Goal: Task Accomplishment & Management: Manage account settings

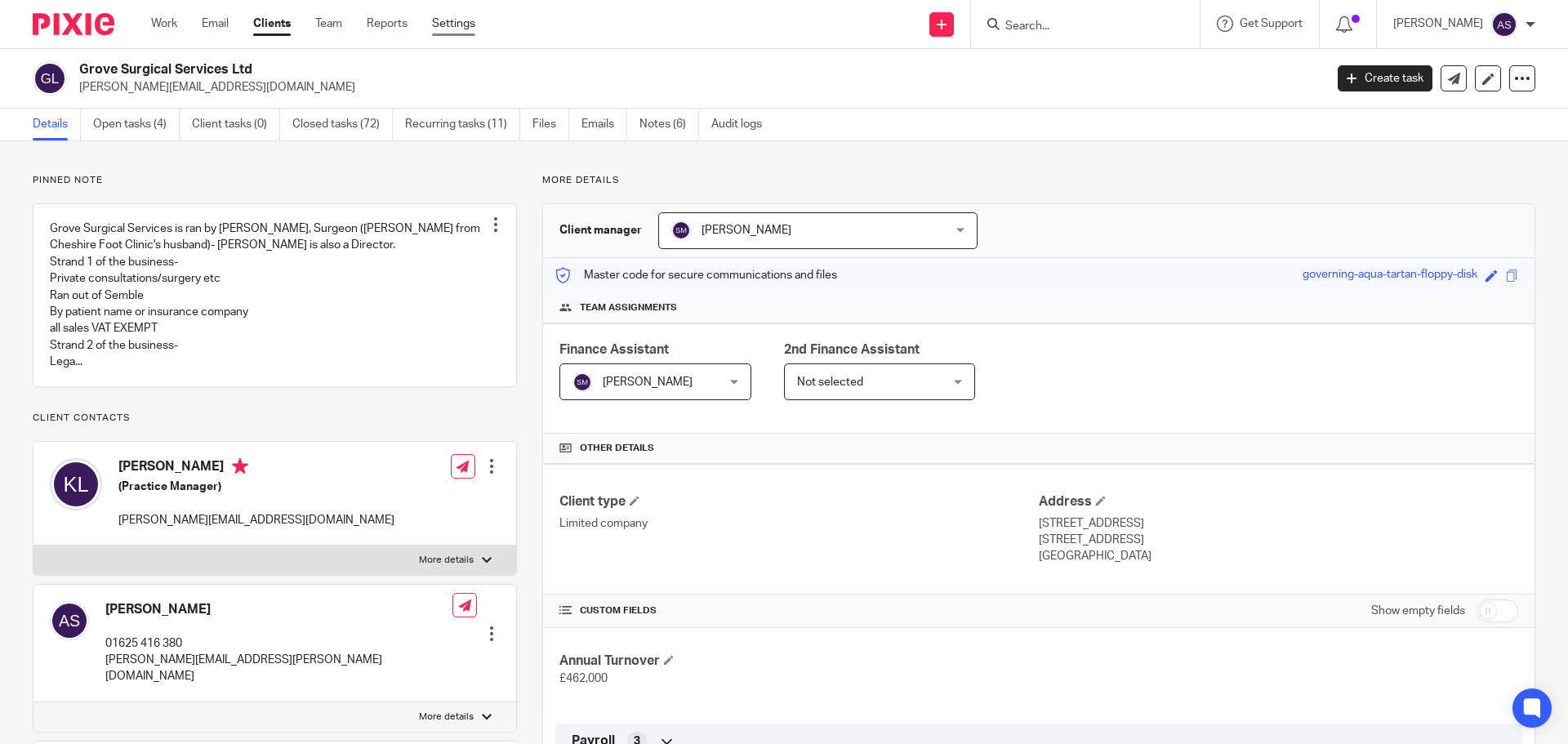
click at [459, 21] on link "Settings" at bounding box center [453, 24] width 43 height 16
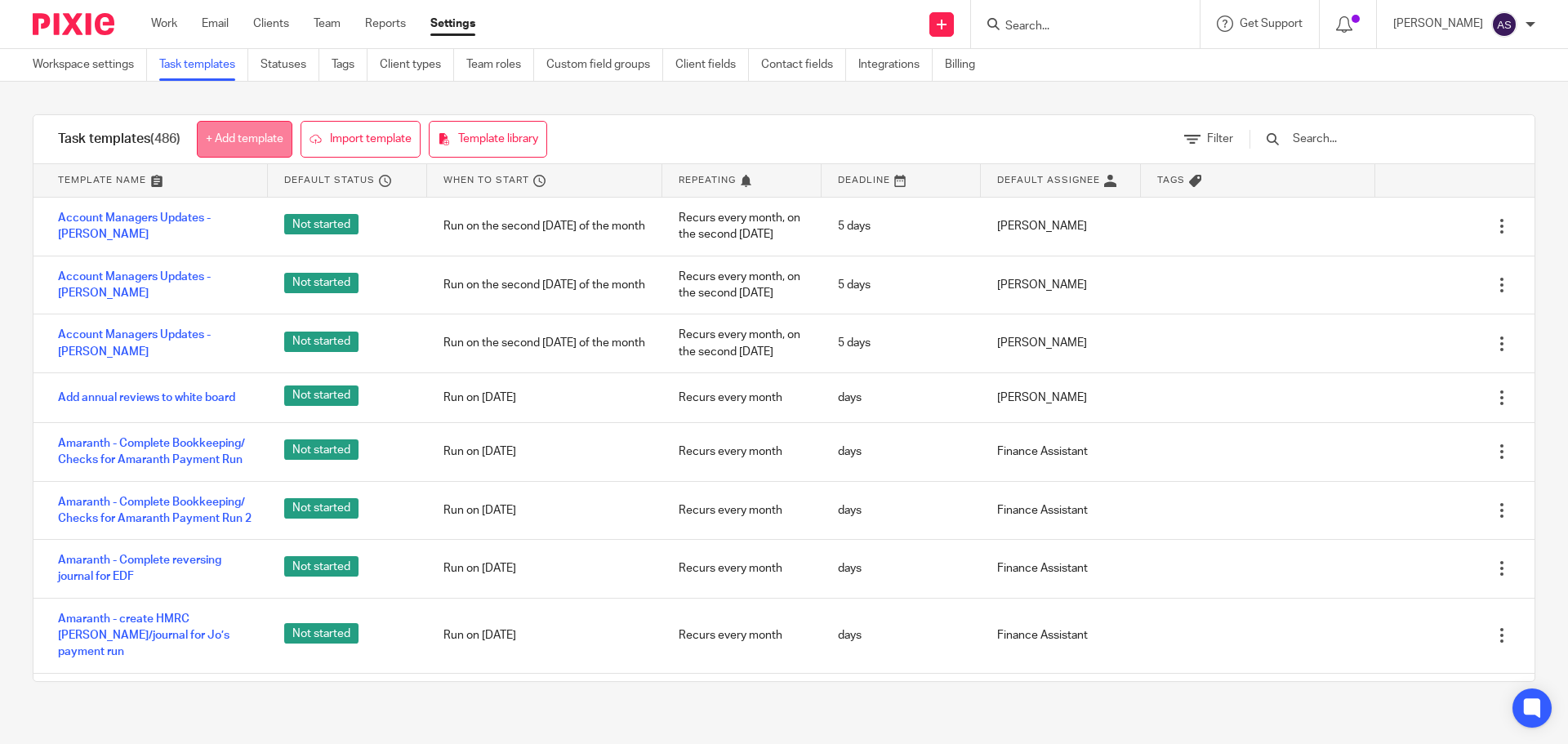
click at [236, 138] on link "+ Add template" at bounding box center [245, 139] width 96 height 37
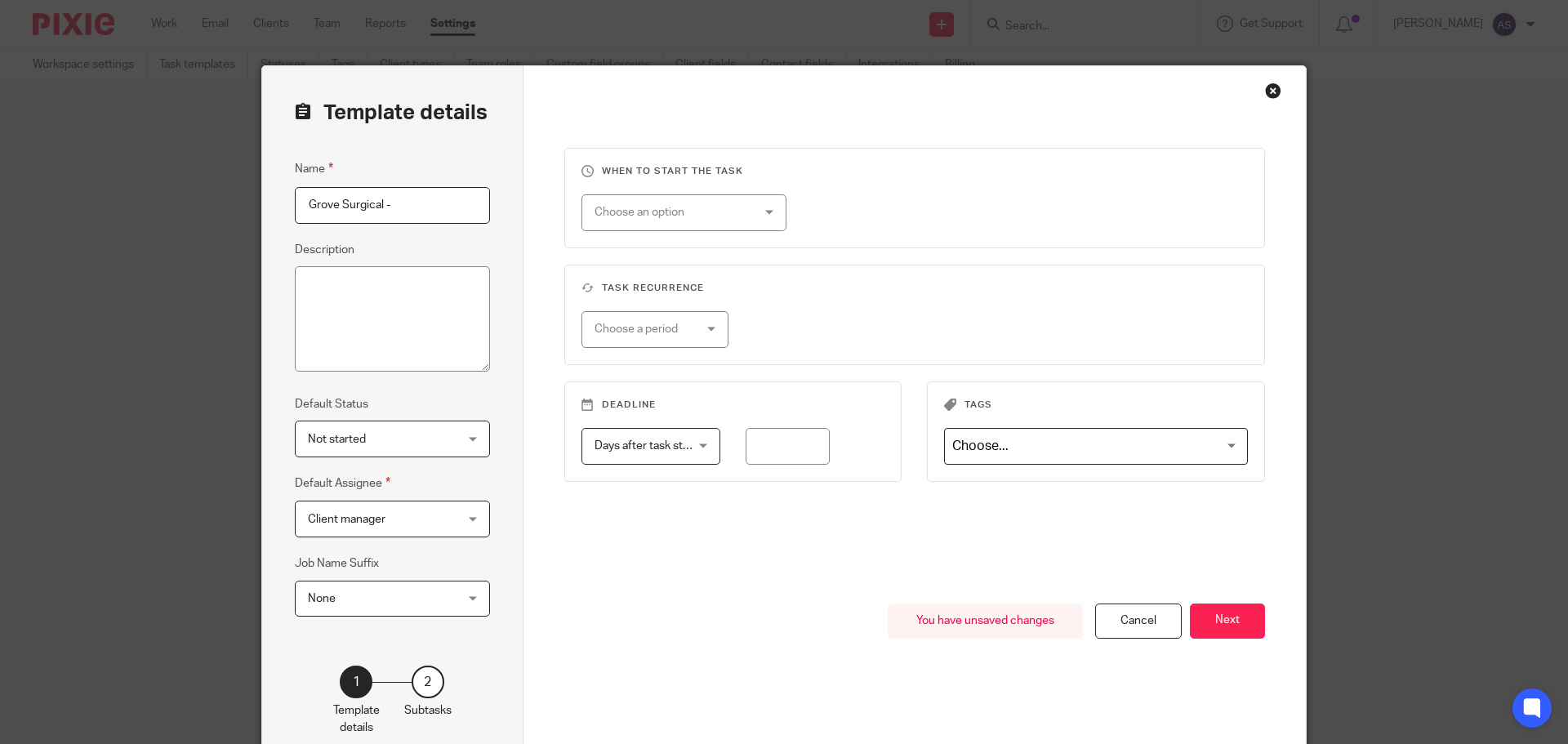
click at [436, 196] on input "Grove Surgical -" at bounding box center [392, 205] width 195 height 37
paste input "Request credit card statement"
type input "Grove Surgical - Request credit card statement"
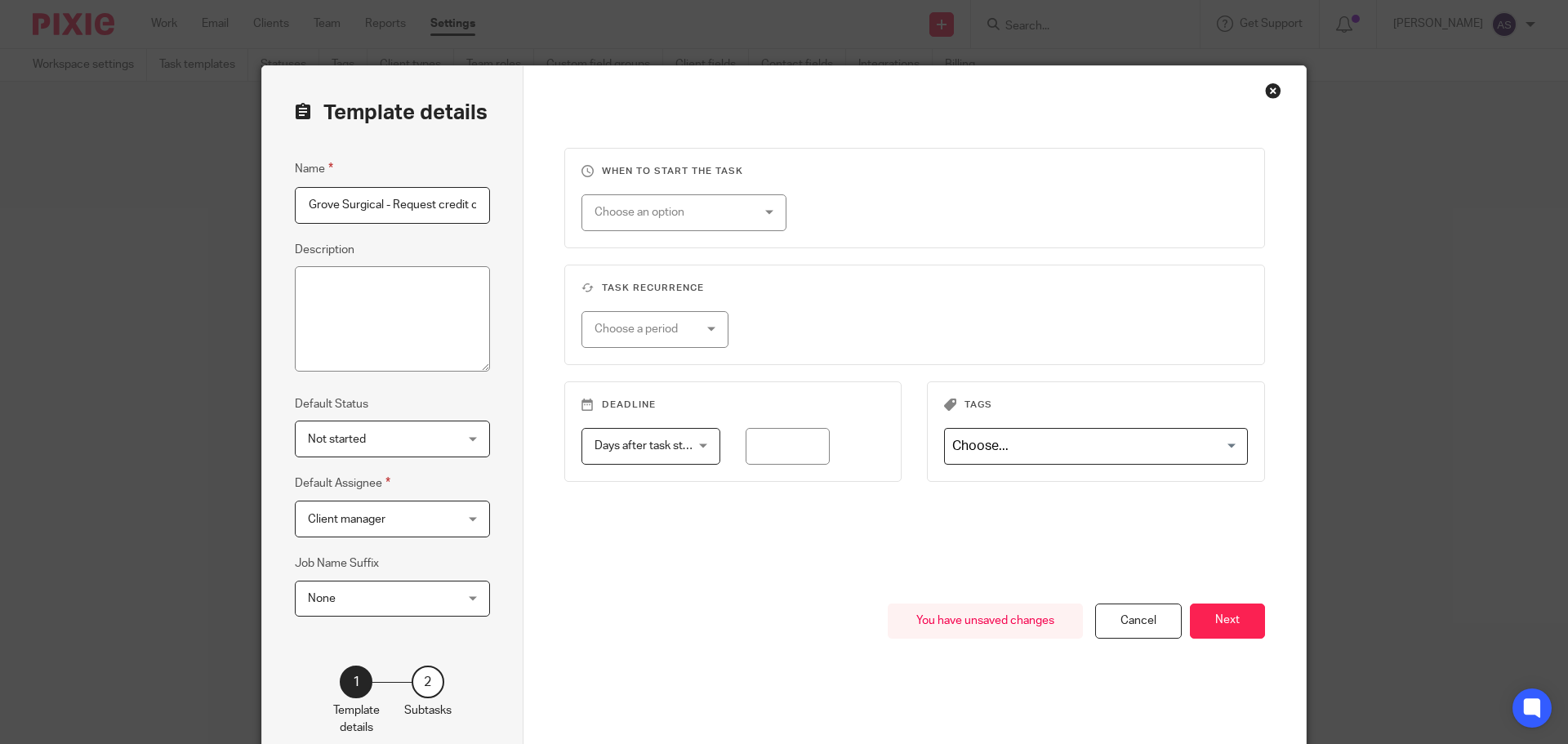
click at [387, 520] on span "Client manager" at bounding box center [380, 519] width 145 height 34
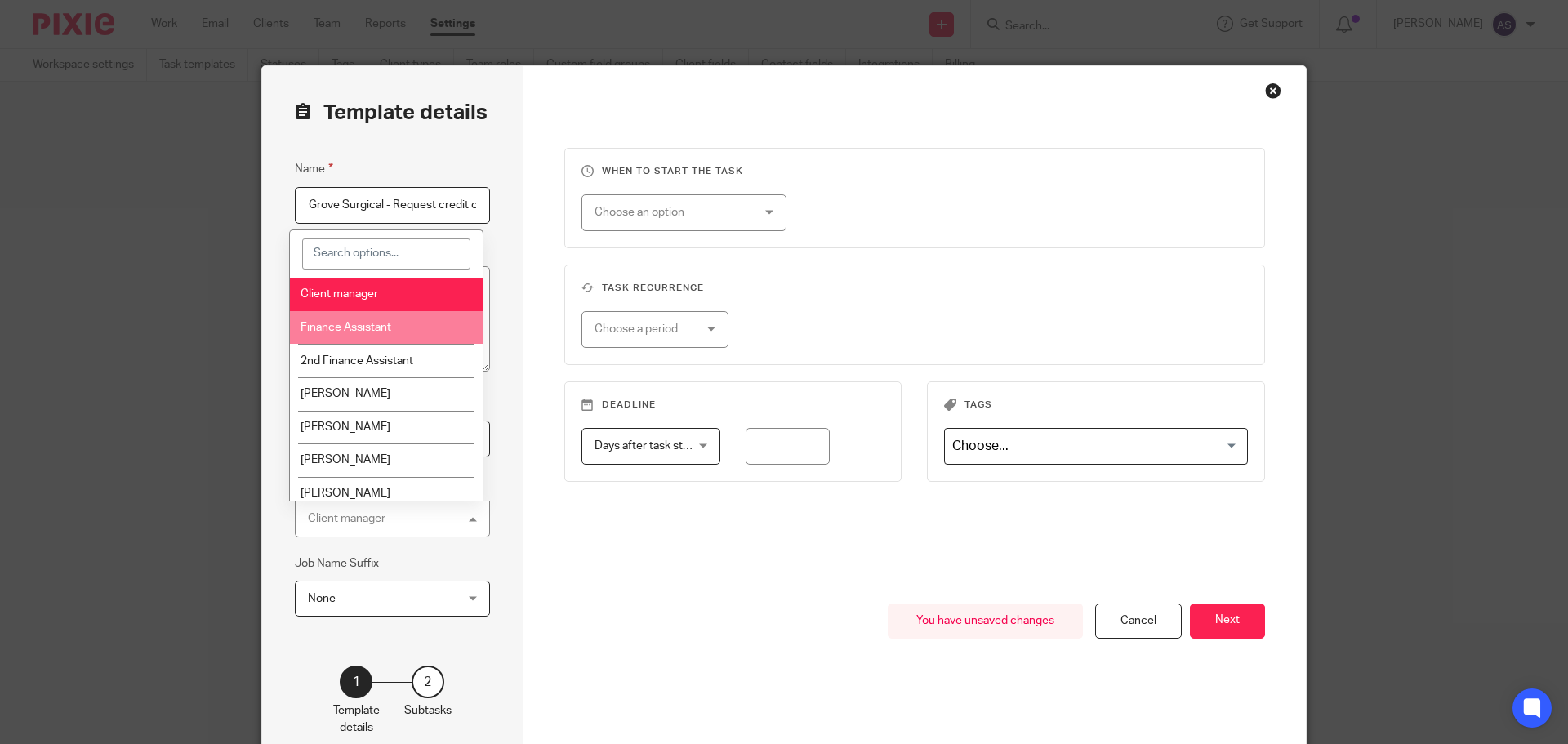
click at [367, 333] on li "Finance Assistant" at bounding box center [387, 327] width 194 height 33
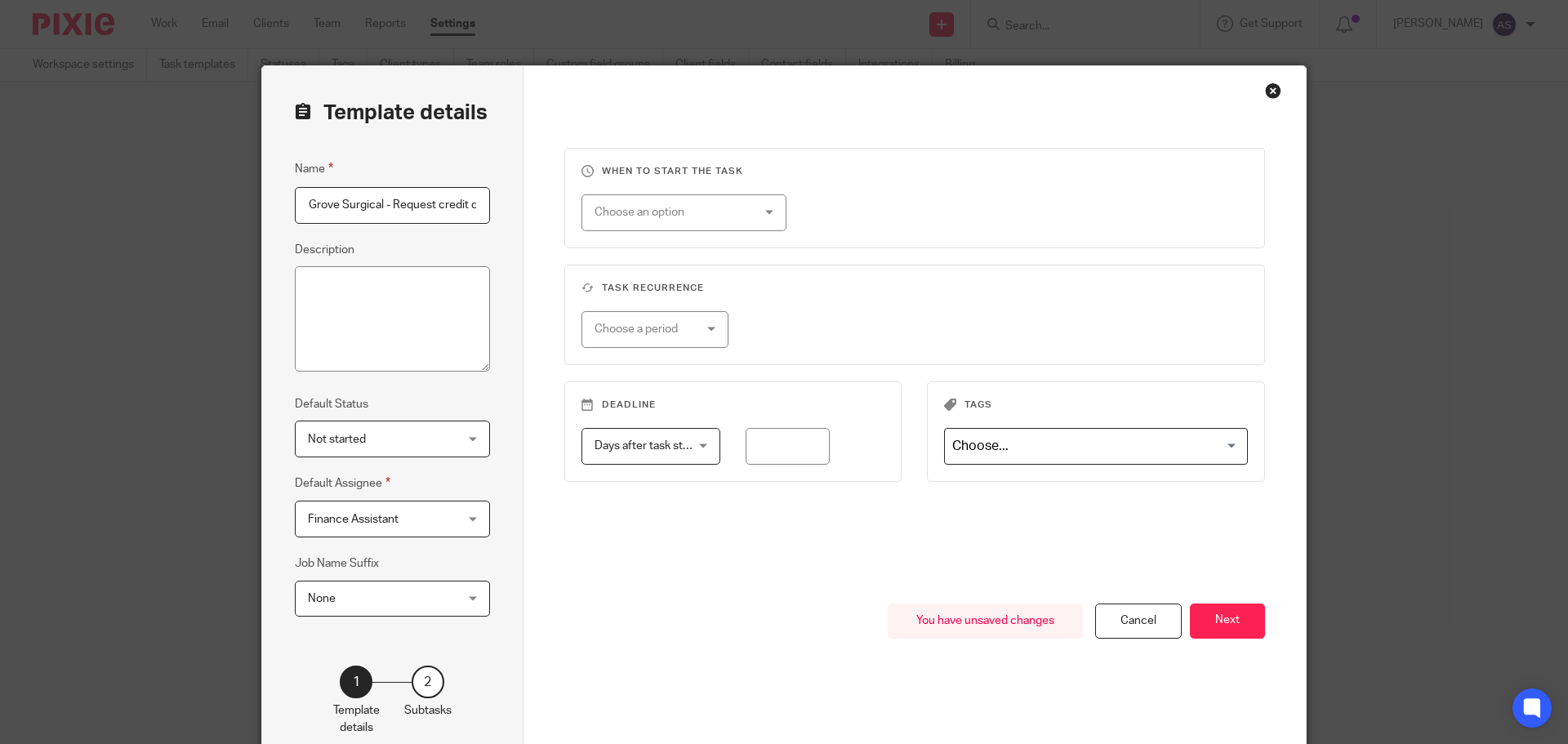
click at [721, 214] on div "Choose an option" at bounding box center [671, 212] width 153 height 34
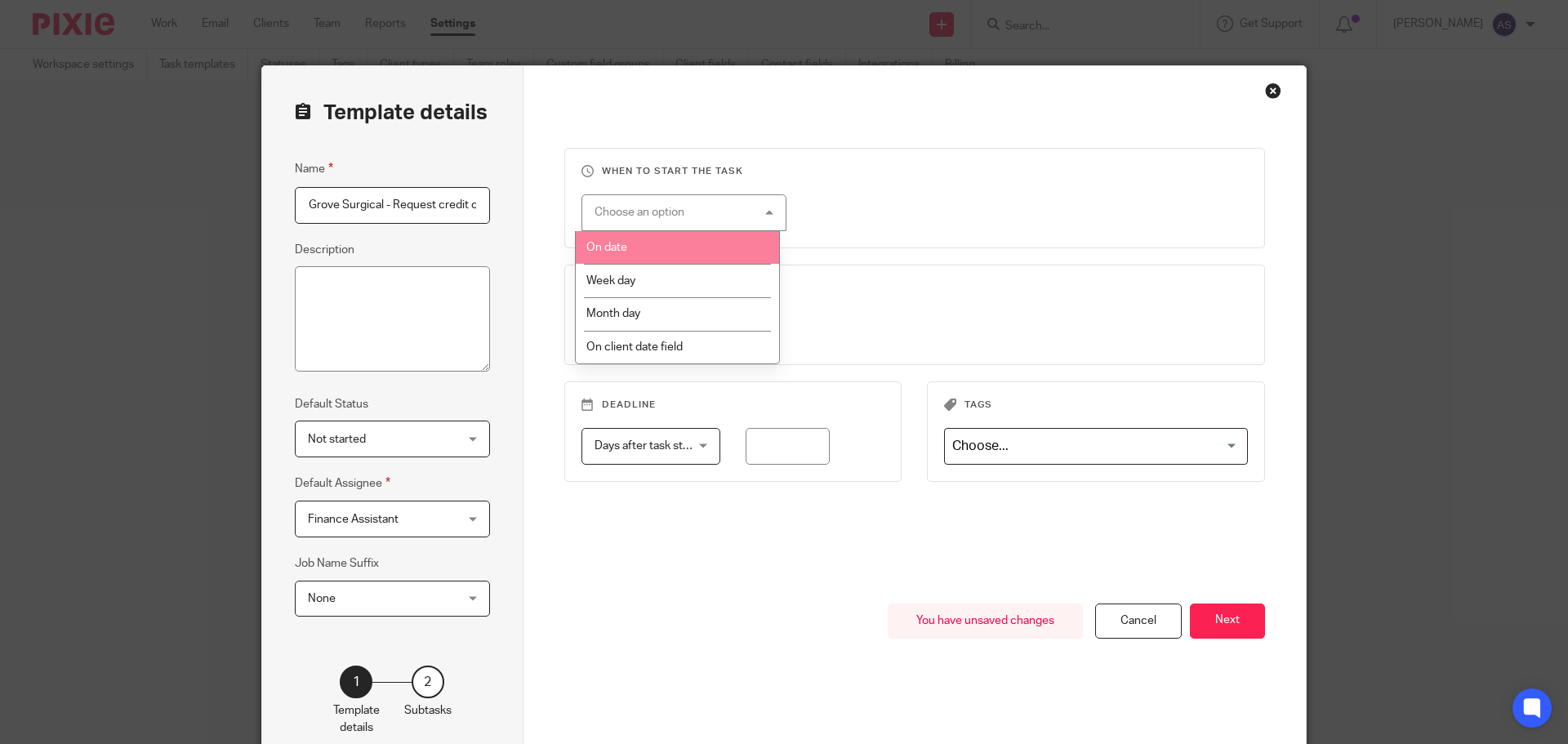
click at [675, 253] on li "On date" at bounding box center [677, 247] width 203 height 33
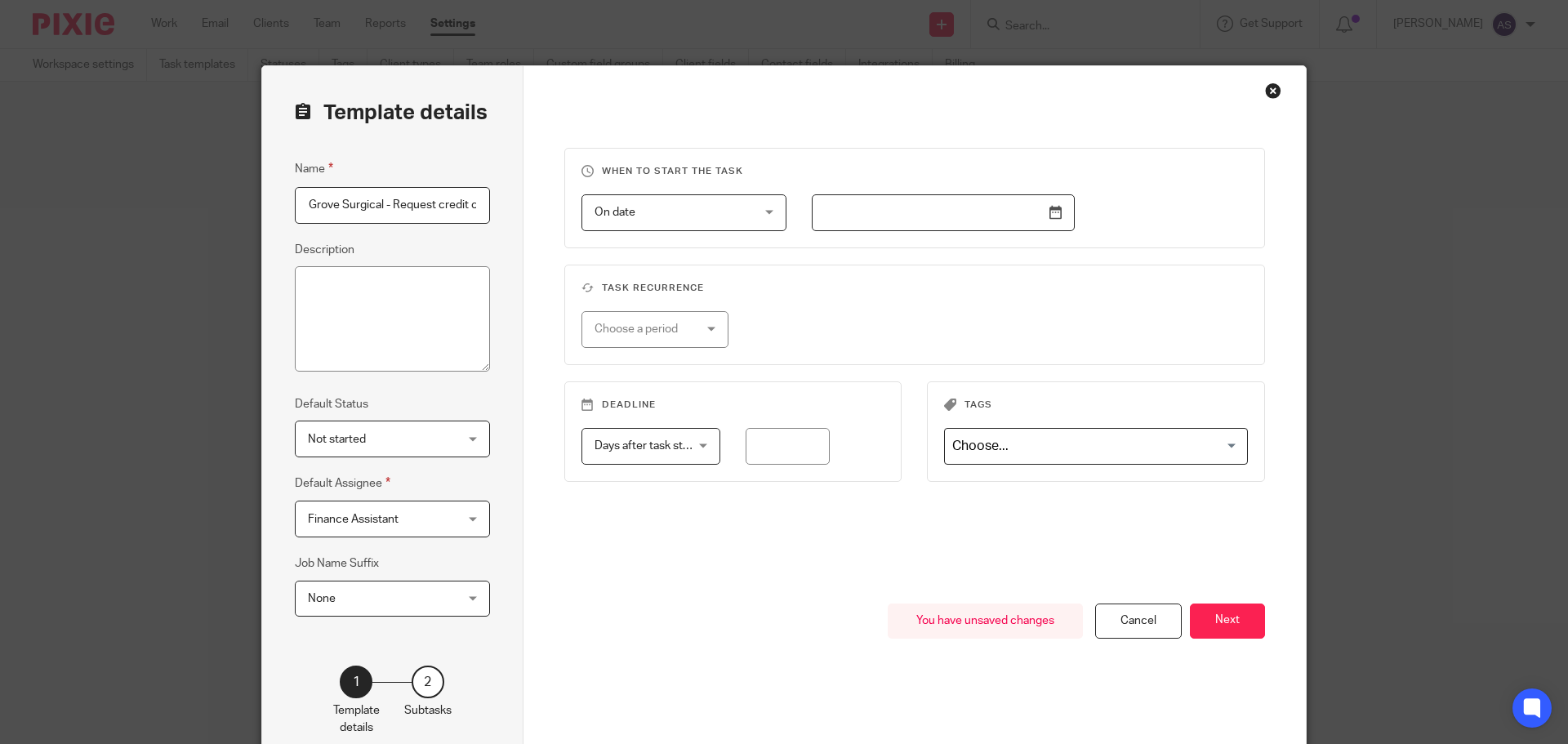
click at [1051, 213] on input "text" at bounding box center [942, 212] width 263 height 37
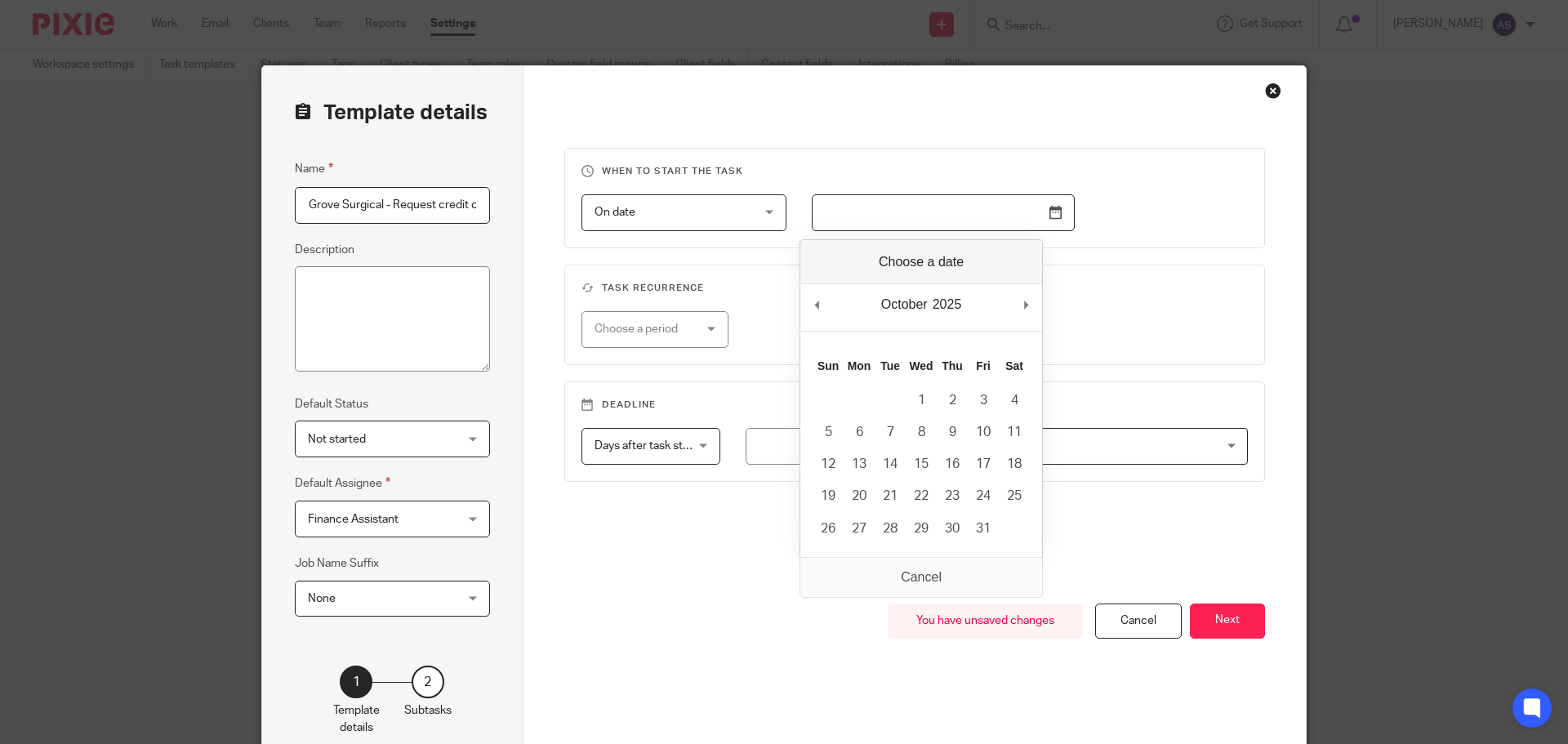
drag, startPoint x: 1034, startPoint y: 299, endPoint x: 961, endPoint y: 360, distance: 95.1
type input "2025-10-01"
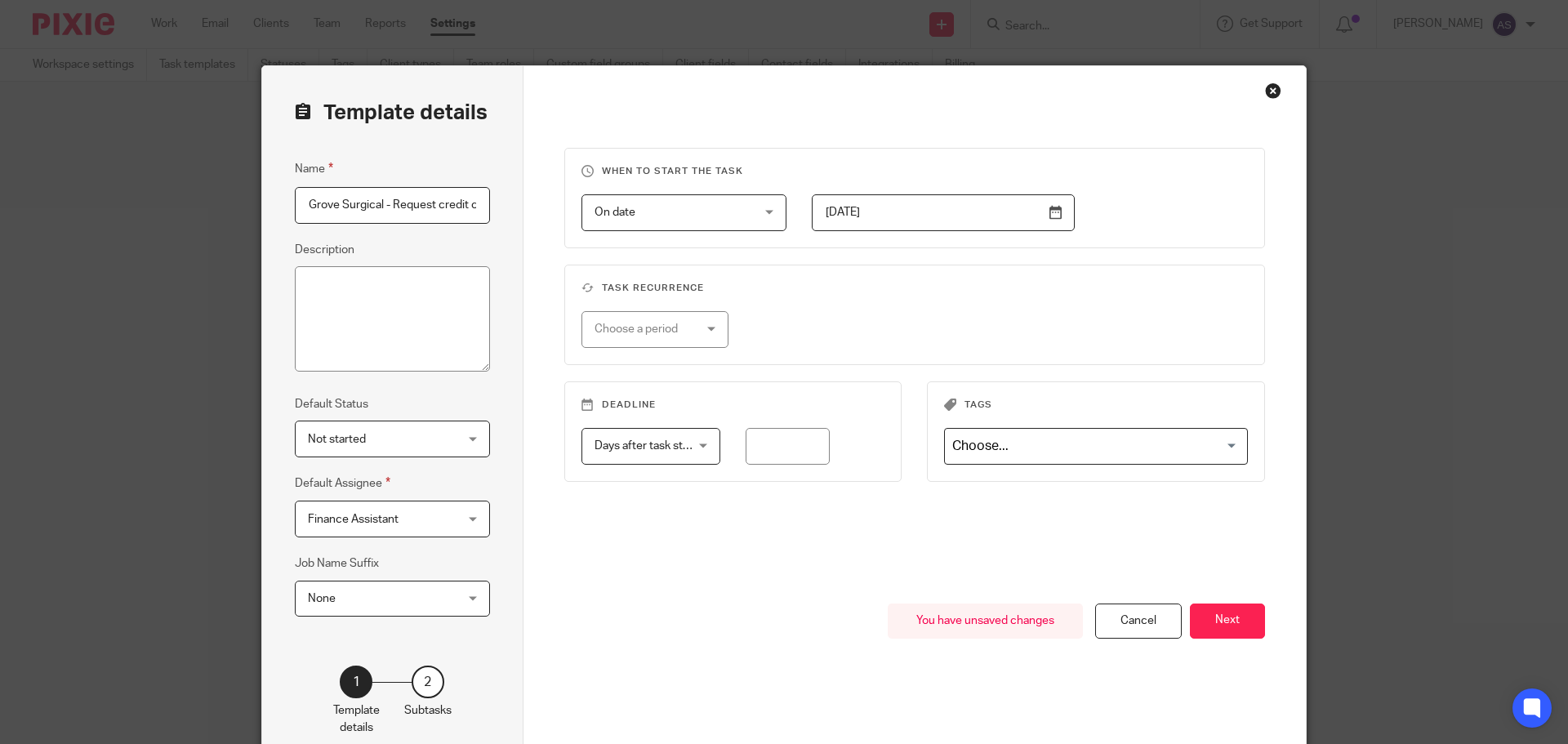
click at [649, 319] on div "Choose a period" at bounding box center [648, 329] width 107 height 34
drag, startPoint x: 648, startPoint y: 422, endPoint x: 703, endPoint y: 408, distance: 56.8
click at [649, 422] on li "Monthly" at bounding box center [649, 430] width 146 height 33
click at [824, 329] on input "number" at bounding box center [867, 329] width 157 height 37
type input "1"
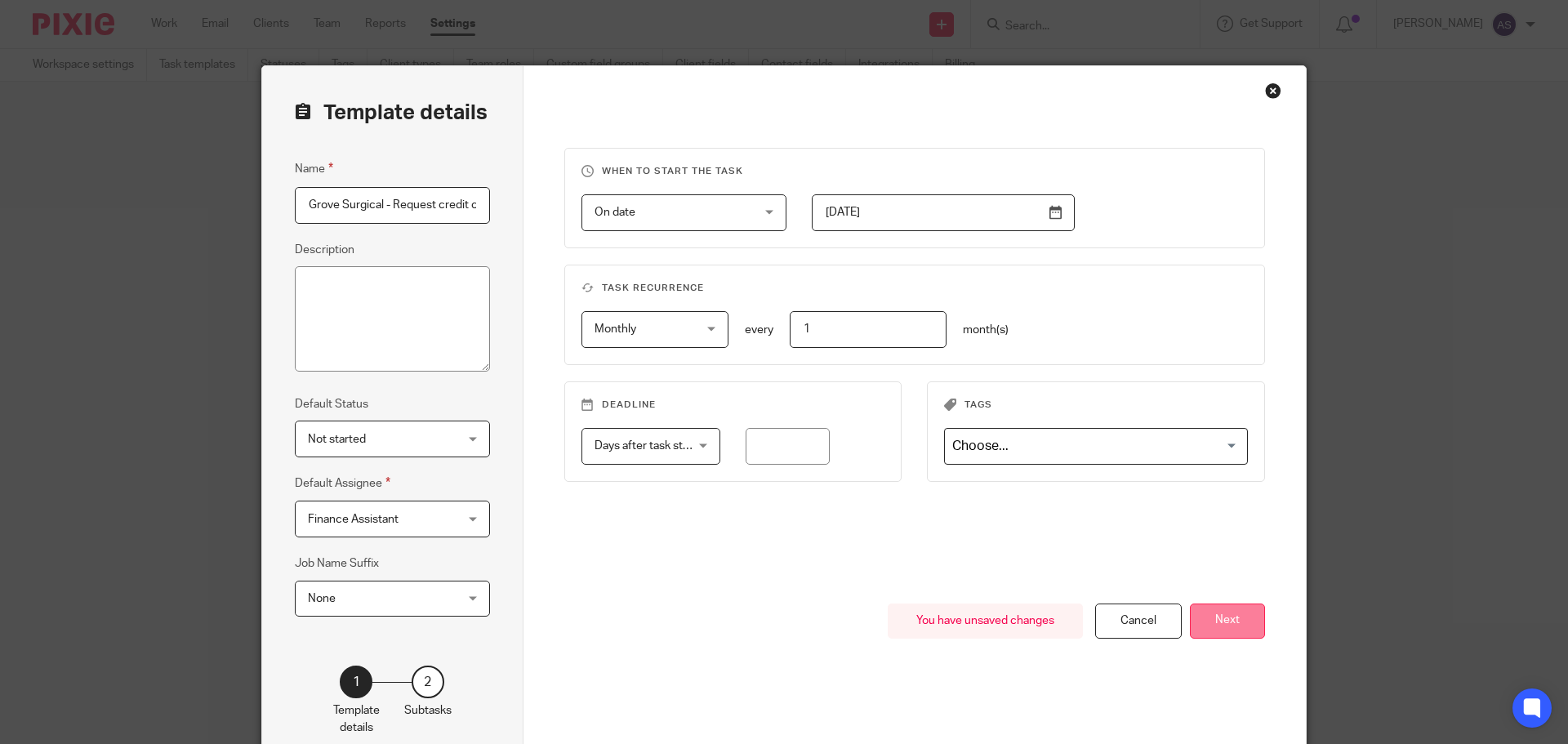
click at [1256, 618] on button "Next" at bounding box center [1226, 621] width 75 height 35
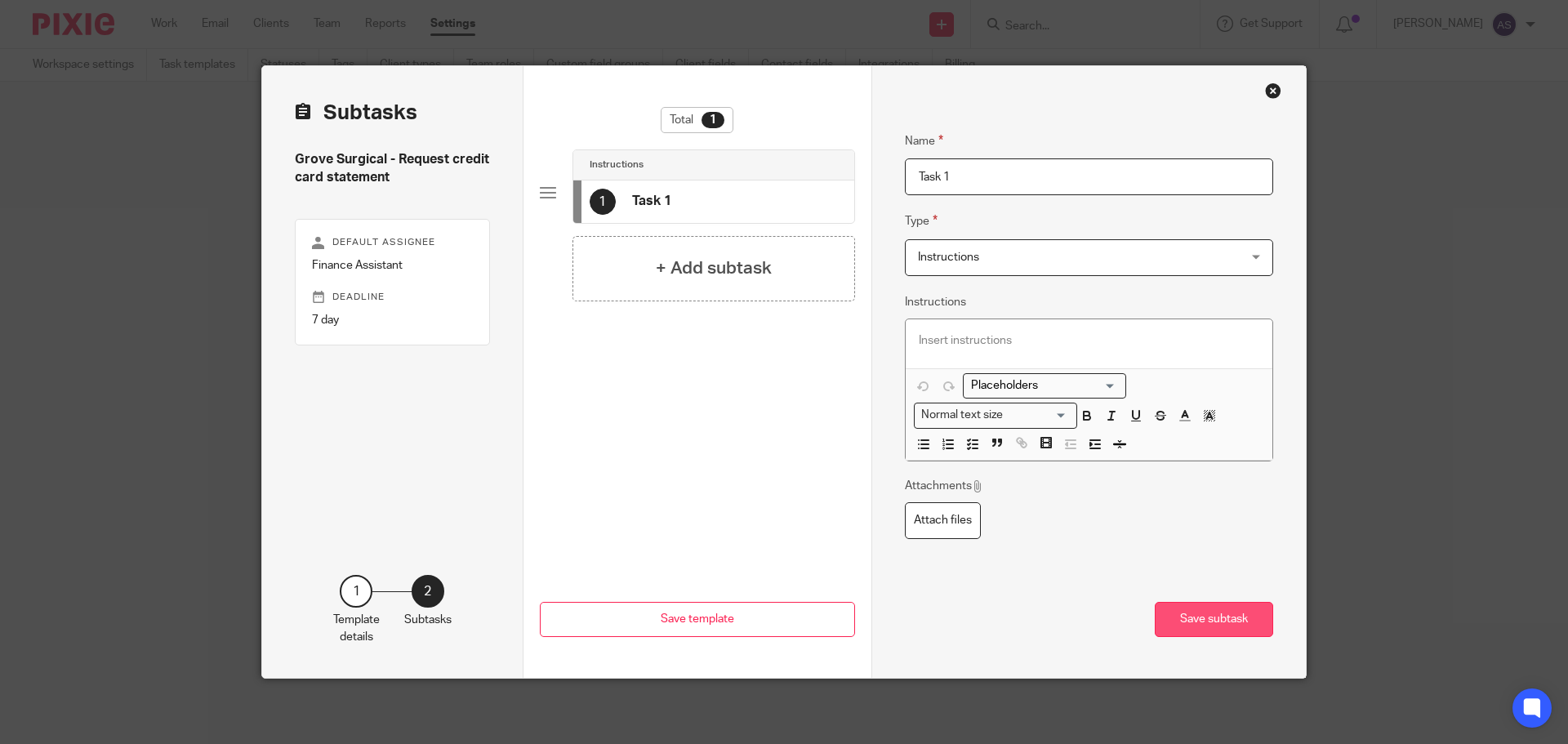
click at [1245, 619] on button "Save subtask" at bounding box center [1213, 619] width 118 height 35
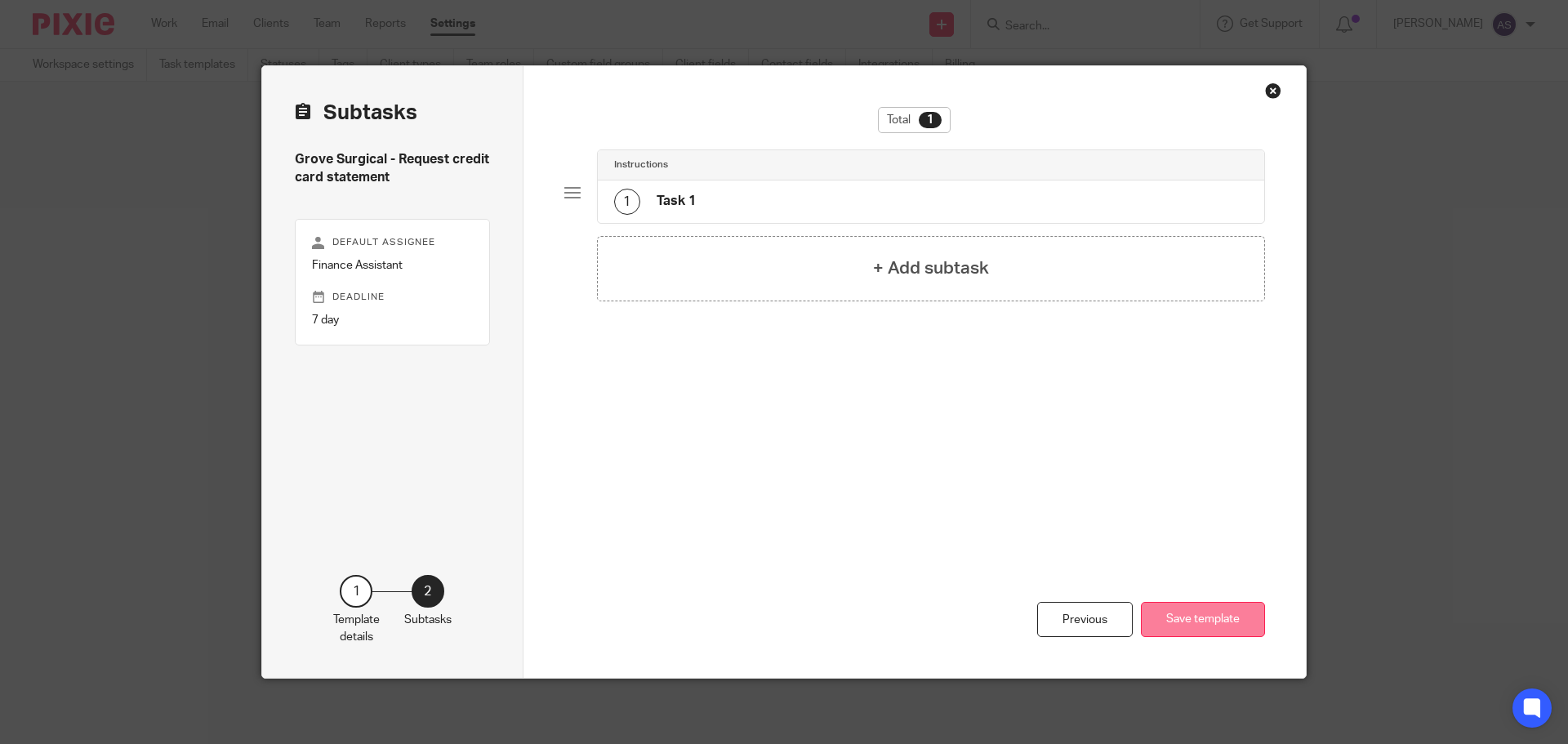
click at [1191, 614] on button "Save template" at bounding box center [1202, 619] width 124 height 35
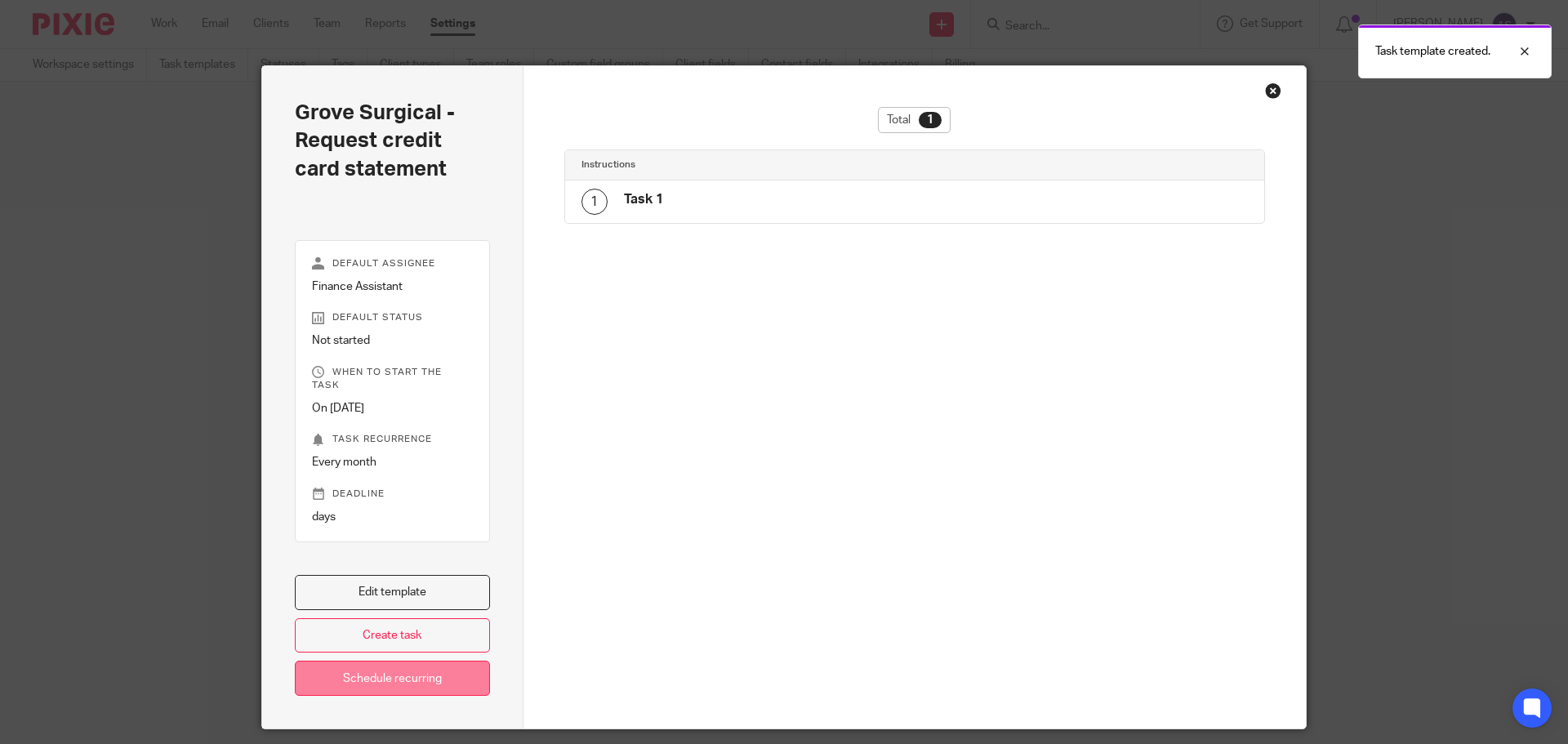
click at [388, 661] on link "Schedule recurring" at bounding box center [392, 678] width 195 height 35
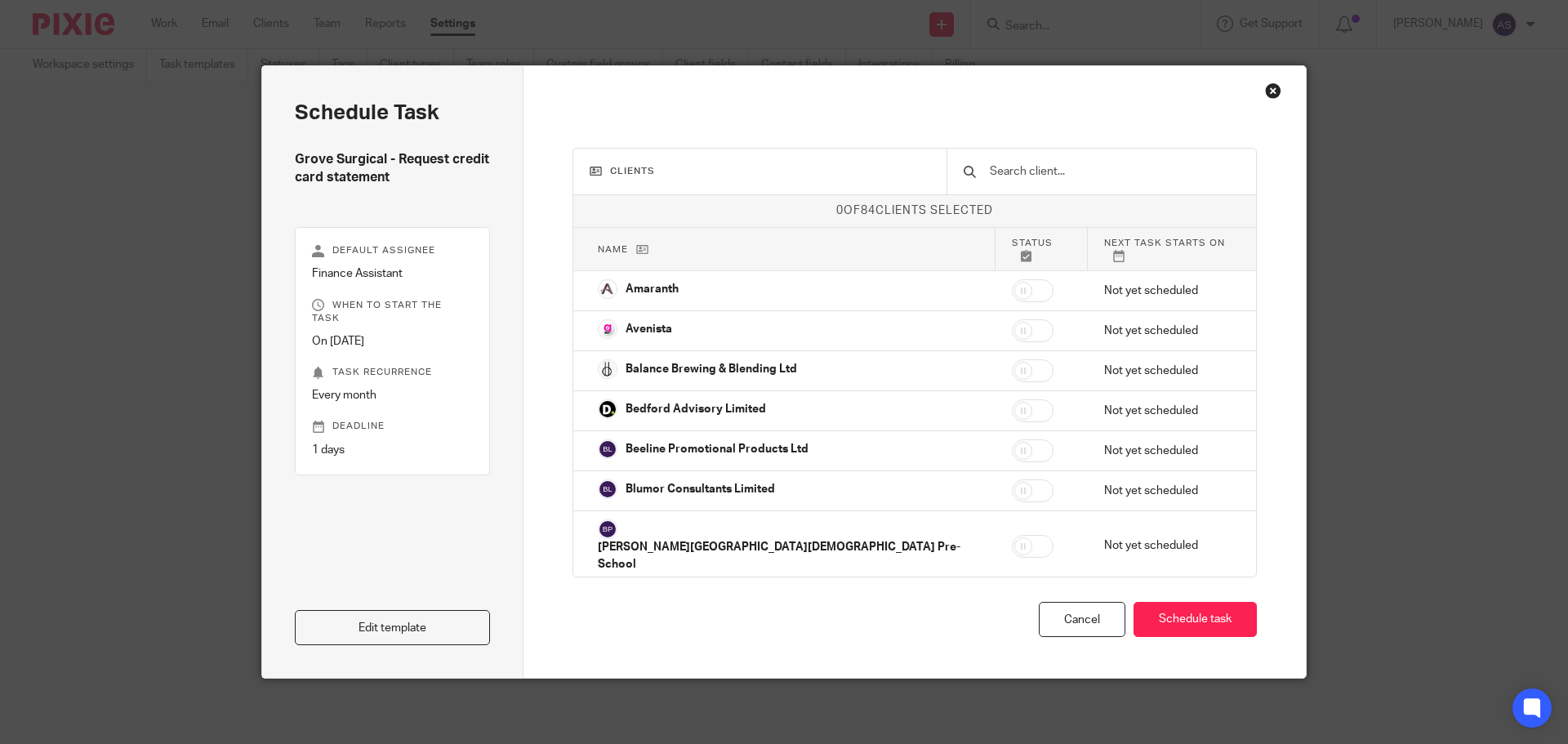
click at [1033, 168] on input "text" at bounding box center [1113, 172] width 252 height 18
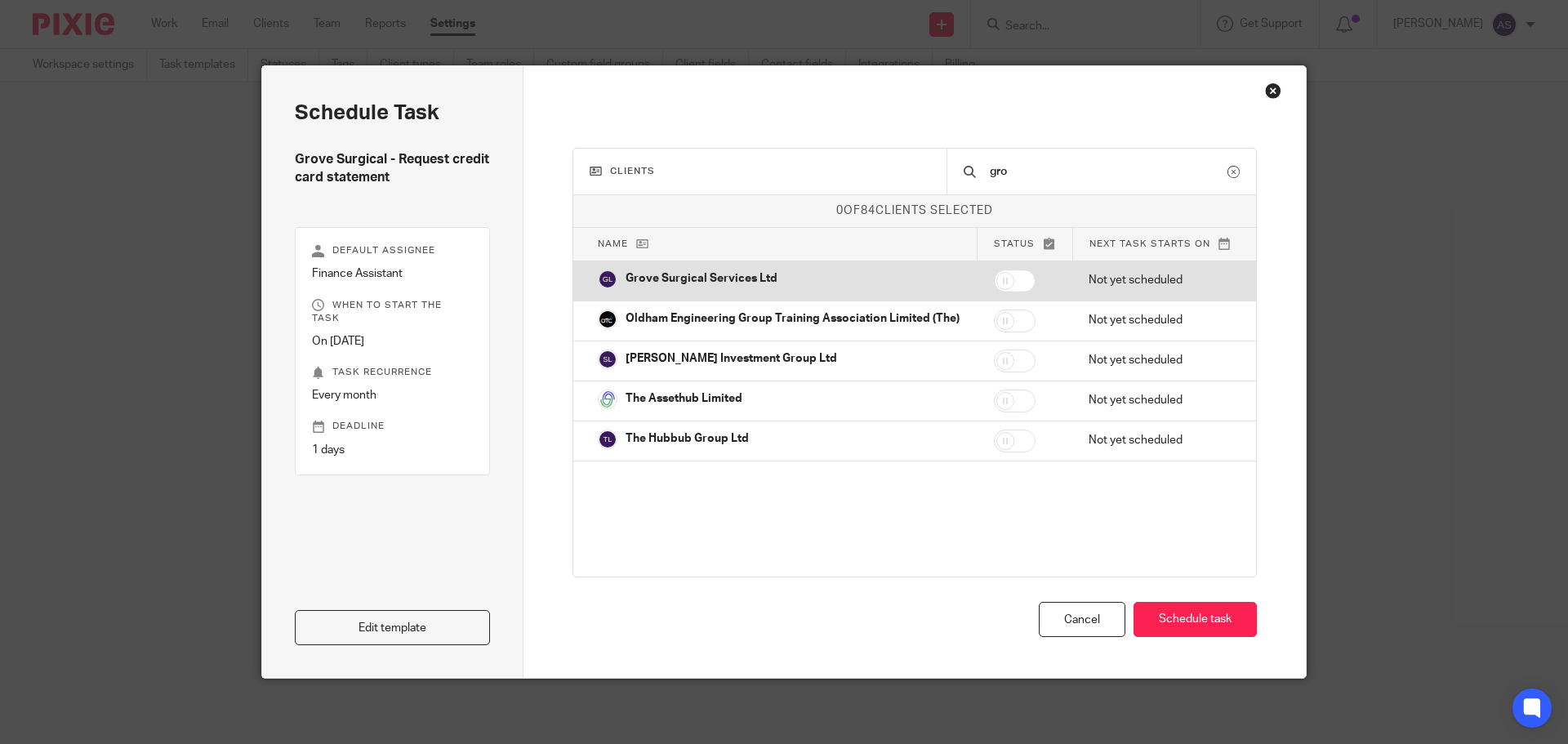
type input "gro"
click at [1003, 275] on input "checkbox" at bounding box center [1014, 281] width 42 height 23
checkbox input "true"
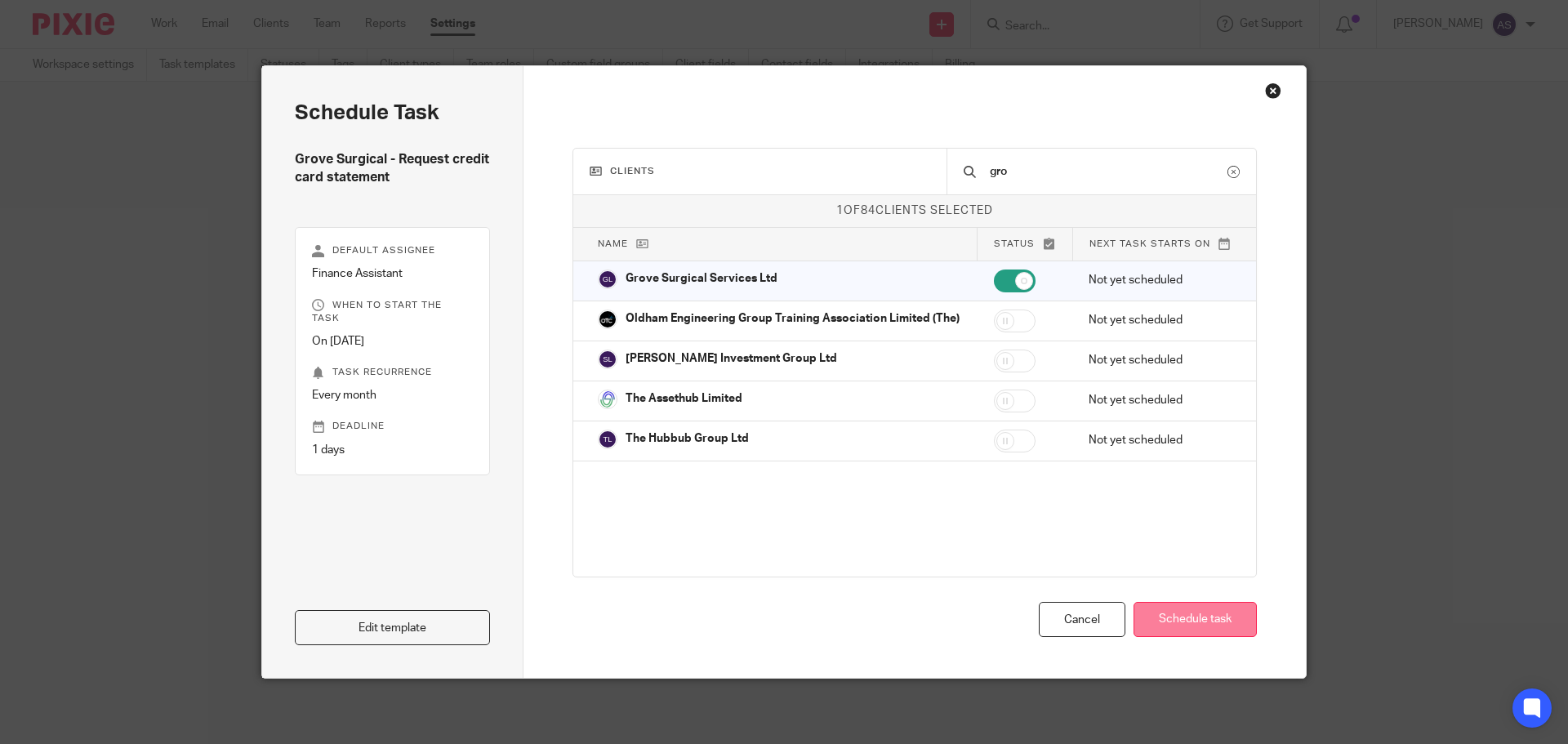
click at [1162, 618] on button "Schedule task" at bounding box center [1194, 619] width 123 height 35
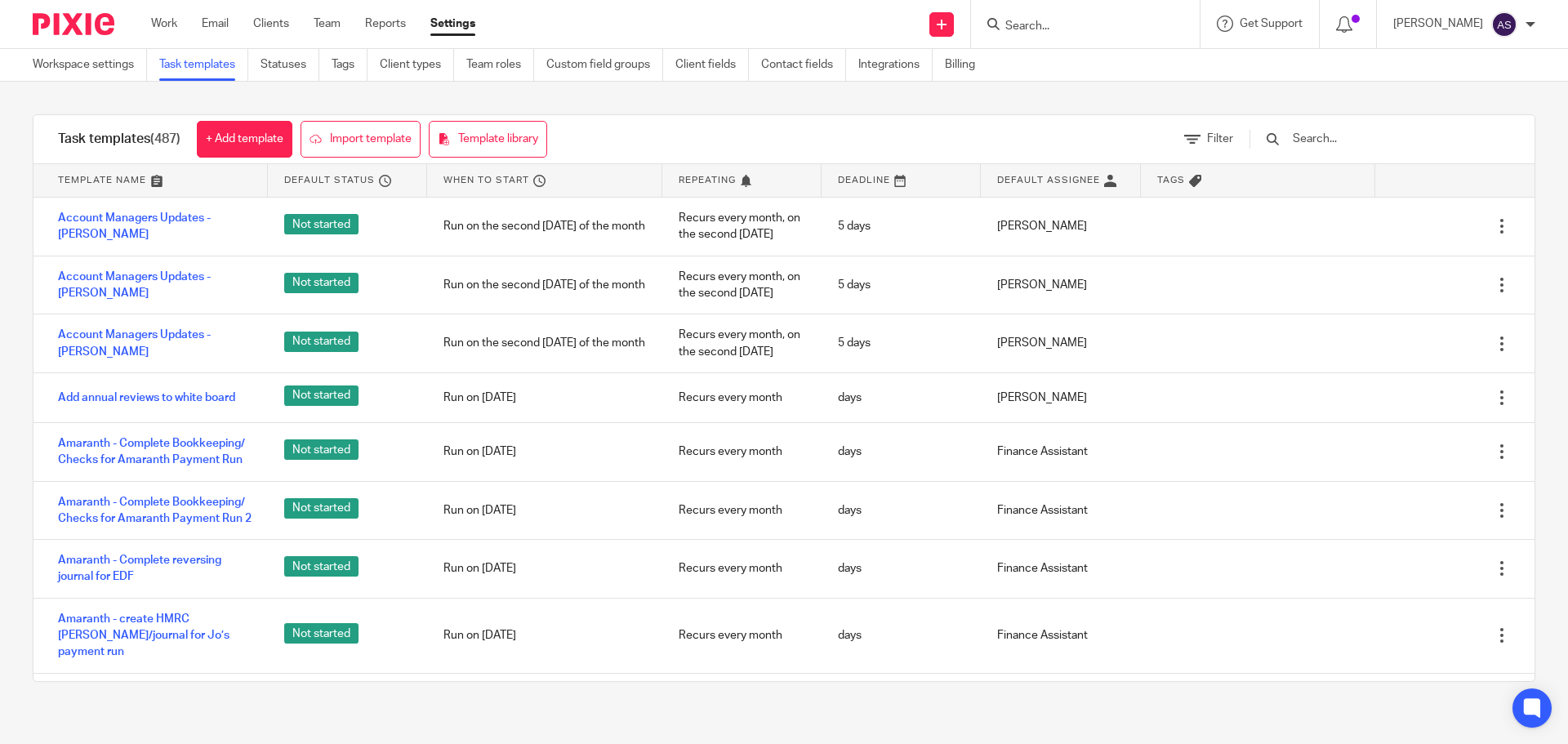
click at [1142, 26] on input "Search" at bounding box center [1076, 27] width 147 height 15
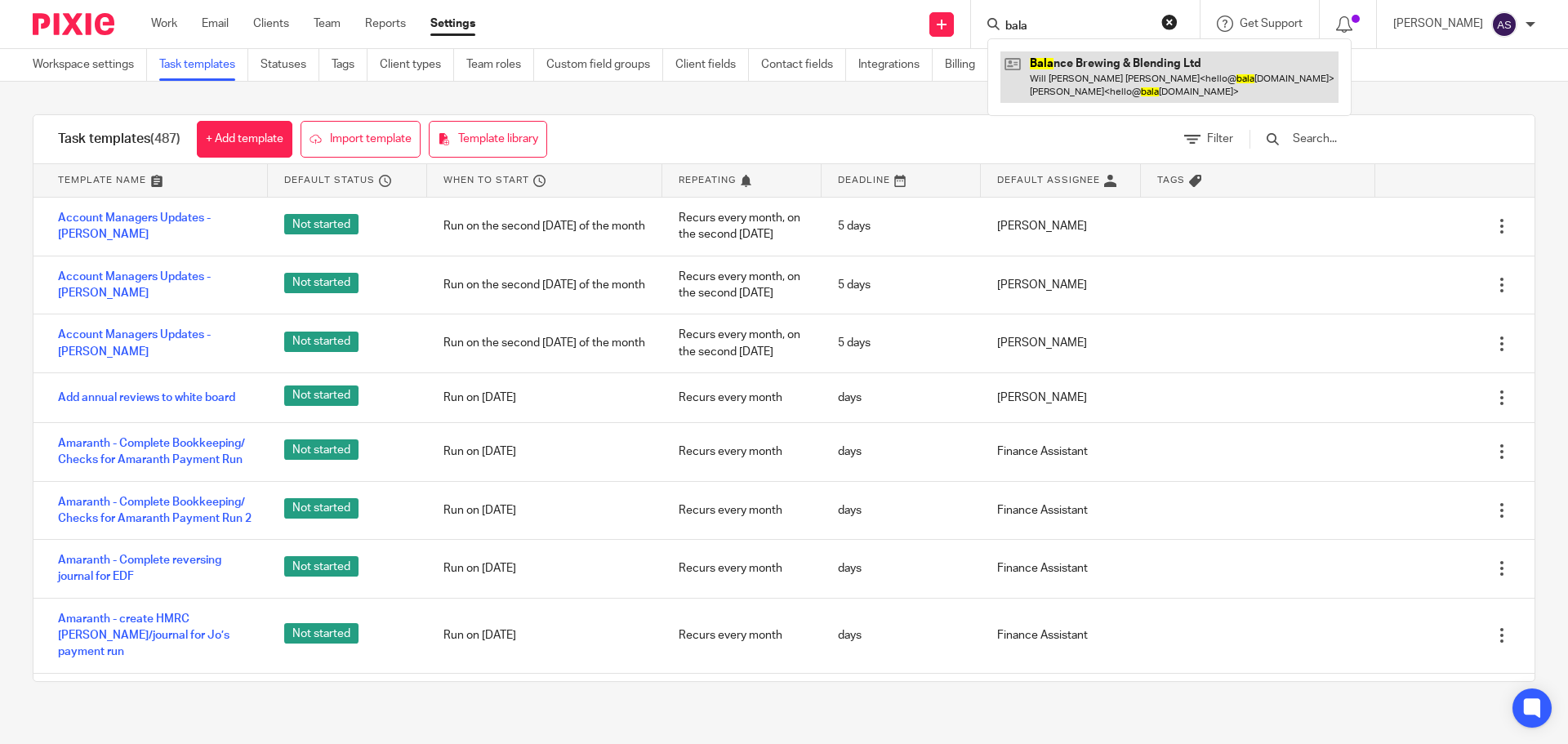
type input "bala"
click at [1104, 83] on link at bounding box center [1169, 76] width 338 height 51
click at [1204, 59] on link at bounding box center [1169, 76] width 338 height 51
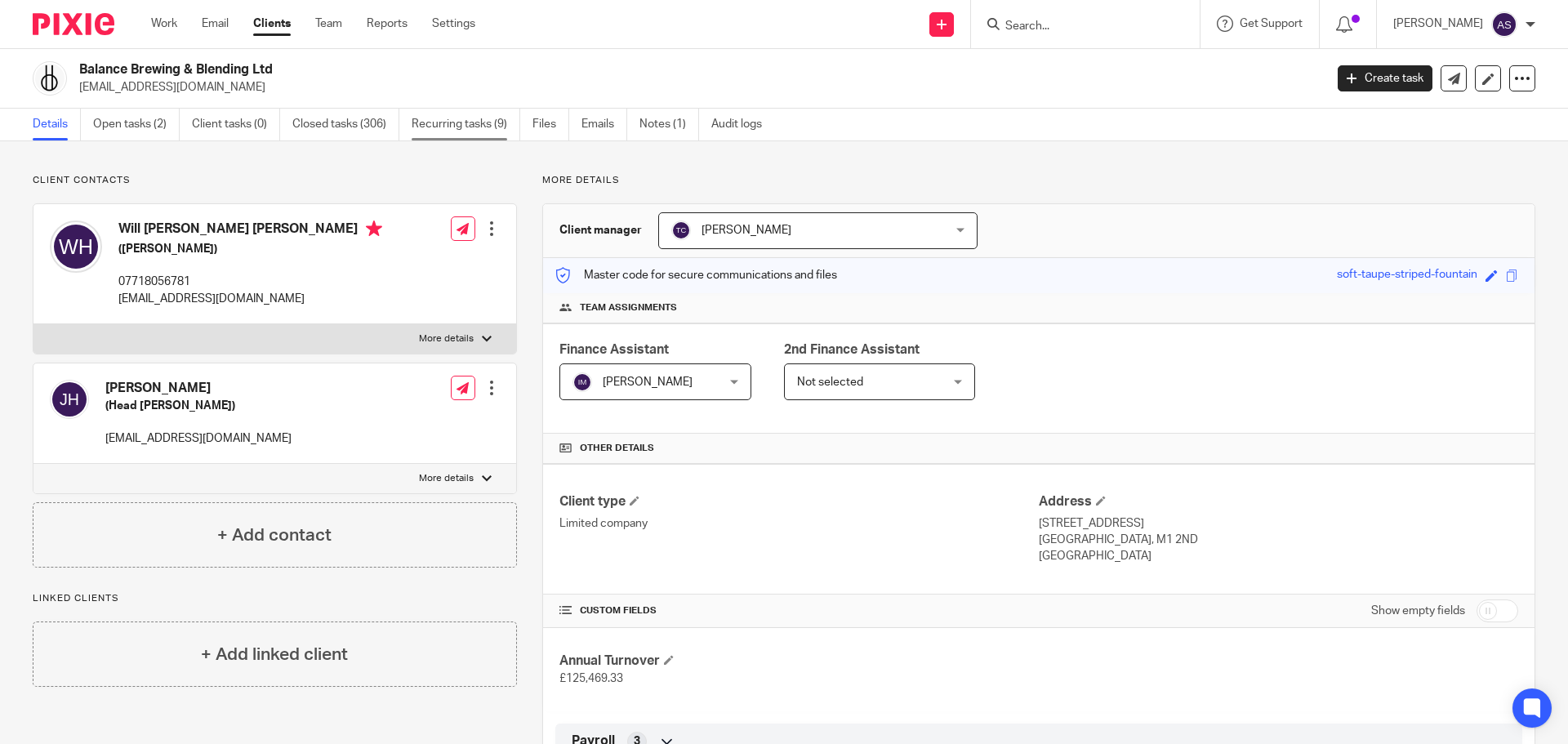
click at [480, 131] on link "Recurring tasks (9)" at bounding box center [466, 125] width 109 height 32
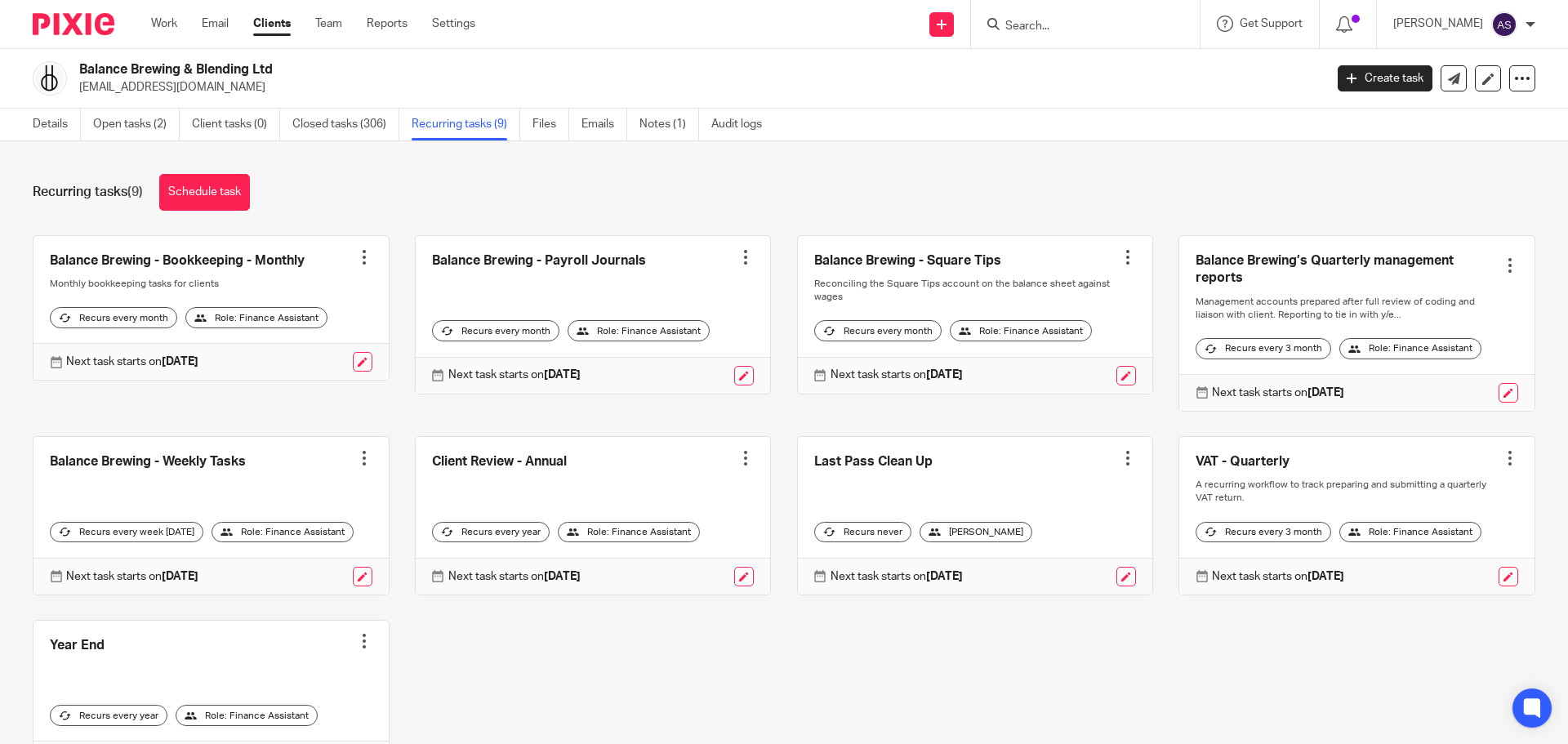
click at [963, 259] on link at bounding box center [974, 315] width 355 height 158
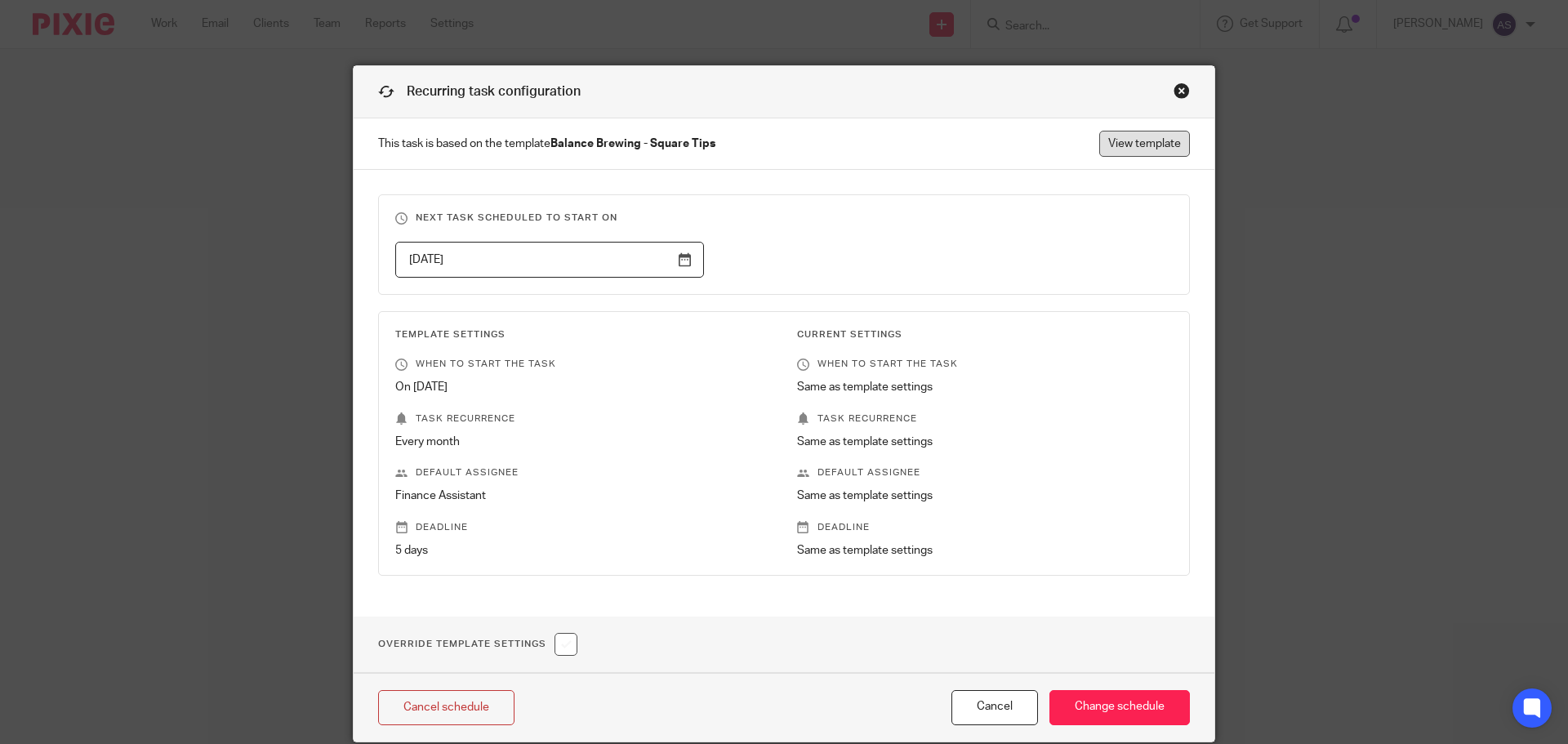
click at [1141, 144] on link "View template" at bounding box center [1144, 144] width 91 height 26
click at [1180, 96] on div "Close this dialog window" at bounding box center [1181, 91] width 16 height 16
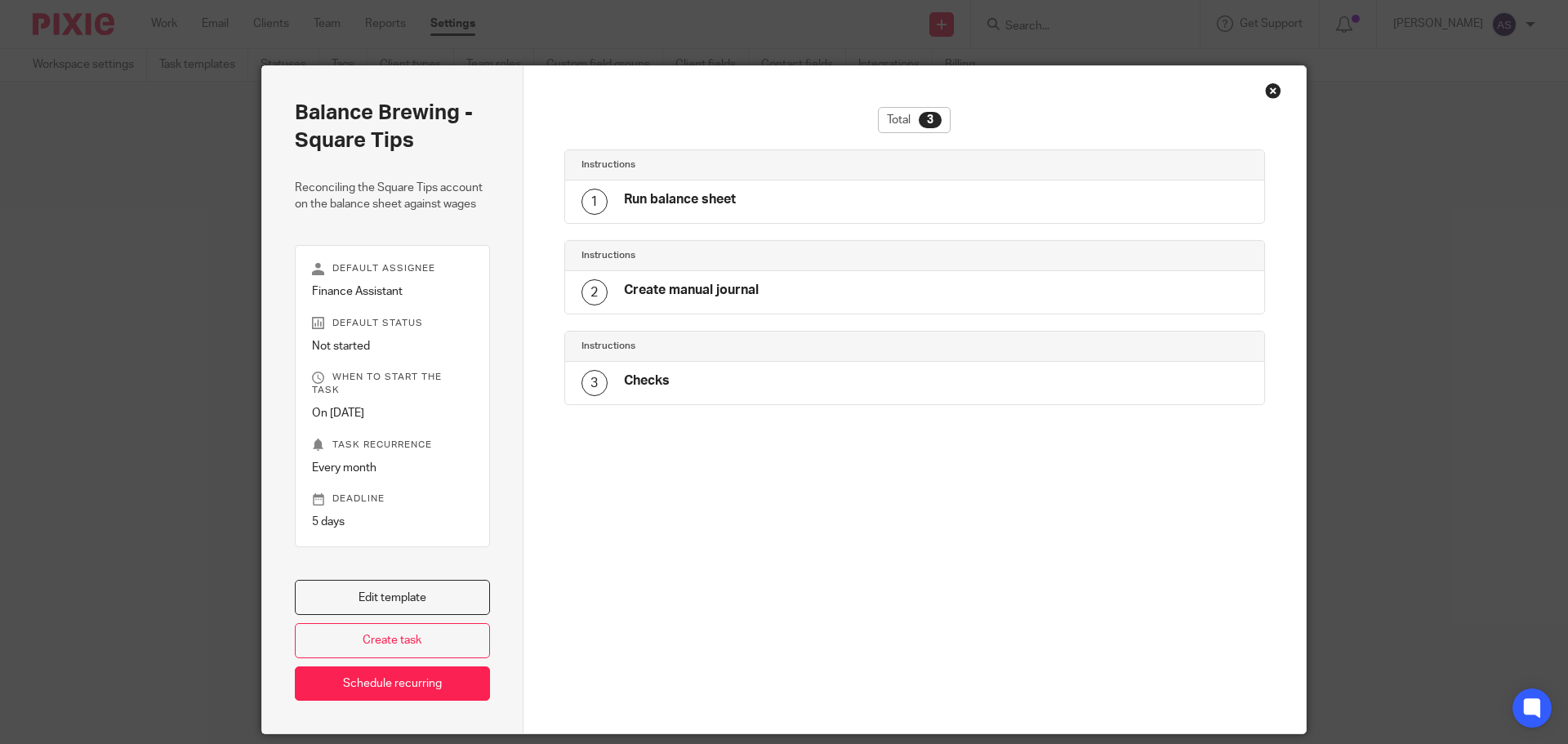
click at [720, 204] on h4 "Run balance sheet" at bounding box center [680, 199] width 112 height 17
click at [405, 580] on link "Edit template" at bounding box center [392, 597] width 195 height 35
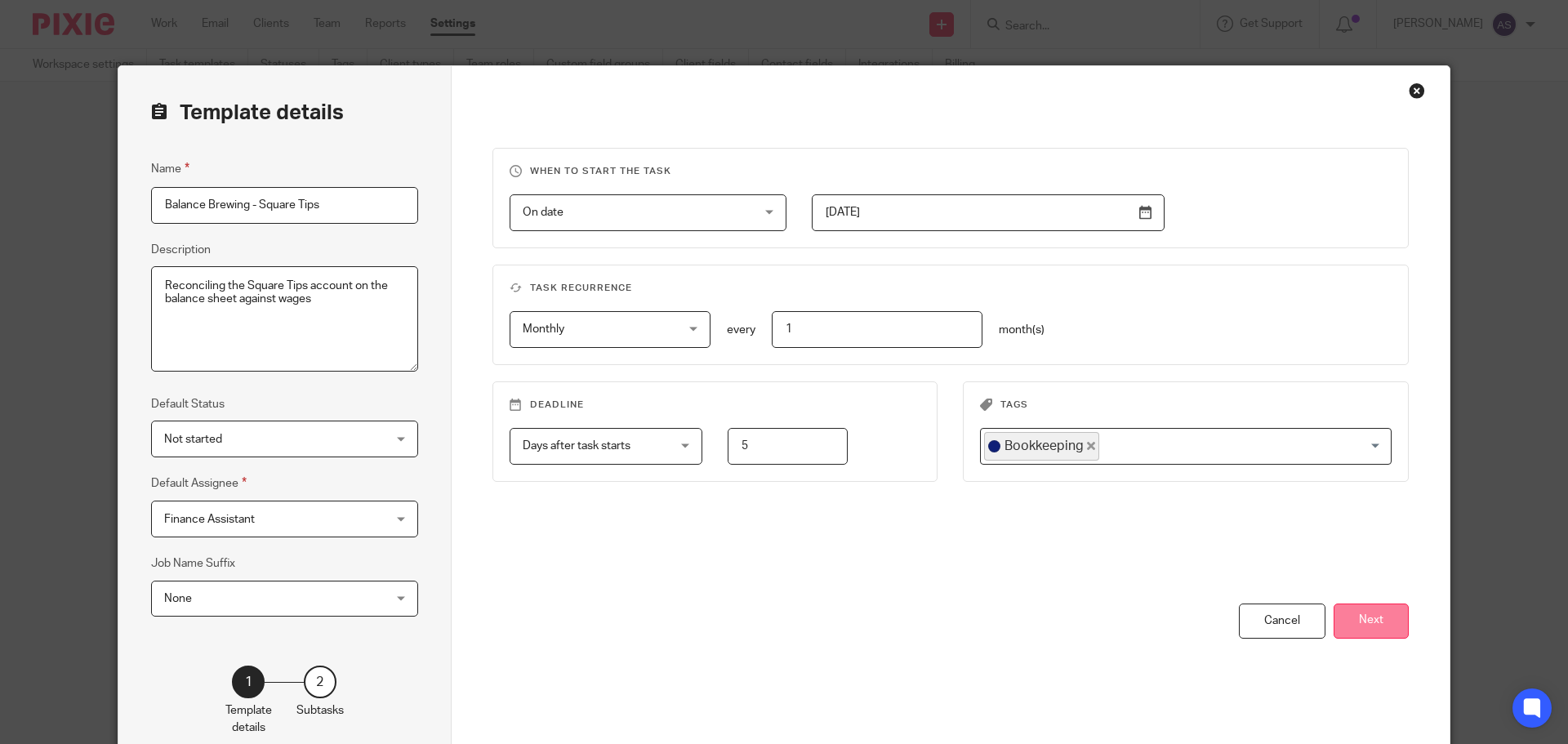
click at [1368, 626] on button "Next" at bounding box center [1370, 621] width 75 height 35
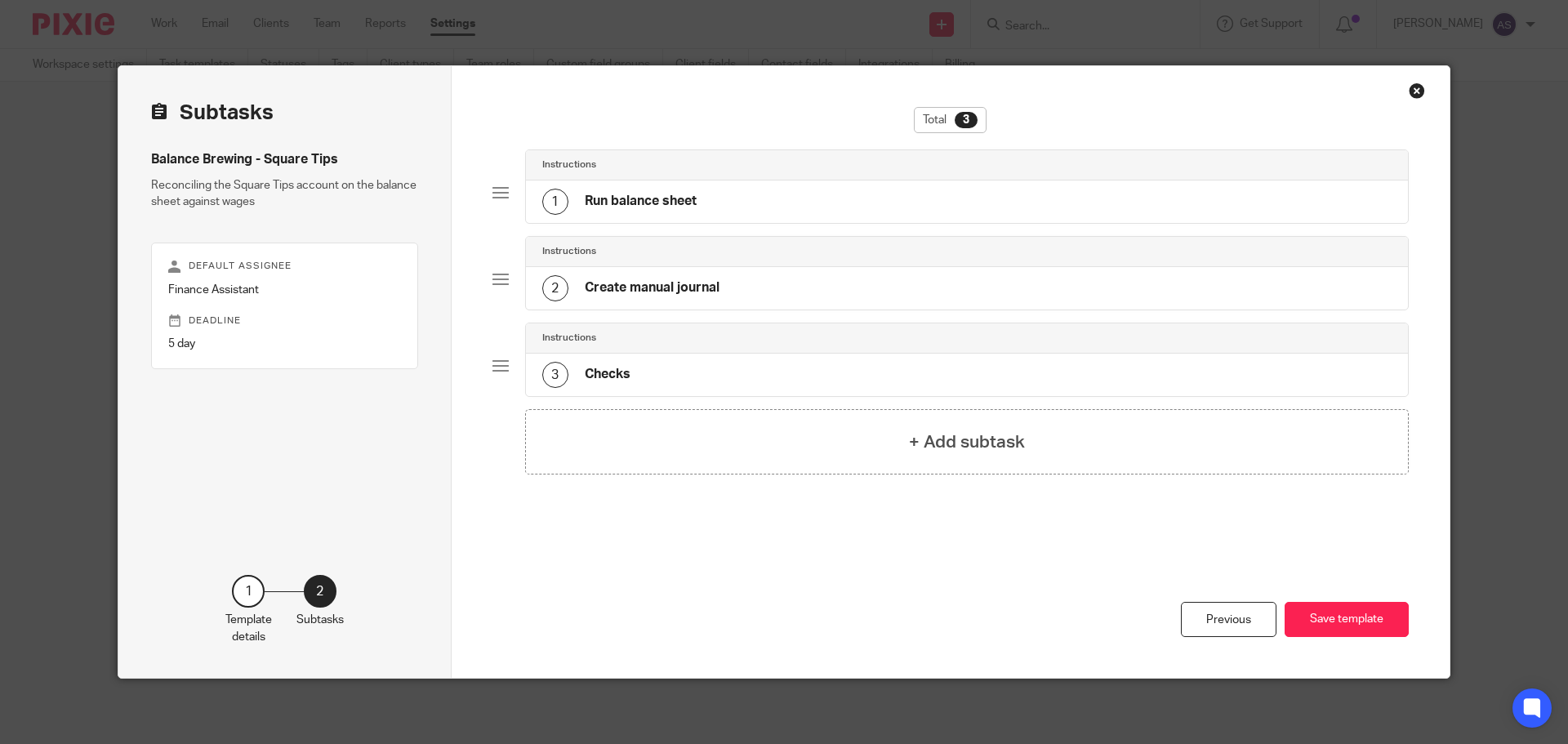
click at [780, 203] on div "1 Run balance sheet" at bounding box center [966, 202] width 882 height 42
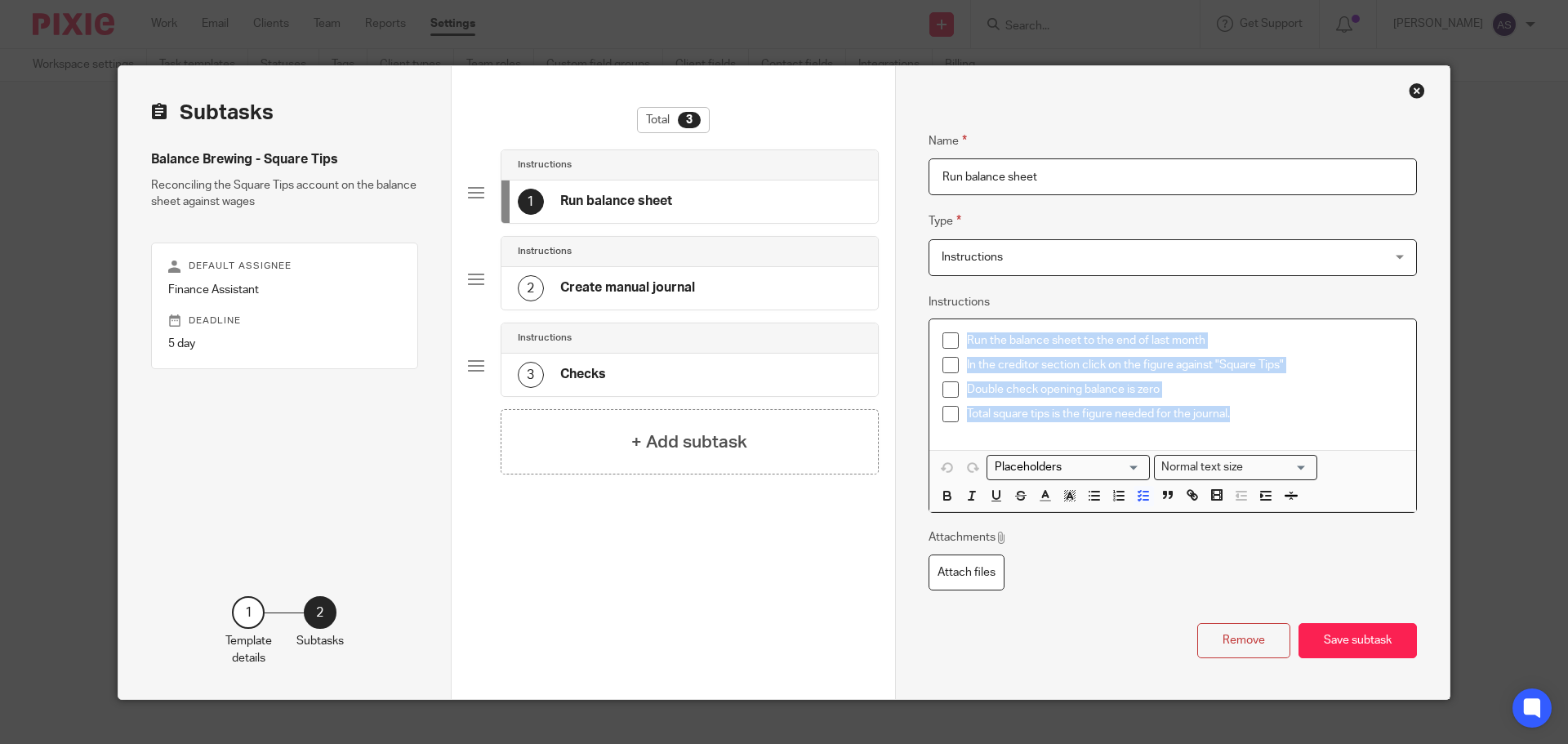
drag, startPoint x: 1251, startPoint y: 413, endPoint x: 962, endPoint y: 333, distance: 299.9
click at [962, 333] on ul "Run the balance sheet to the end of last month In the creditor section click on…" at bounding box center [1172, 381] width 461 height 98
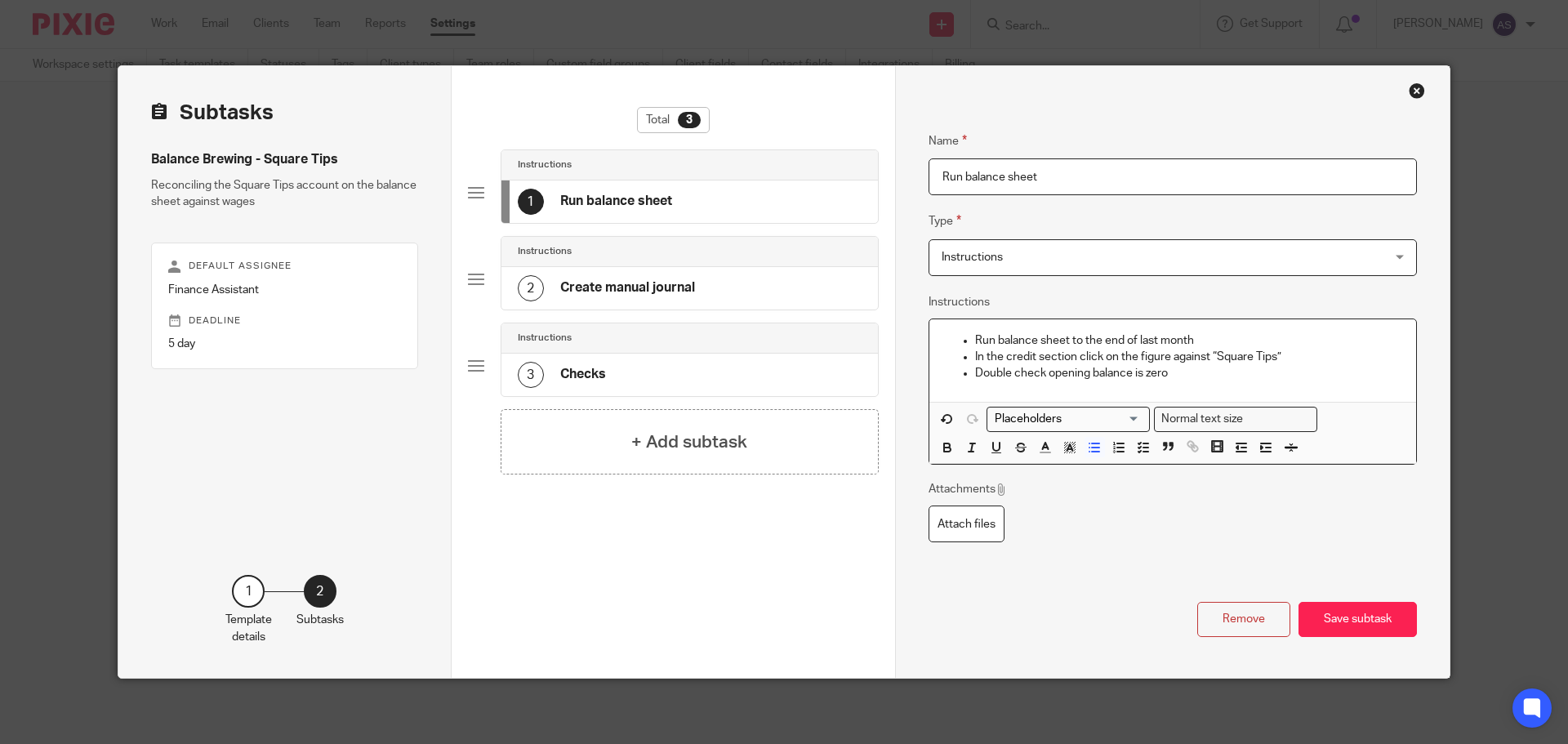
click at [974, 342] on p "Run balance sheet to the end of last month" at bounding box center [1188, 340] width 428 height 16
click at [1143, 452] on line "button" at bounding box center [1145, 452] width 5 height 0
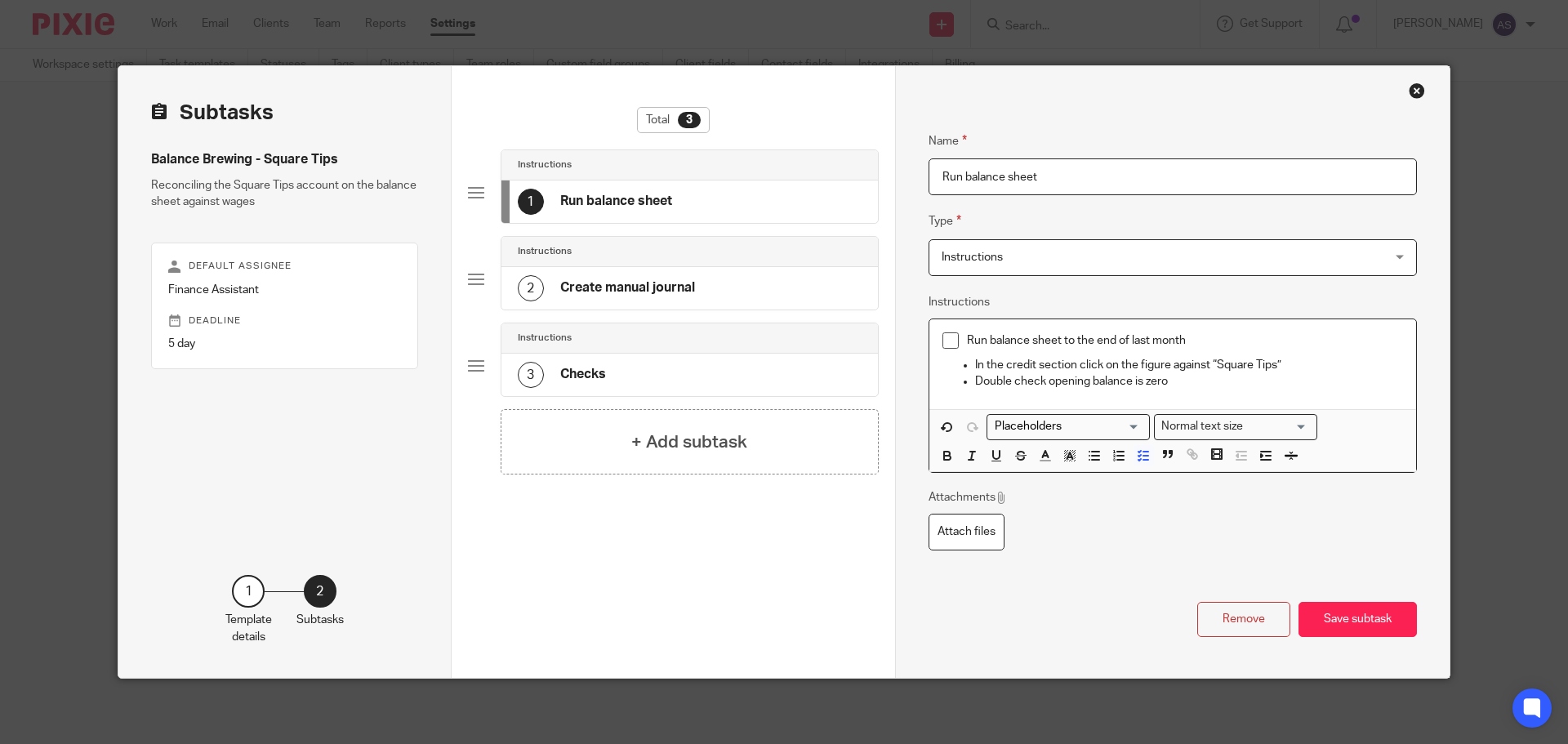
click at [974, 366] on p "In the credit section click on the figure against “Square Tips”" at bounding box center [1188, 365] width 428 height 16
click at [1140, 457] on icon "button" at bounding box center [1142, 456] width 15 height 15
click at [974, 389] on p "Double check opening balance is zero" at bounding box center [1188, 390] width 428 height 16
click at [1143, 468] on icon "button" at bounding box center [1142, 463] width 15 height 15
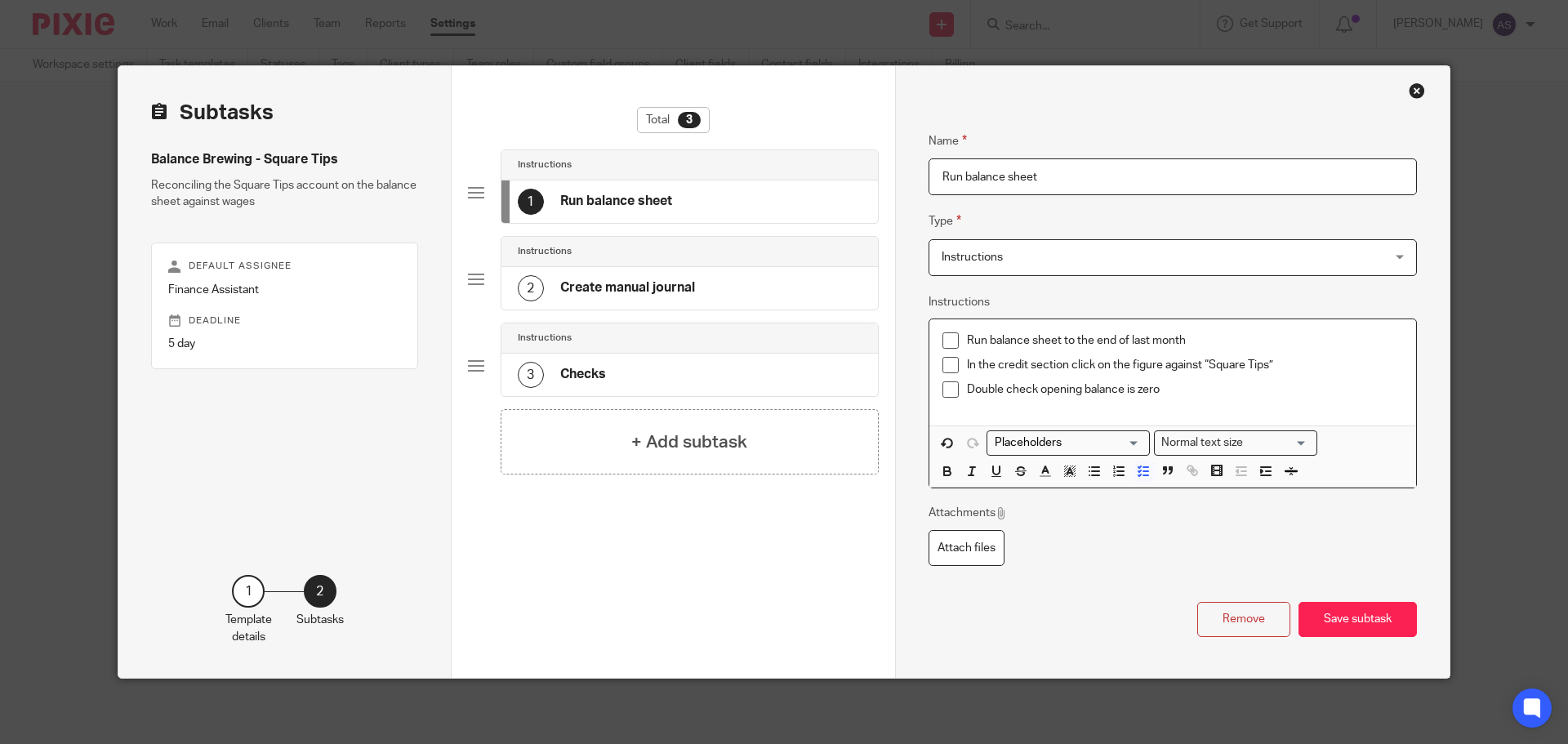
click at [689, 285] on h4 "Create manual journal" at bounding box center [627, 287] width 135 height 17
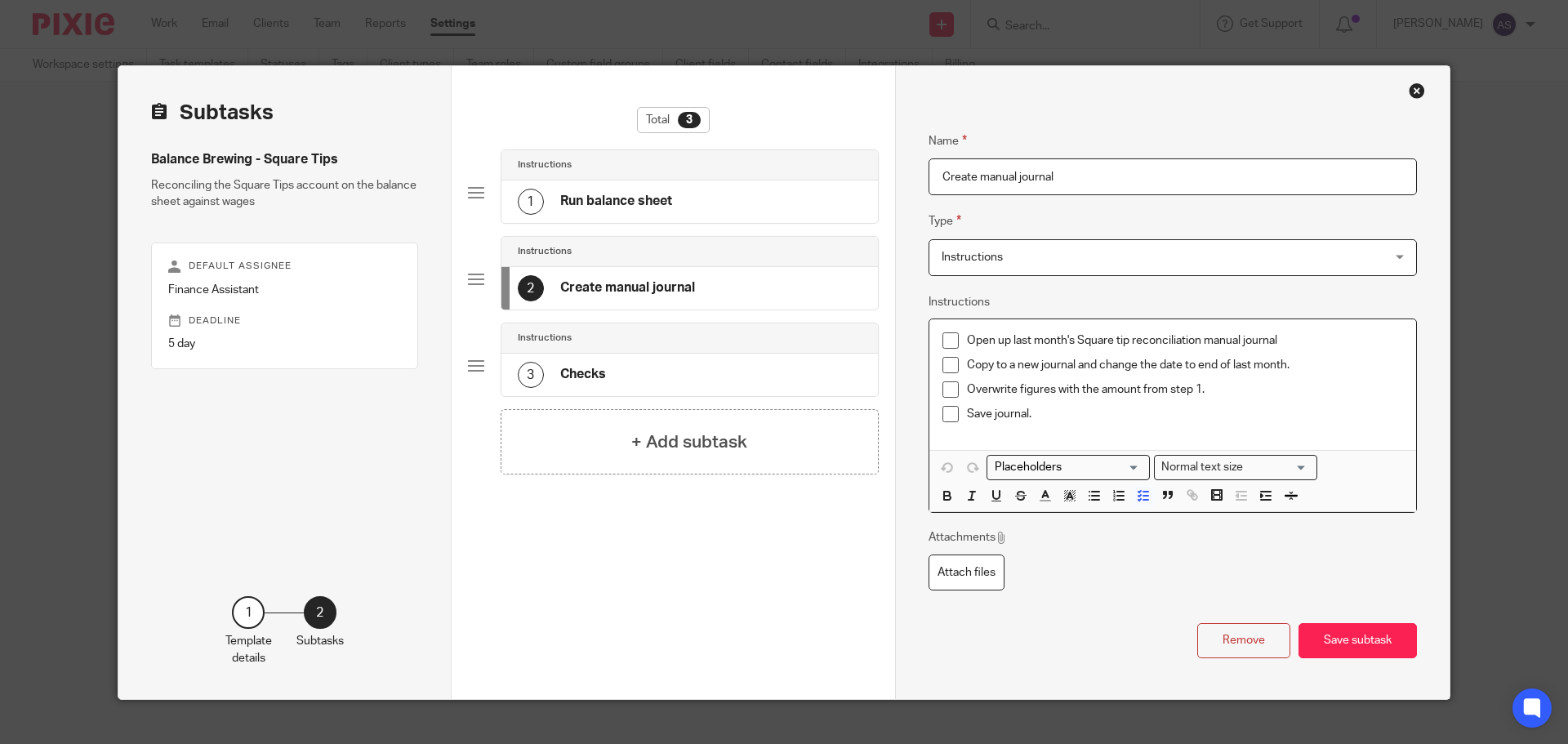
click at [1118, 419] on p "Save journal." at bounding box center [1184, 414] width 436 height 16
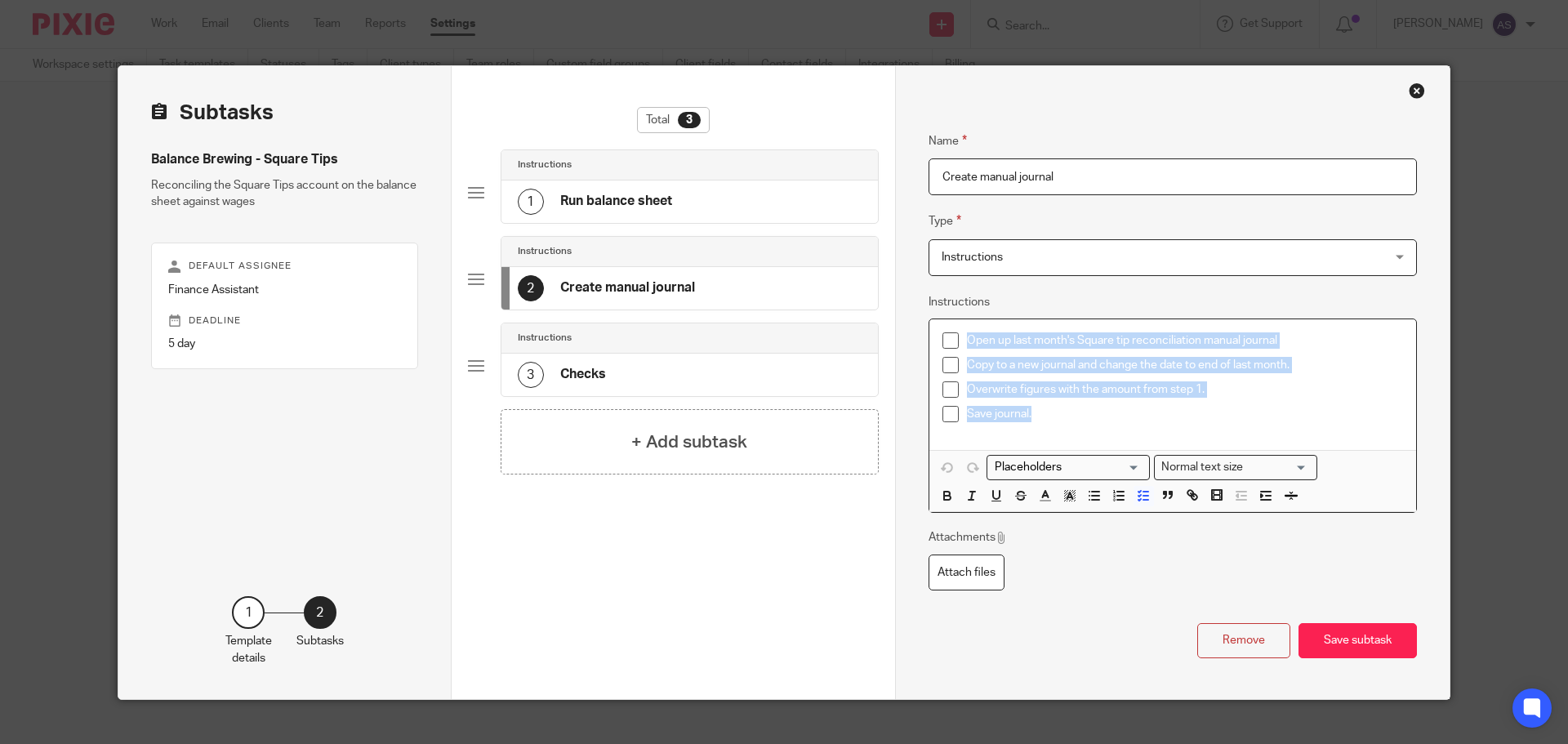
drag, startPoint x: 1051, startPoint y: 418, endPoint x: 894, endPoint y: 328, distance: 181.0
click at [894, 328] on div "Name Run balance sheet Type Instructions Instructions Instructions Document sig…" at bounding box center [1171, 382] width 555 height 633
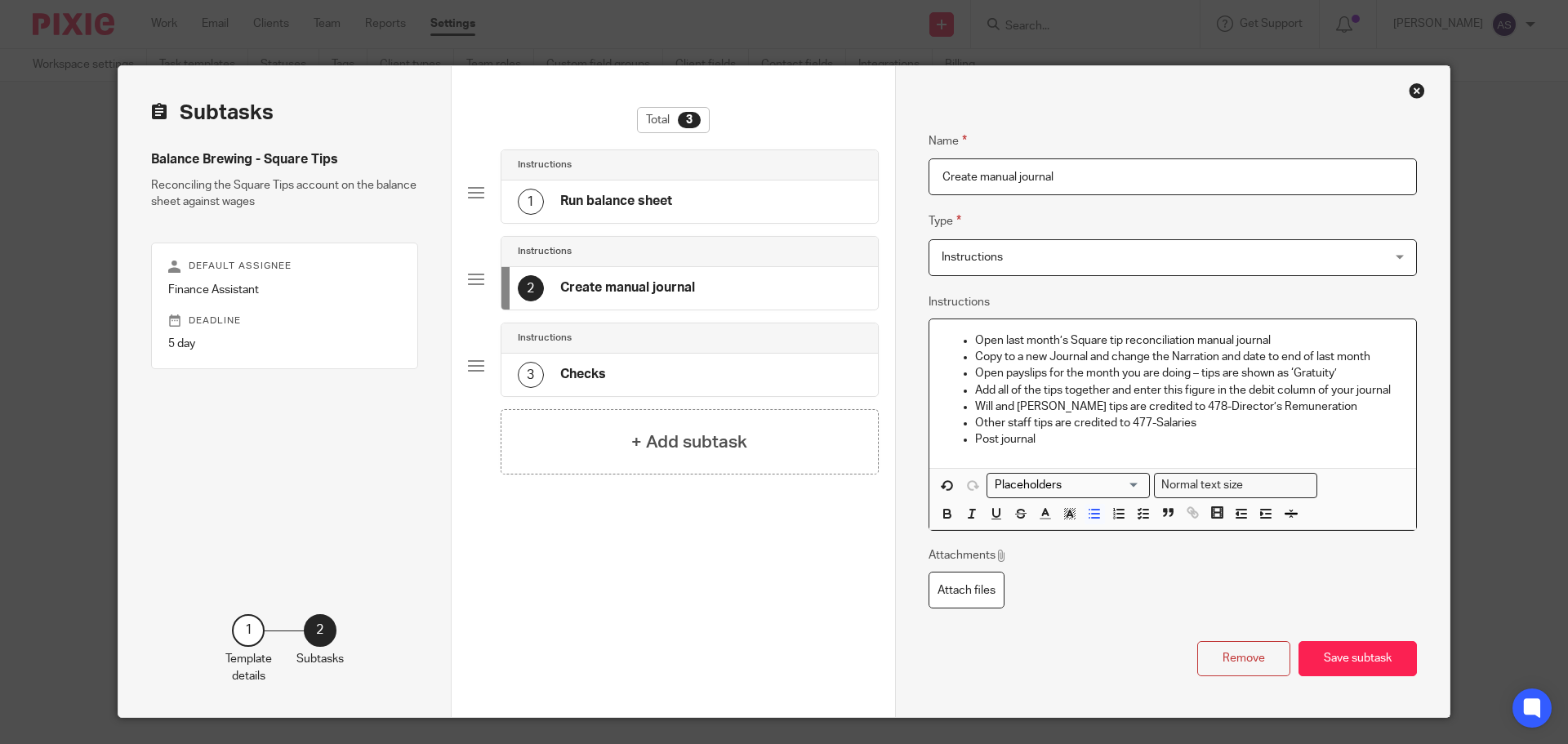
click at [974, 340] on p "Open last month’s Square tip reconciliation manual journal" at bounding box center [1188, 340] width 428 height 16
click at [1089, 515] on icon "button" at bounding box center [1093, 514] width 15 height 15
click at [1136, 508] on icon "button" at bounding box center [1142, 514] width 15 height 15
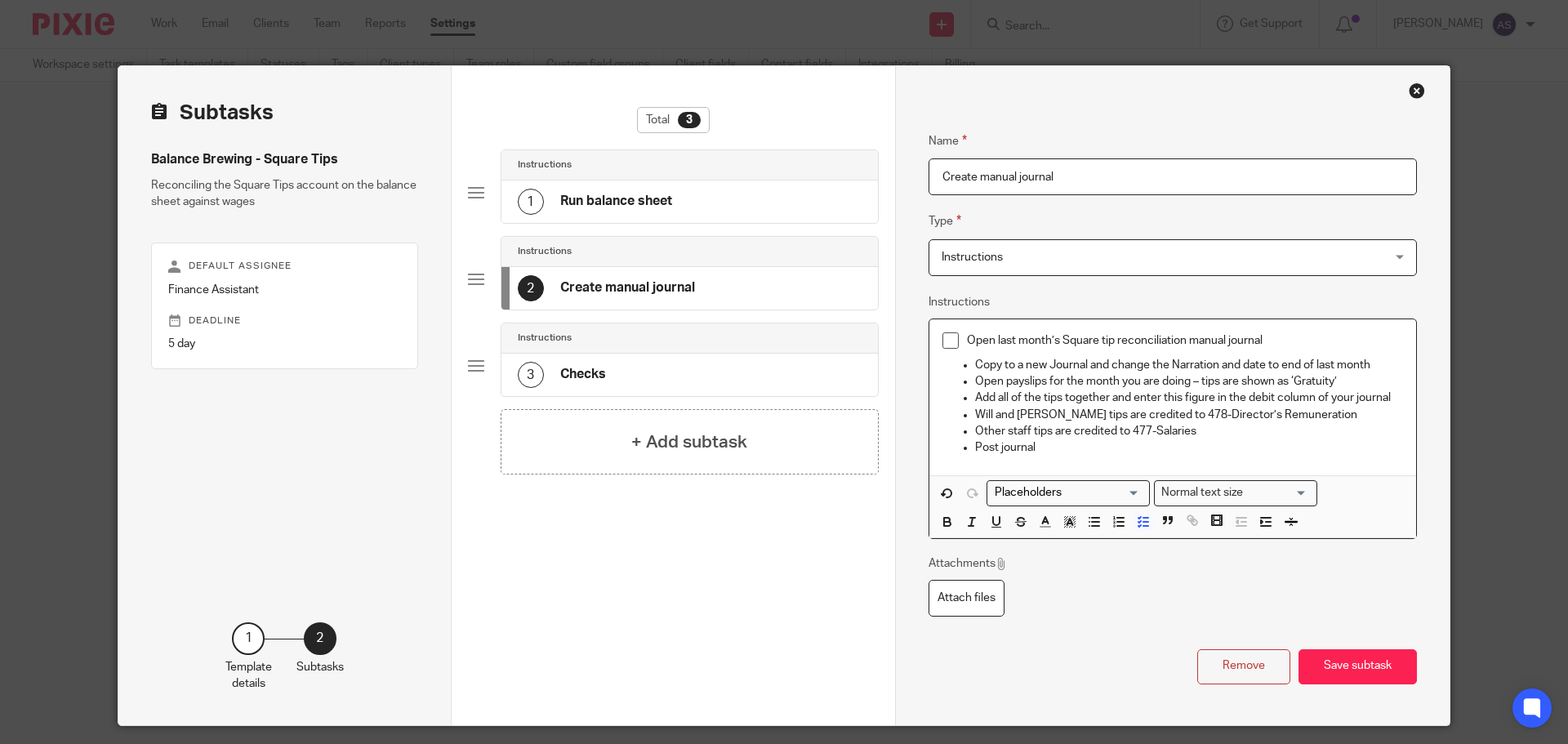
click at [974, 368] on p "Copy to a new Journal and change the Narration and date to end of last month" at bounding box center [1188, 365] width 428 height 16
click at [1138, 517] on polyline "button" at bounding box center [1139, 518] width 2 height 2
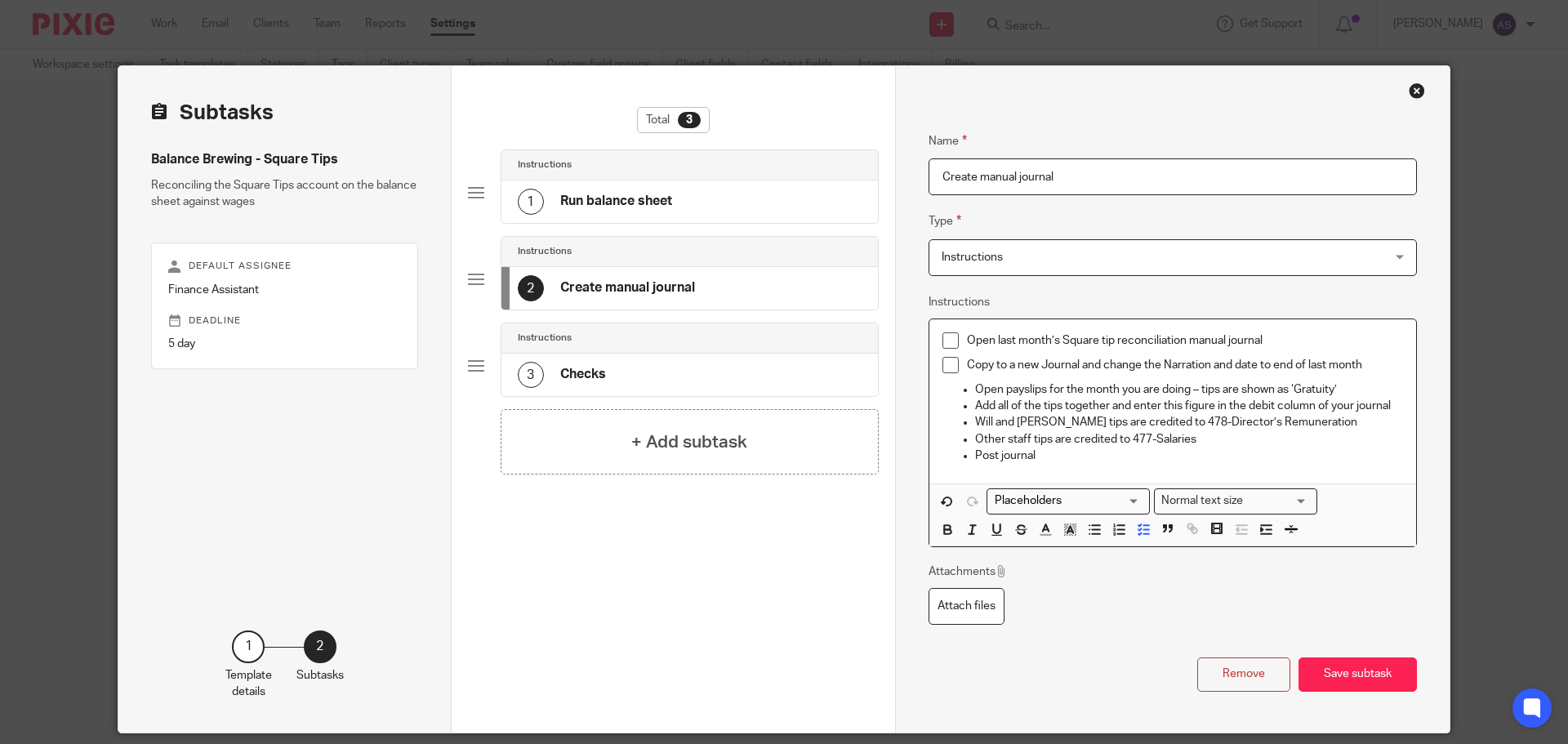
click at [974, 391] on p "Open payslips for the month you are doing – tips are shown as ‘Gratuity’" at bounding box center [1188, 390] width 428 height 16
click at [1143, 530] on line "button" at bounding box center [1145, 530] width 5 height 0
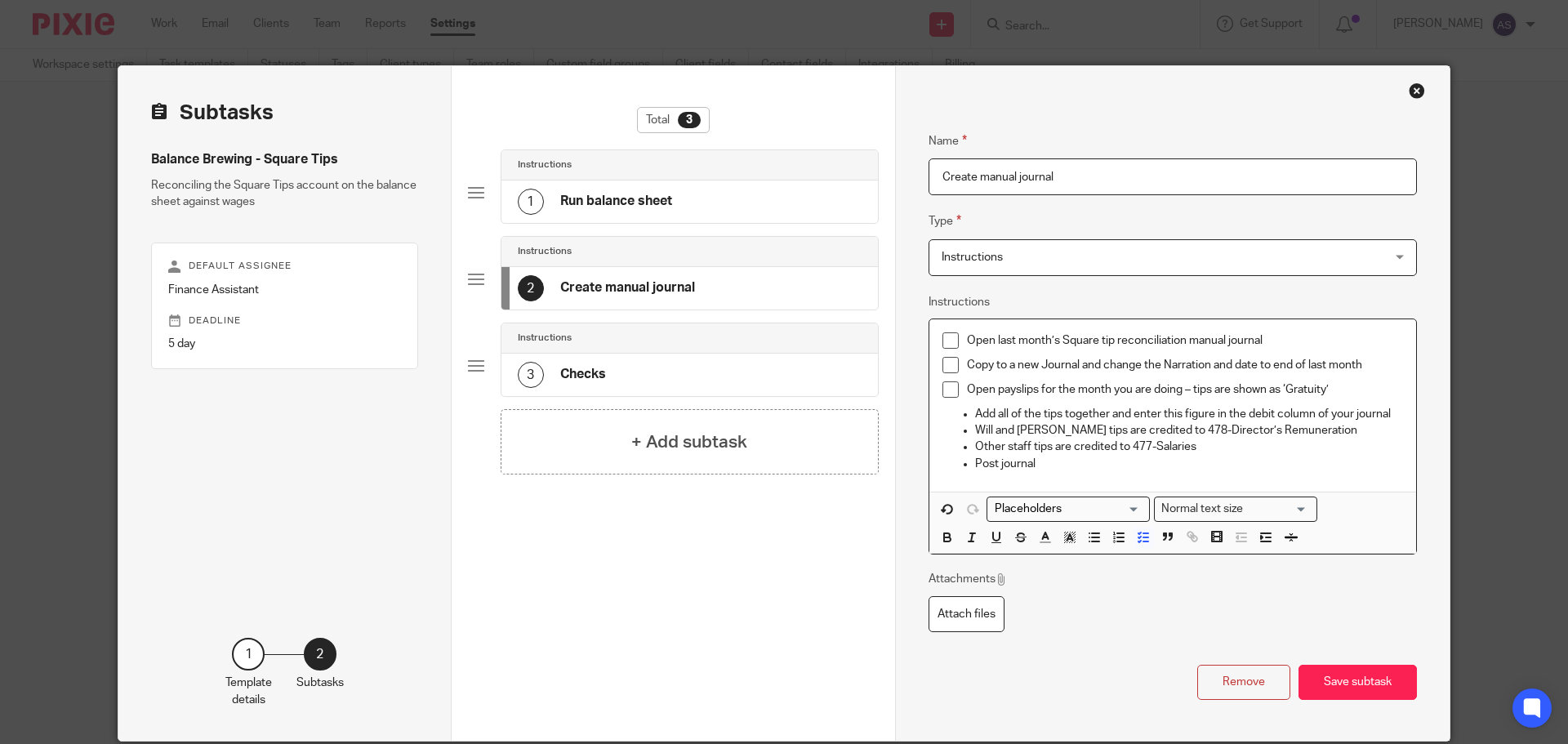
click at [965, 411] on ul "Add all of the tips together and enter this figure in the debit column of your …" at bounding box center [1172, 439] width 461 height 66
click at [1143, 542] on line "button" at bounding box center [1145, 542] width 5 height 0
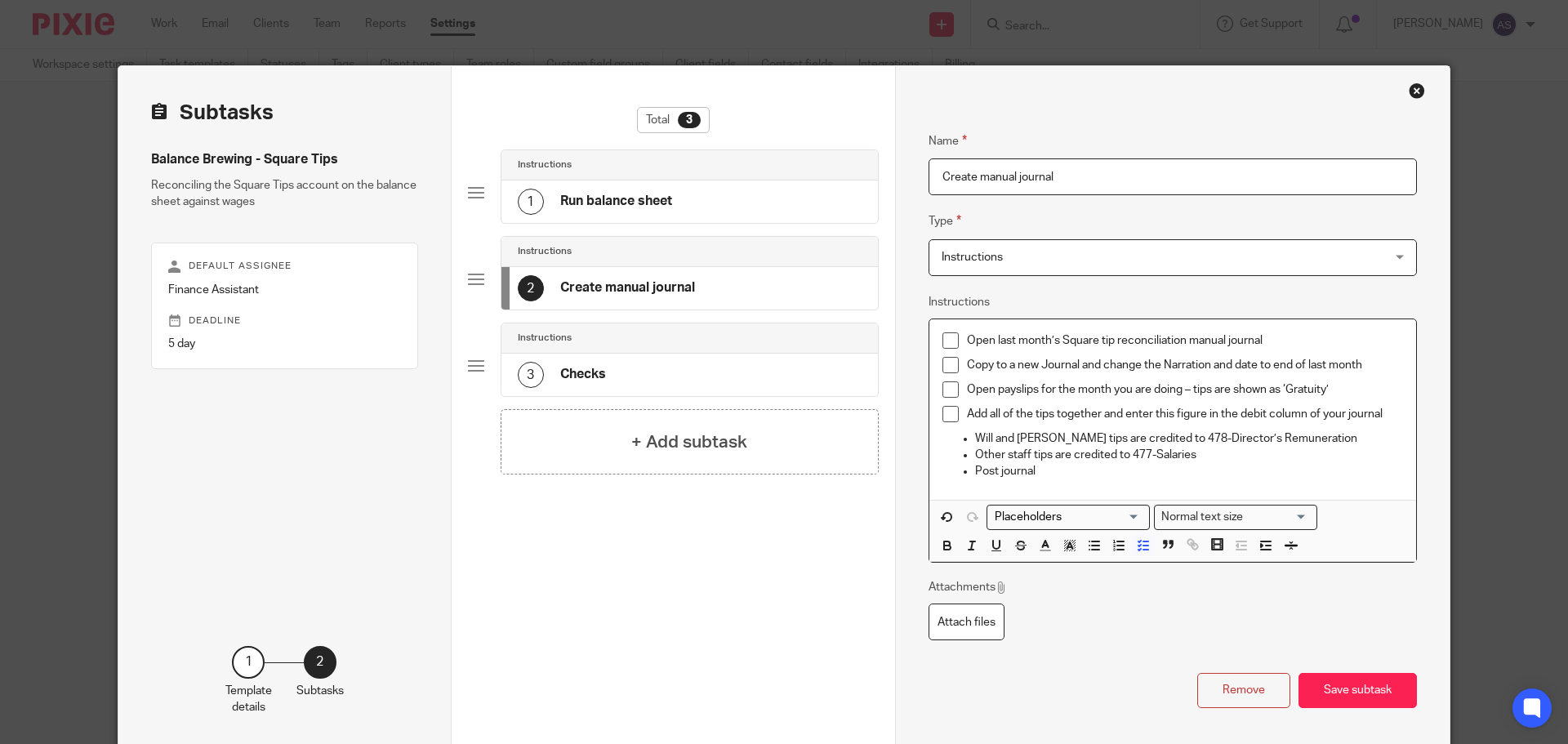
click at [974, 443] on p "Will and James tips are credited to 478-Director’s Remuneration" at bounding box center [1188, 439] width 428 height 16
click at [1143, 546] on line "button" at bounding box center [1145, 546] width 5 height 0
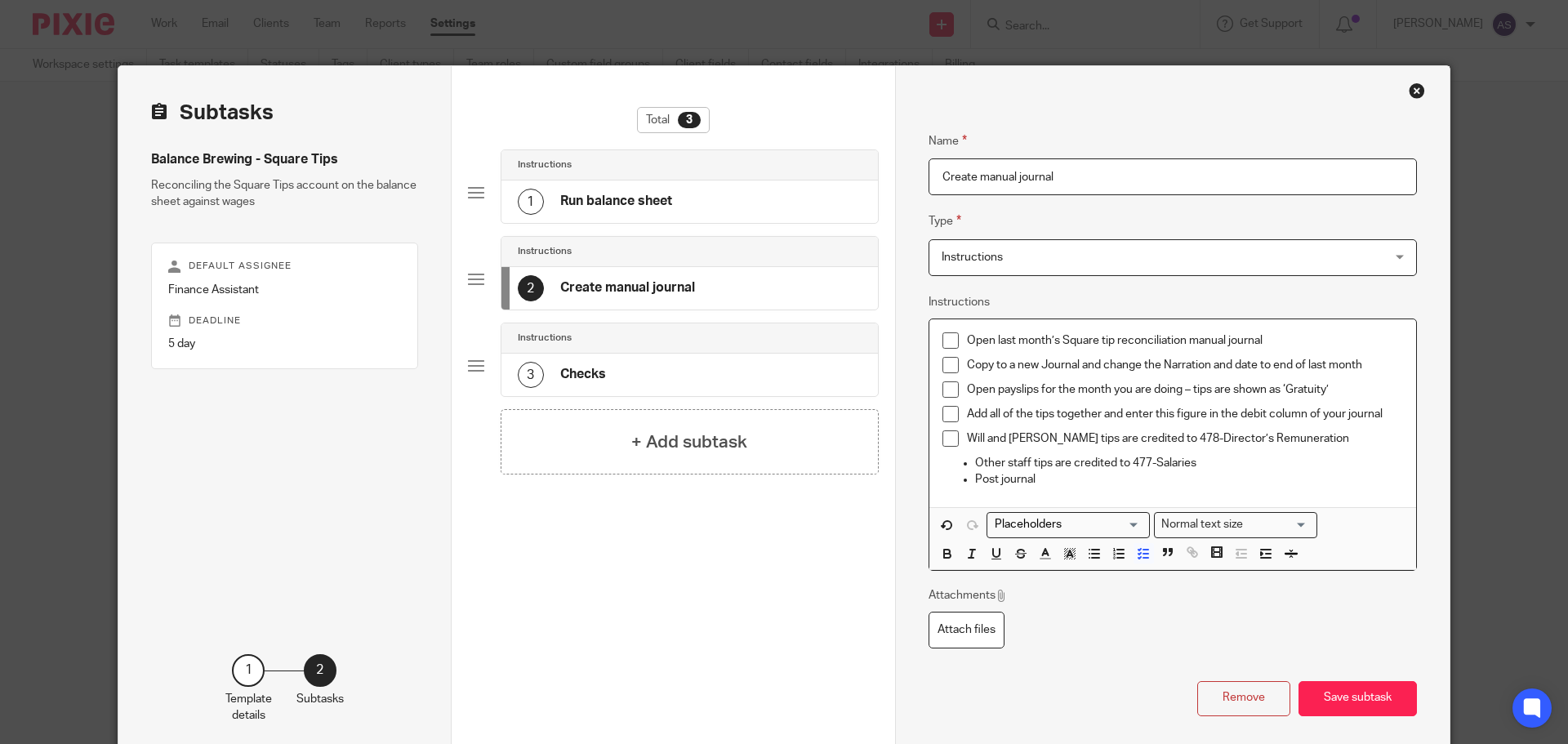
click at [974, 464] on p "Other staff tips are credited to 477-Salaries" at bounding box center [1188, 463] width 428 height 16
click at [1143, 558] on line "button" at bounding box center [1145, 558] width 5 height 0
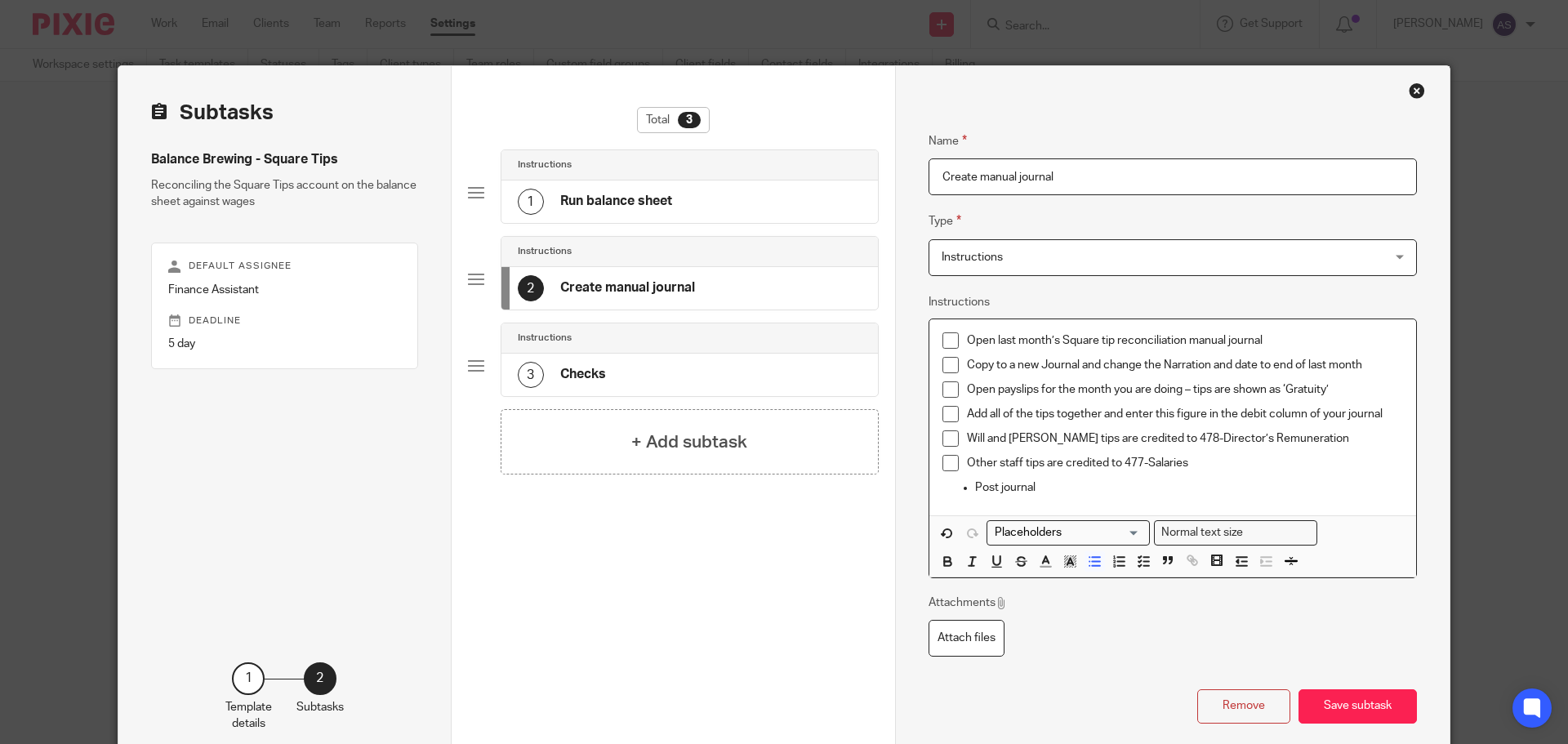
drag, startPoint x: 971, startPoint y: 489, endPoint x: 1026, endPoint y: 538, distance: 73.7
click at [974, 491] on p "Post journal" at bounding box center [1188, 488] width 428 height 16
click at [1136, 563] on icon "button" at bounding box center [1142, 561] width 15 height 15
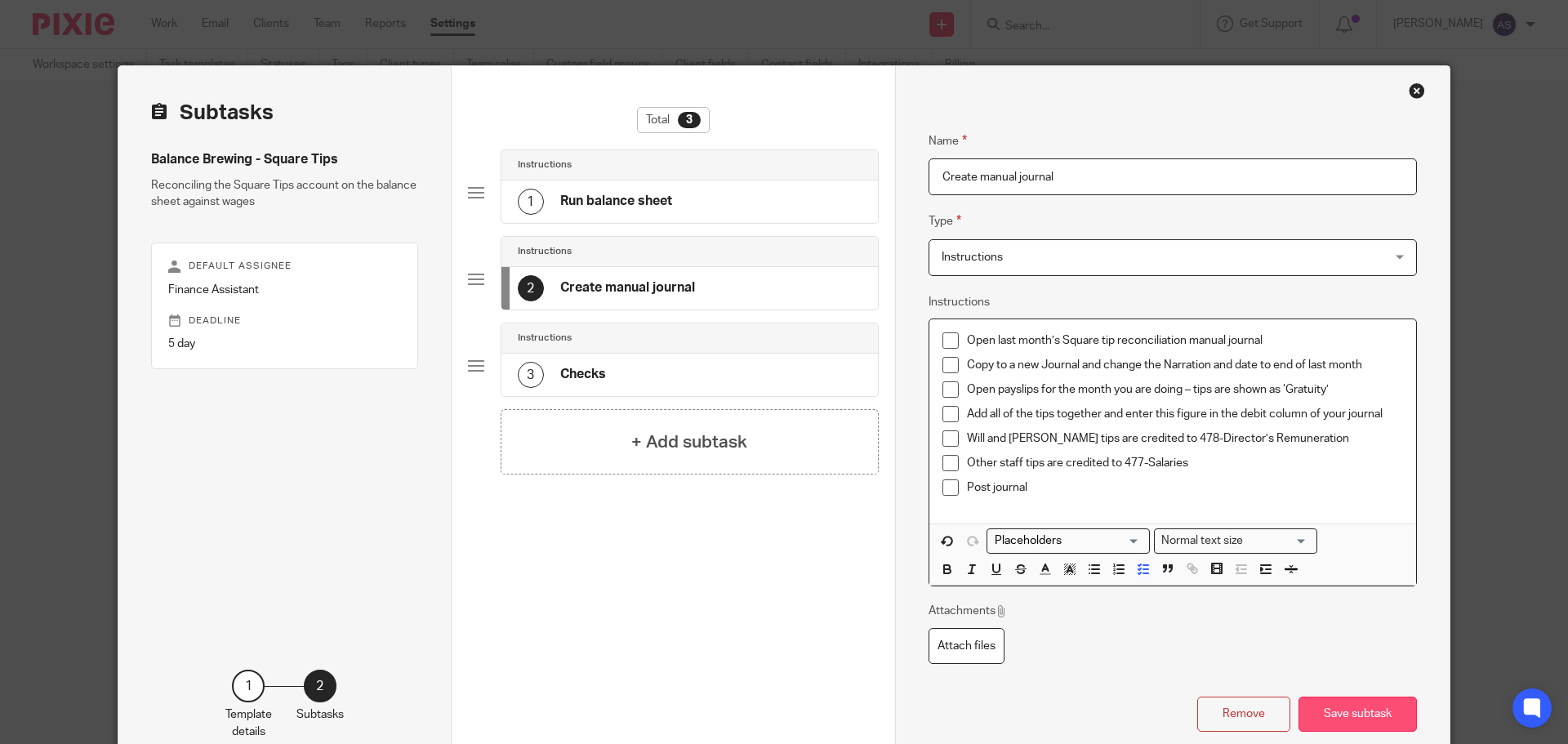
click at [1307, 710] on button "Save subtask" at bounding box center [1357, 714] width 118 height 35
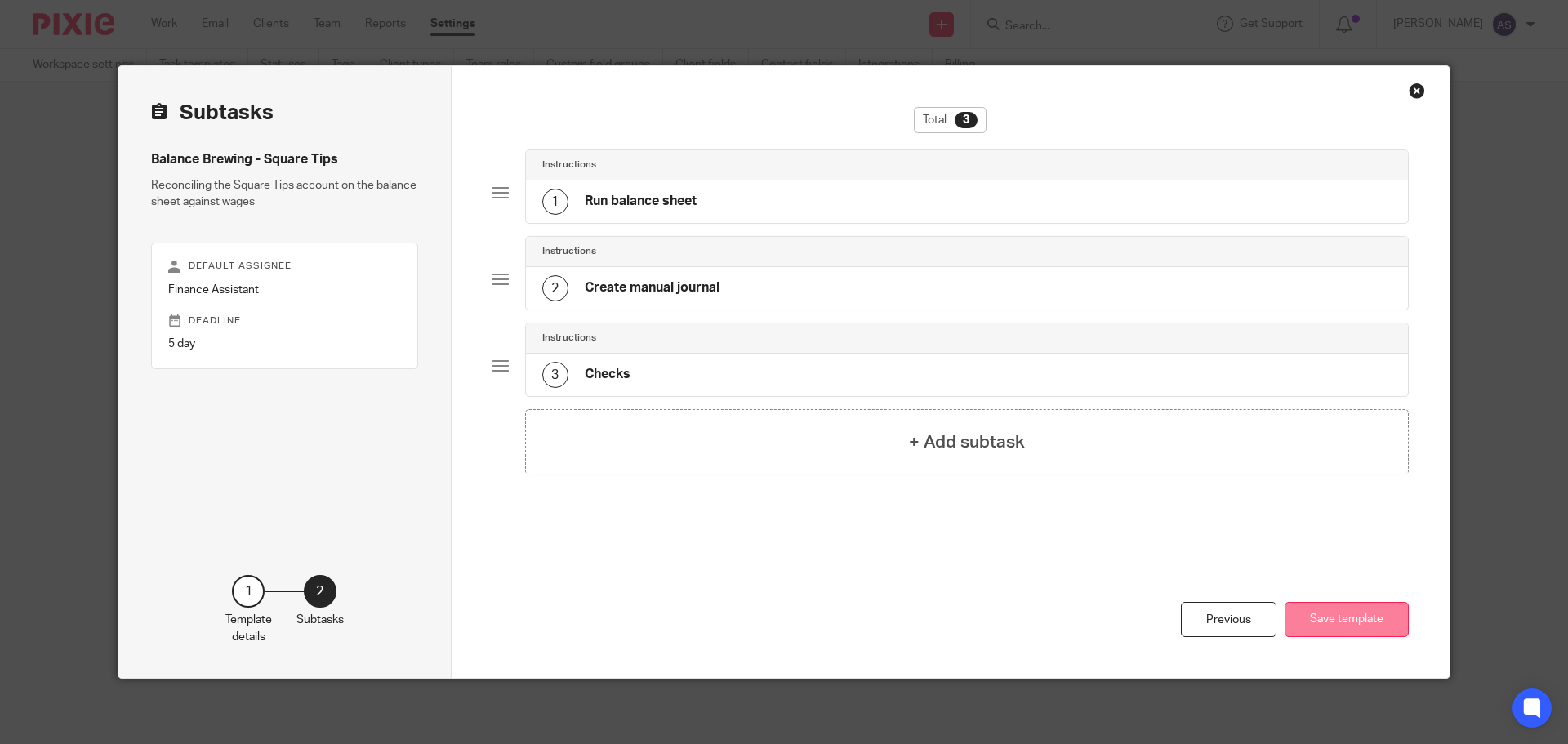
click at [1373, 624] on button "Save template" at bounding box center [1346, 619] width 124 height 35
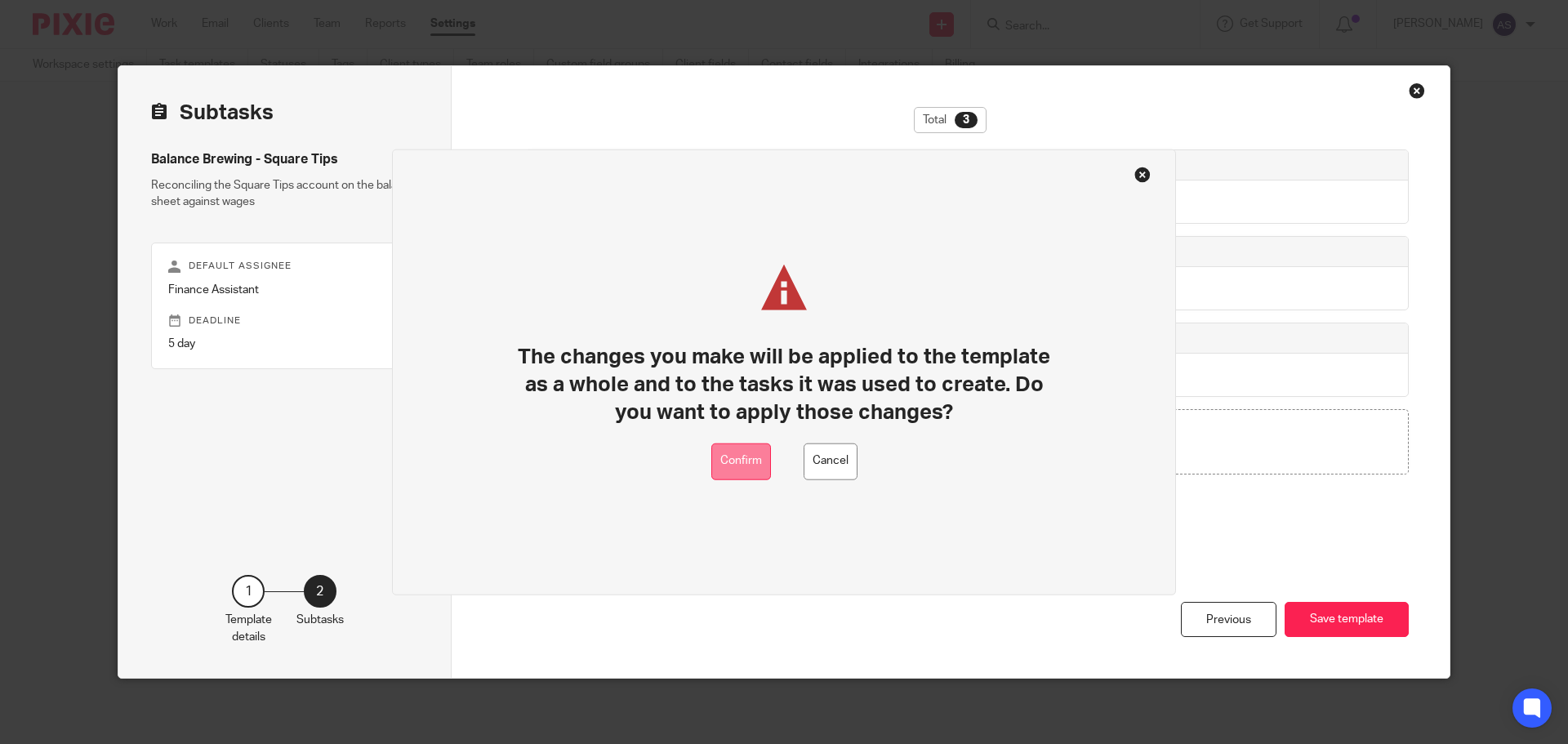
click at [759, 460] on button "Confirm" at bounding box center [742, 461] width 60 height 37
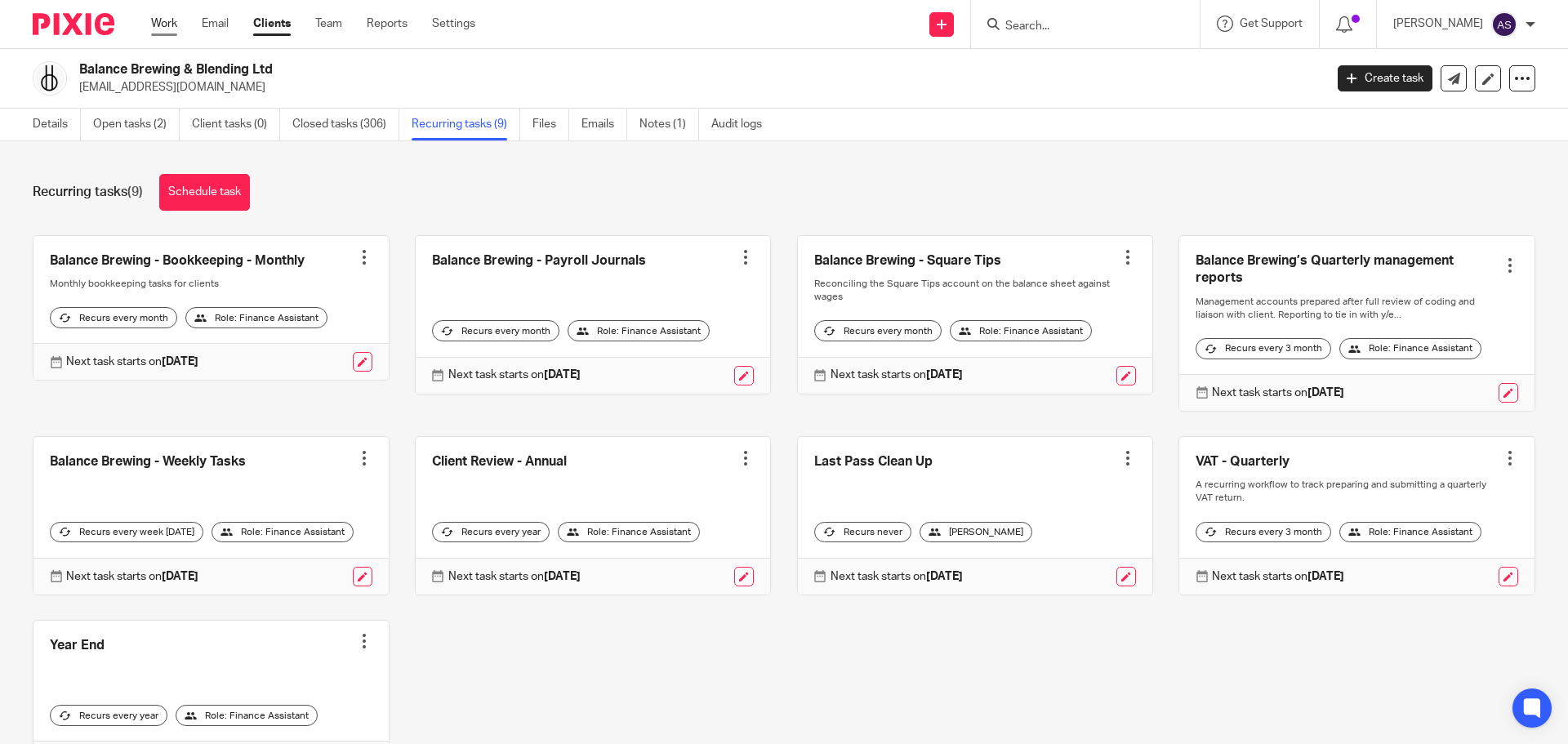
click at [163, 25] on link "Work" at bounding box center [164, 24] width 26 height 16
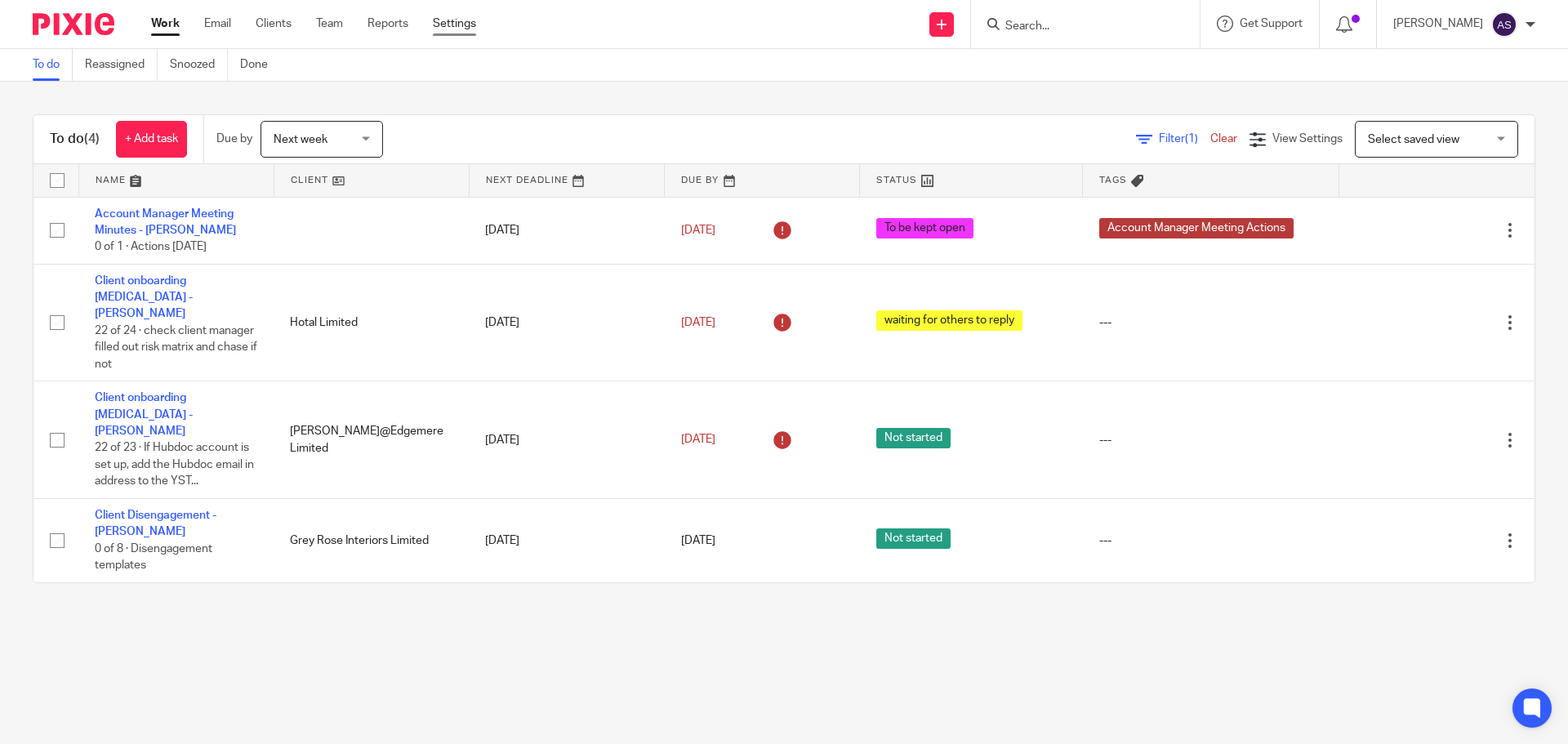
click at [460, 20] on link "Settings" at bounding box center [454, 24] width 43 height 16
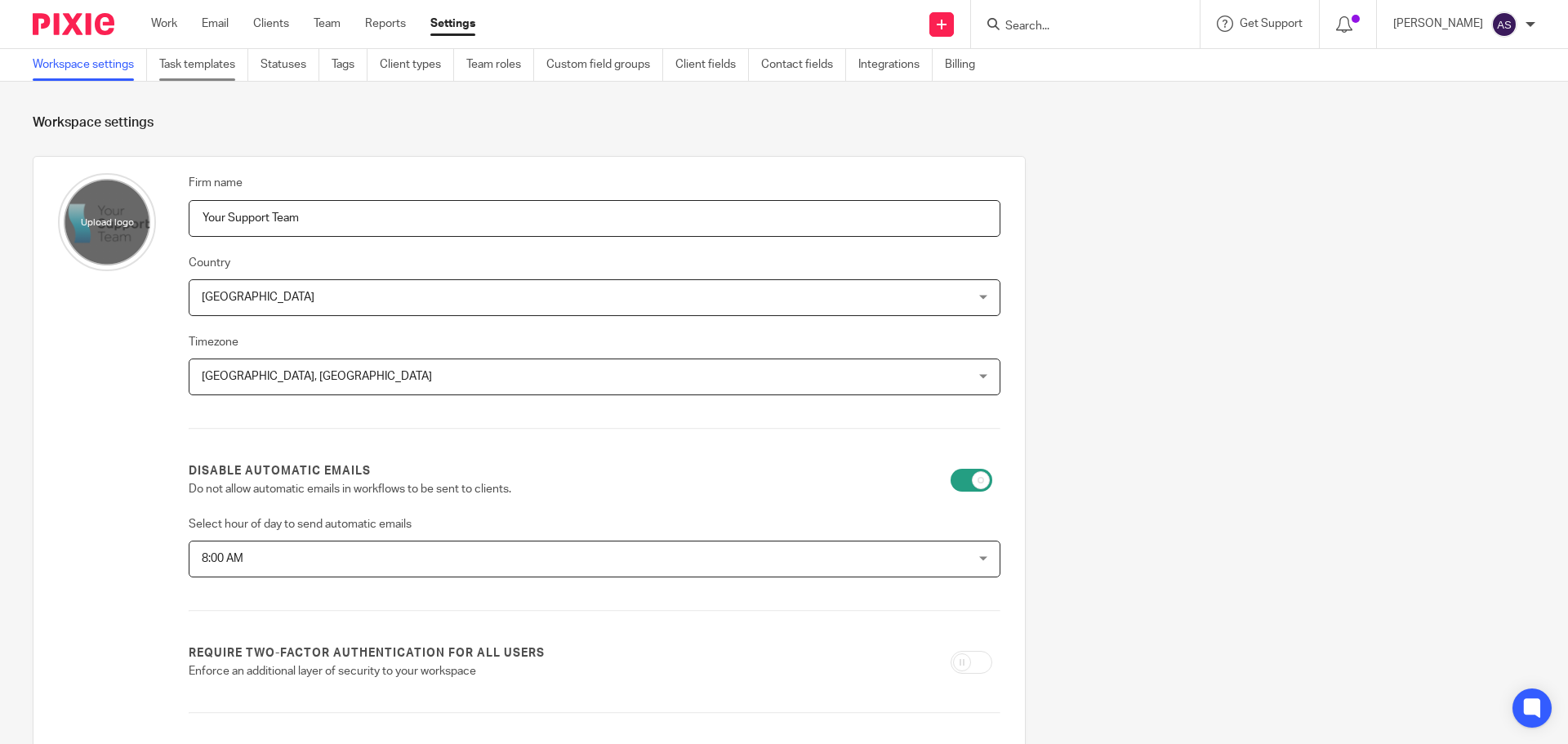
click at [216, 62] on link "Task templates" at bounding box center [203, 65] width 89 height 32
click at [212, 64] on link "Task templates" at bounding box center [203, 65] width 89 height 32
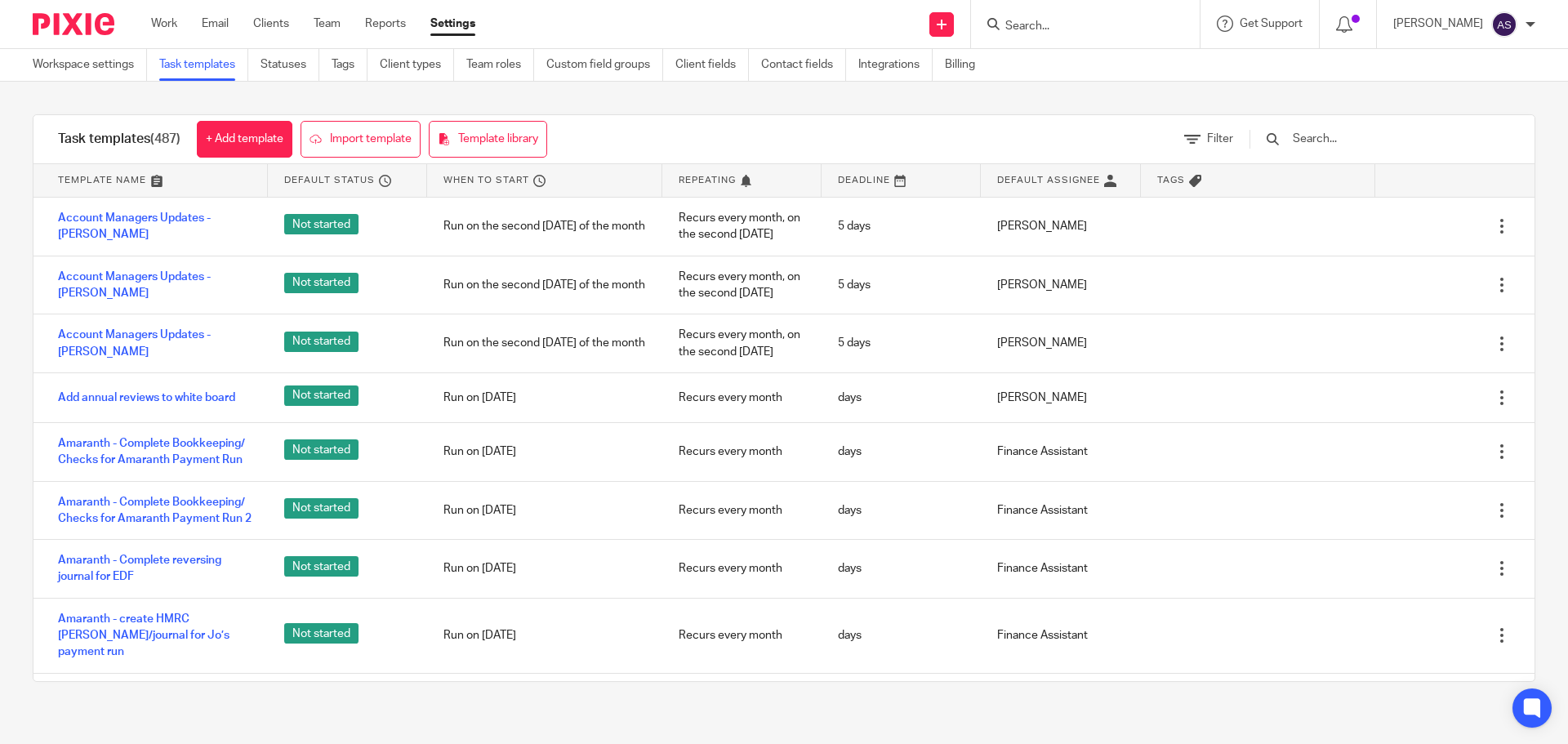
click at [241, 136] on link "+ Add template" at bounding box center [245, 139] width 96 height 37
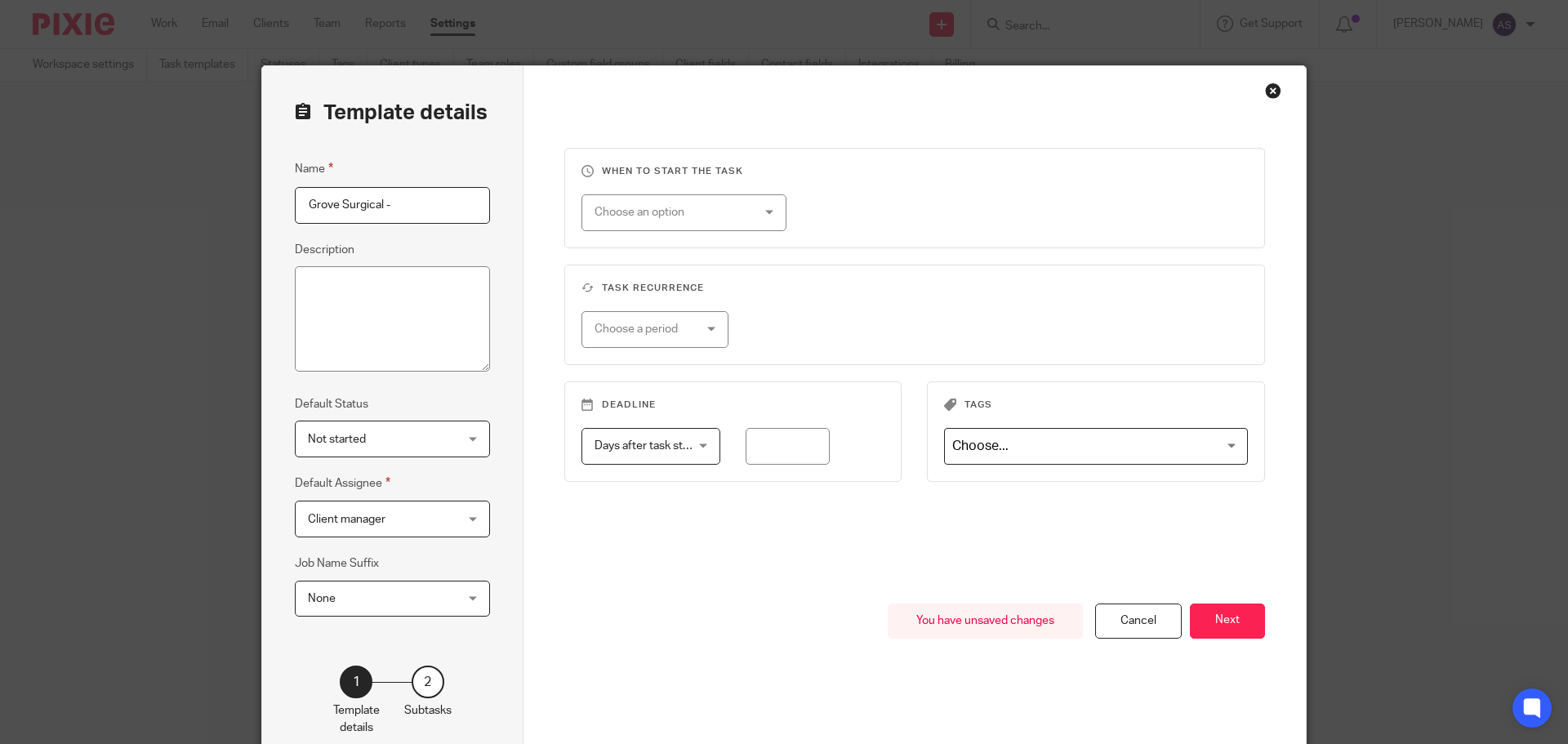
click at [429, 202] on input "Grove Surgical -" at bounding box center [392, 205] width 195 height 37
paste input "• Check reconciliation report"
click at [328, 203] on input "Grove Surgical - • Check reconciliation report" at bounding box center [392, 205] width 195 height 37
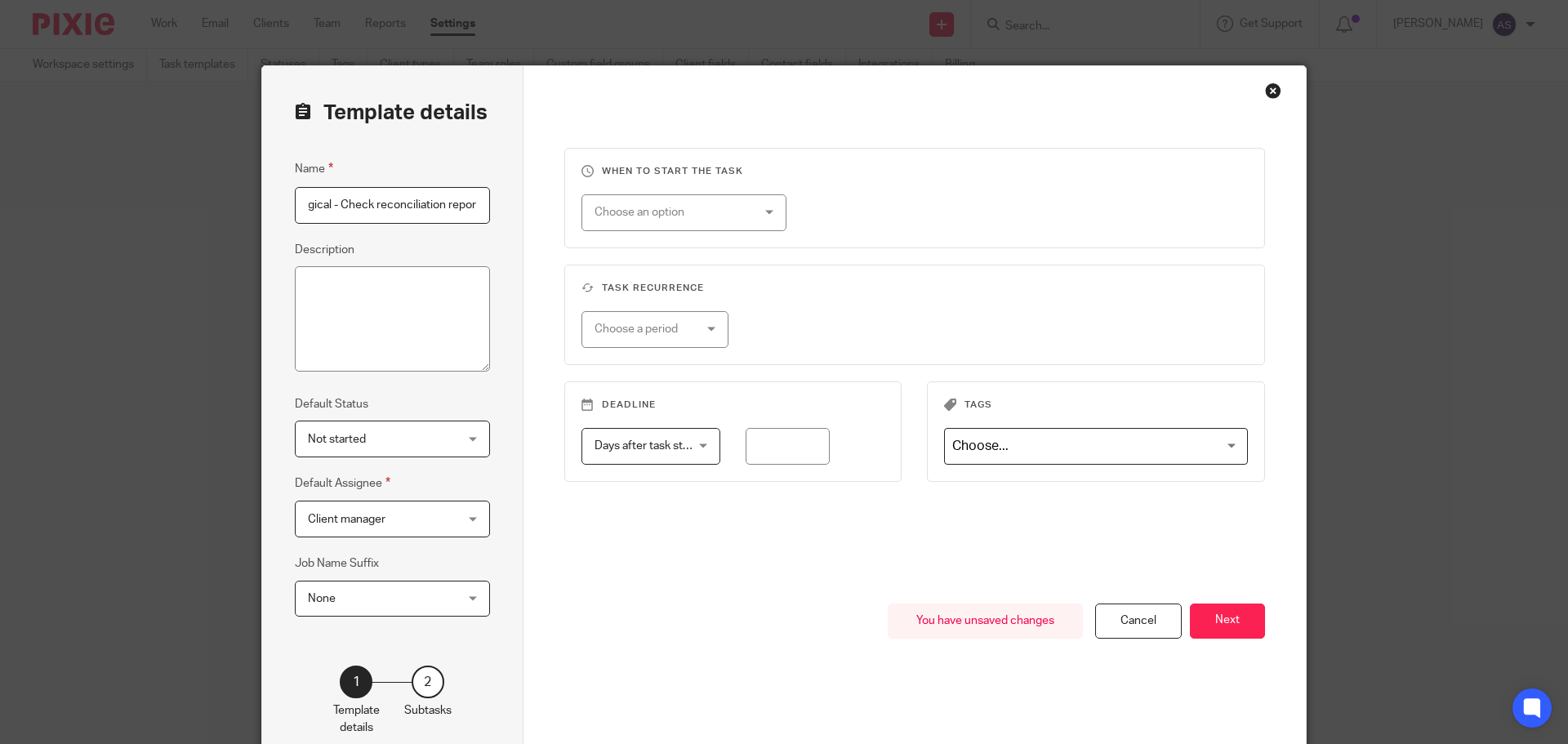
type input "Grove Surgical - Check reconciliation report"
click at [392, 512] on span "Client manager" at bounding box center [380, 519] width 145 height 34
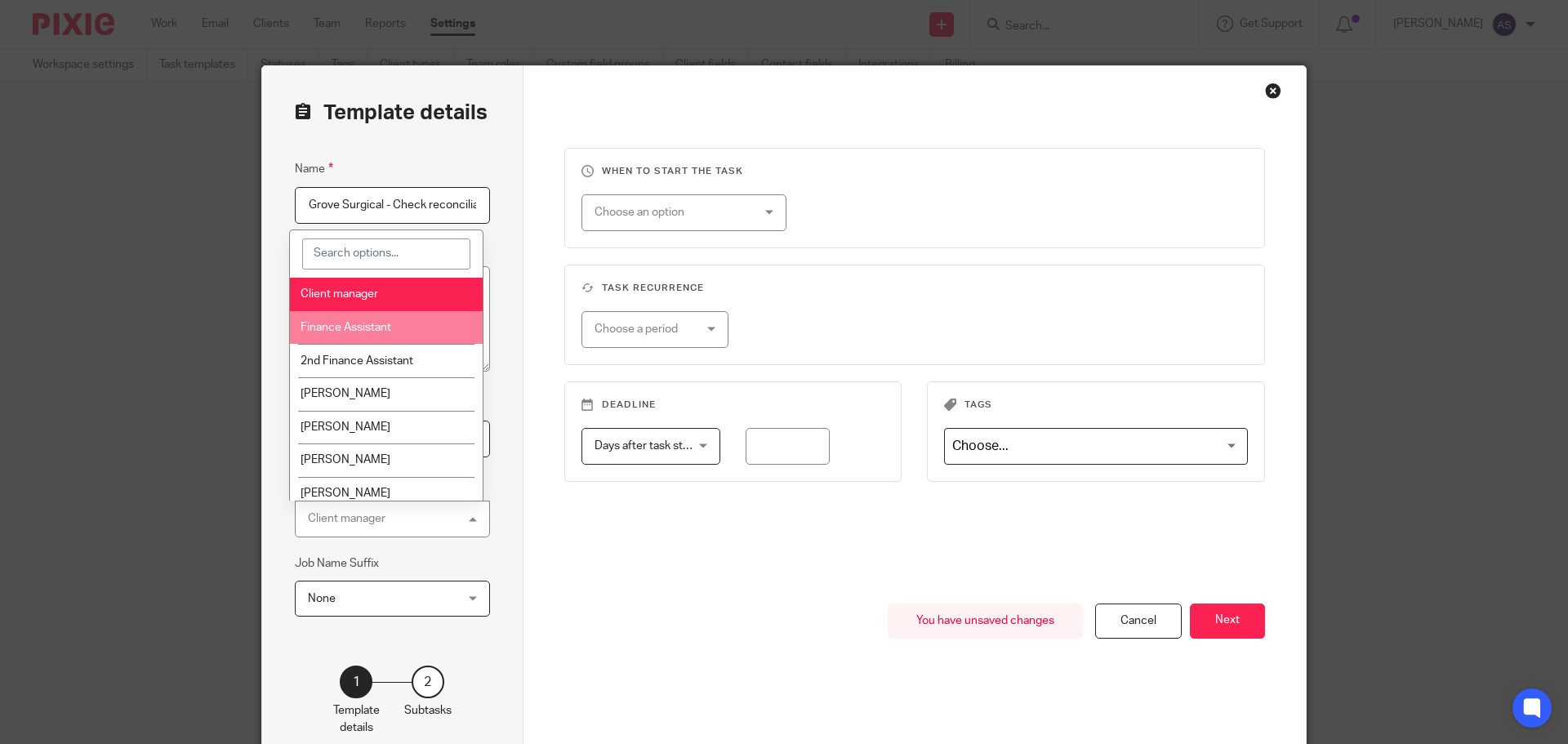
click at [382, 325] on span "Finance Assistant" at bounding box center [346, 327] width 91 height 11
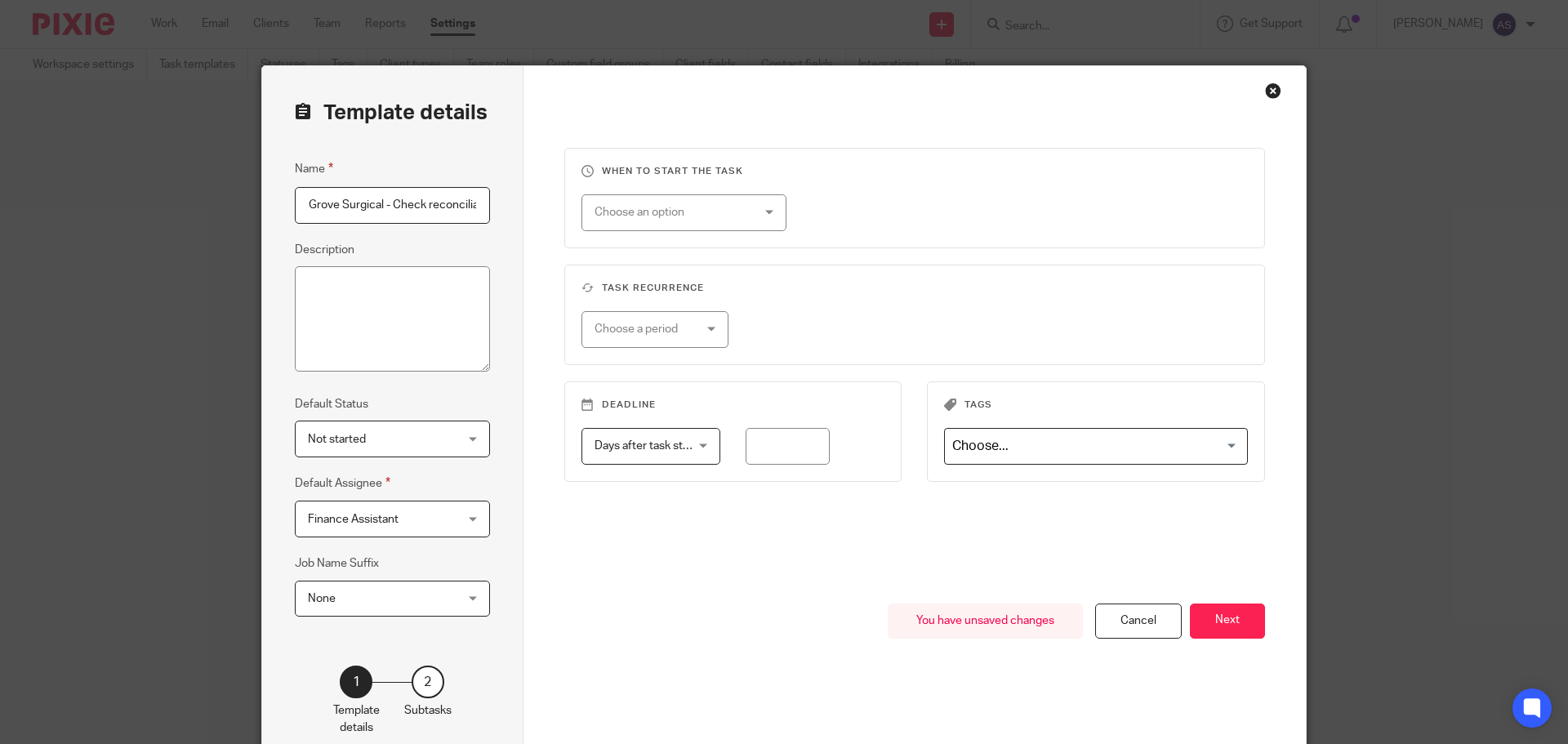
click at [707, 212] on div "Choose an option" at bounding box center [671, 212] width 153 height 34
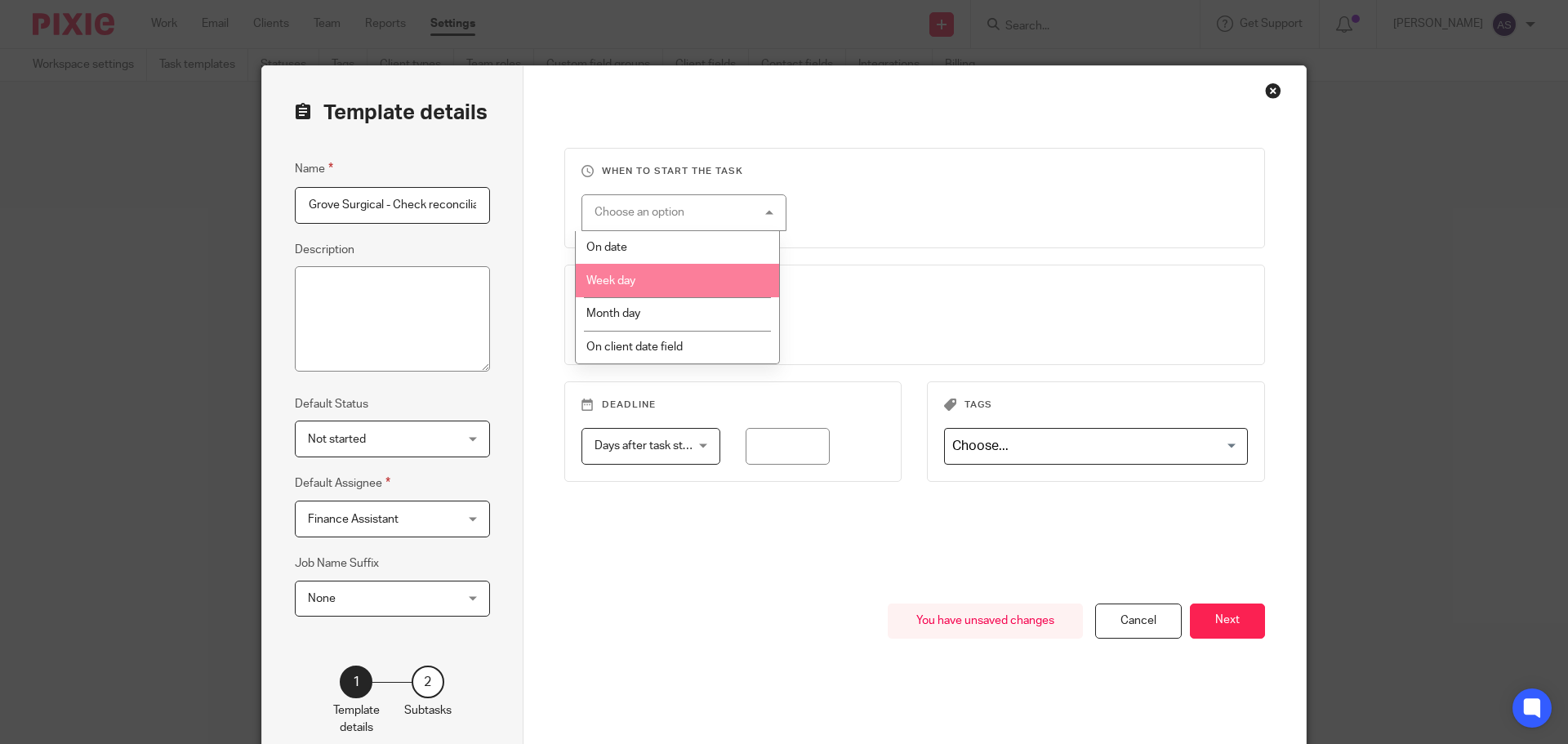
click at [683, 281] on li "Week day" at bounding box center [677, 280] width 203 height 33
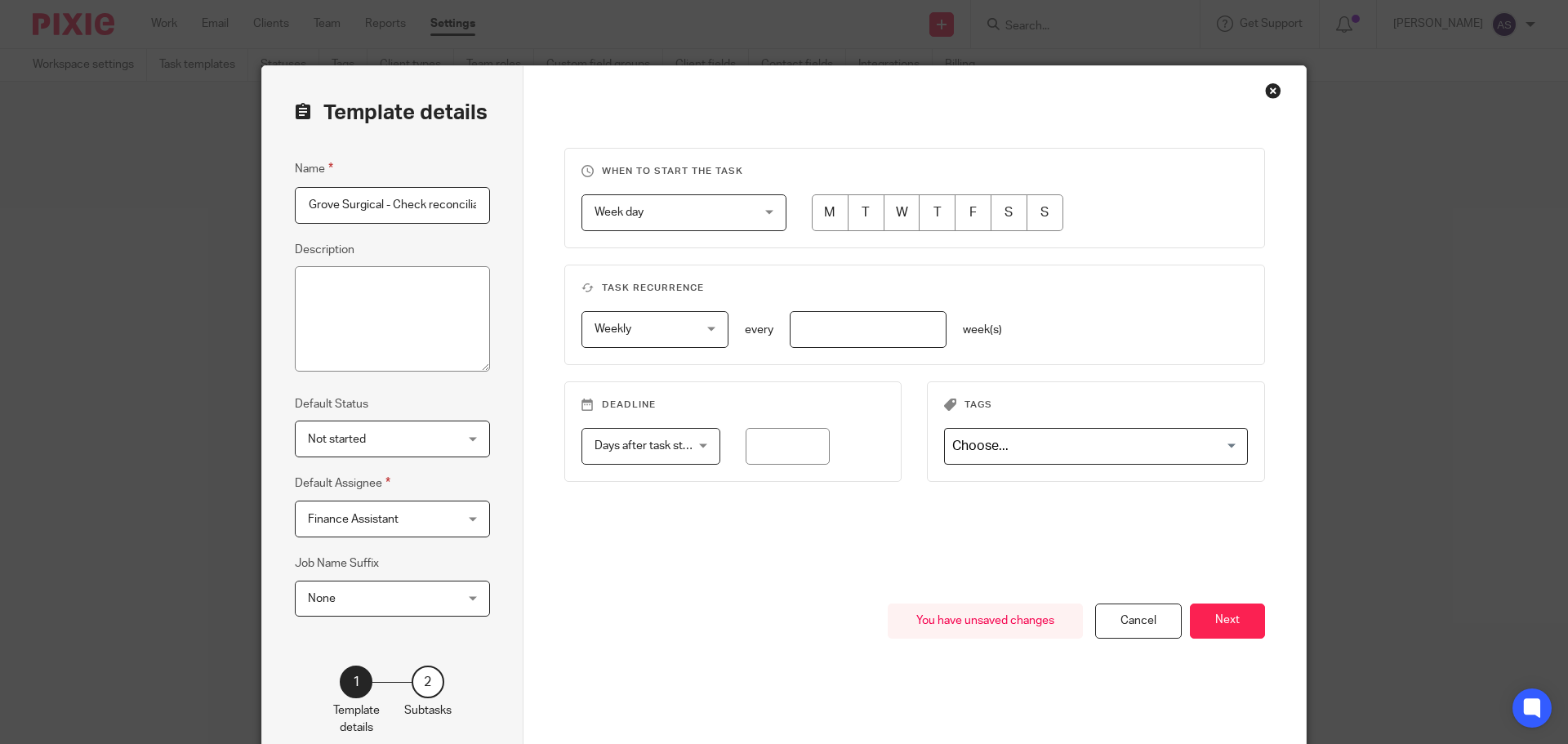
click at [884, 217] on input "radio" at bounding box center [901, 212] width 37 height 37
radio input "true"
click at [845, 334] on input "number" at bounding box center [867, 329] width 157 height 37
type input "1"
click at [1212, 623] on button "Next" at bounding box center [1226, 621] width 75 height 35
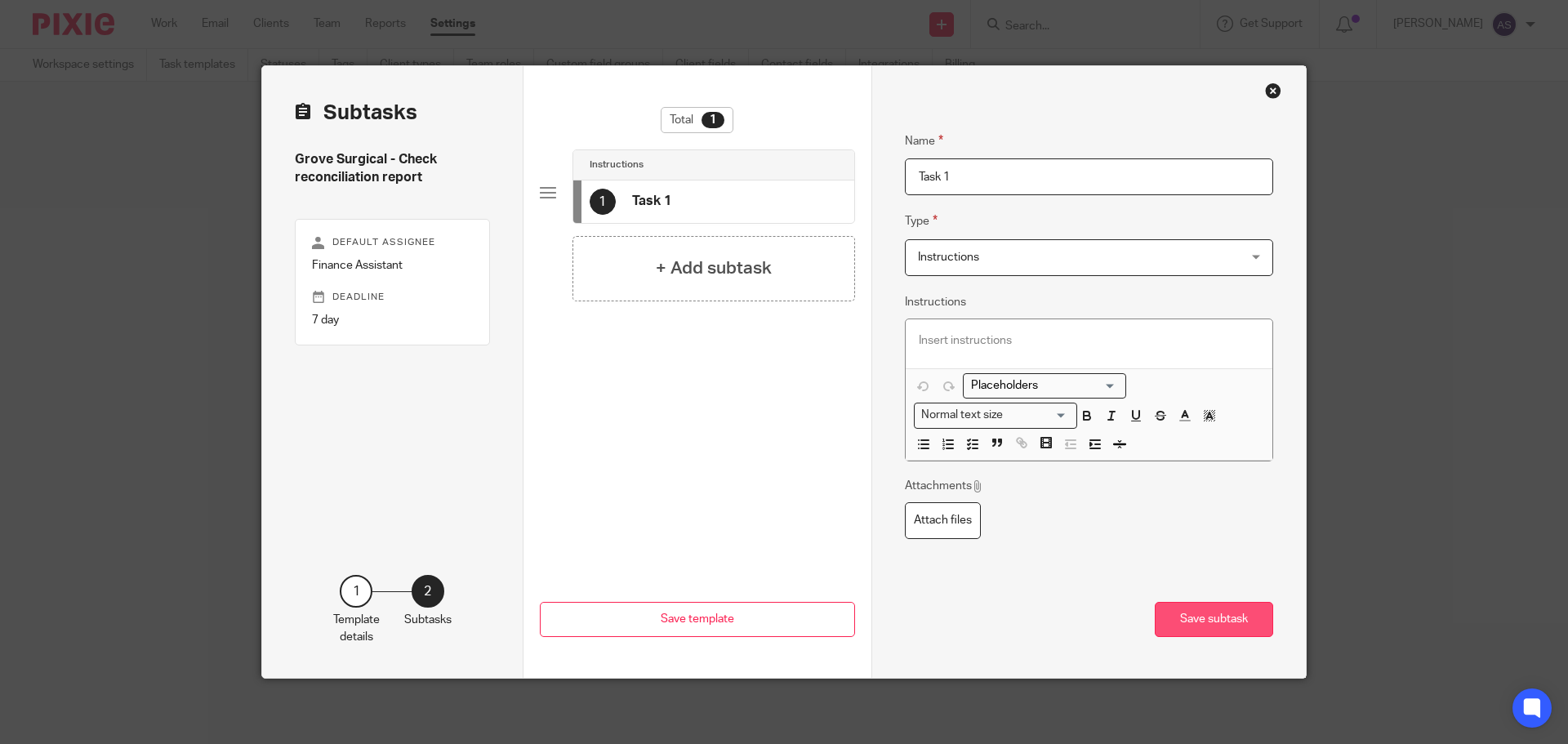
click at [1235, 611] on button "Save subtask" at bounding box center [1213, 619] width 118 height 35
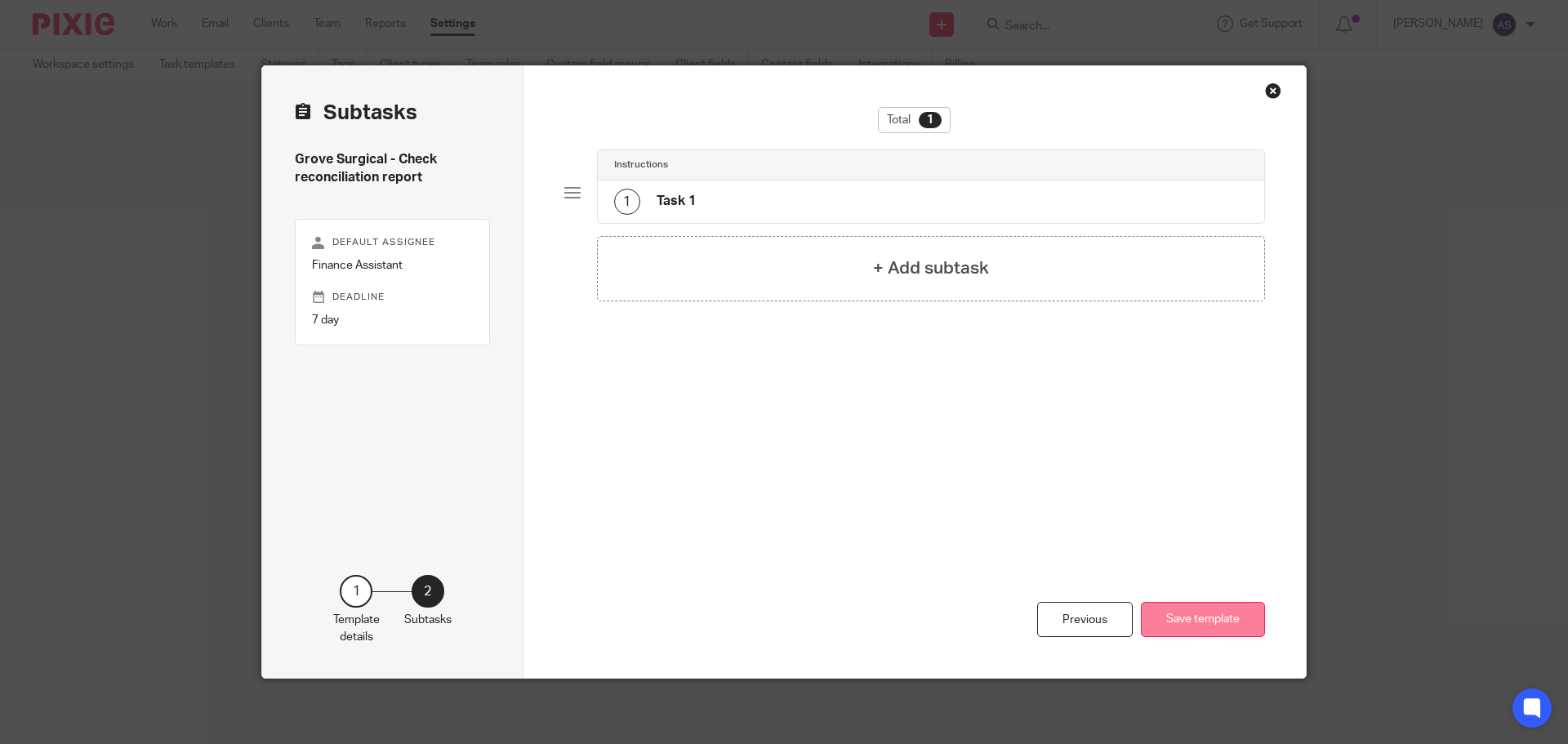
click at [1198, 629] on button "Save template" at bounding box center [1202, 619] width 124 height 35
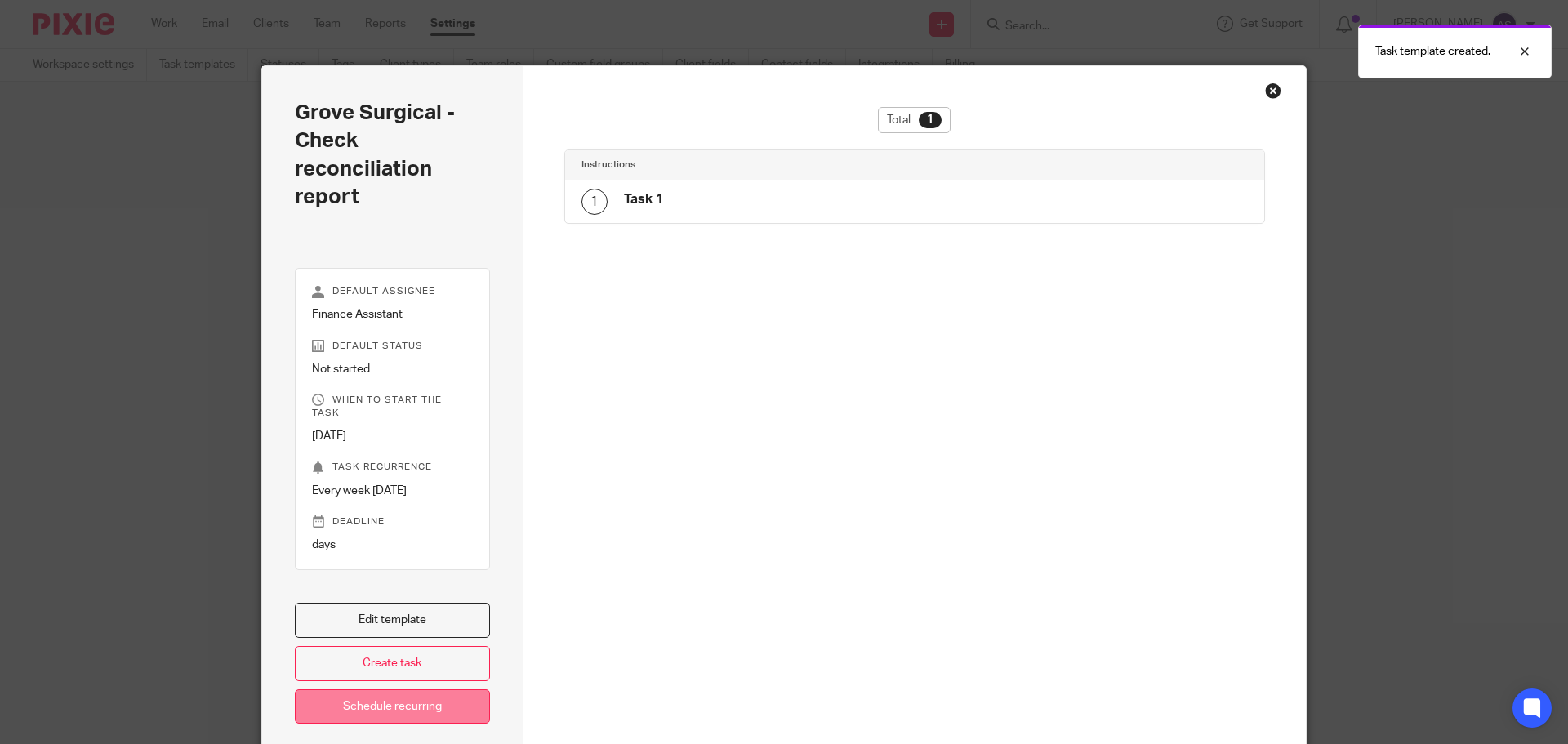
drag, startPoint x: 440, startPoint y: 691, endPoint x: 469, endPoint y: 680, distance: 31.0
click at [440, 691] on link "Schedule recurring" at bounding box center [392, 706] width 195 height 35
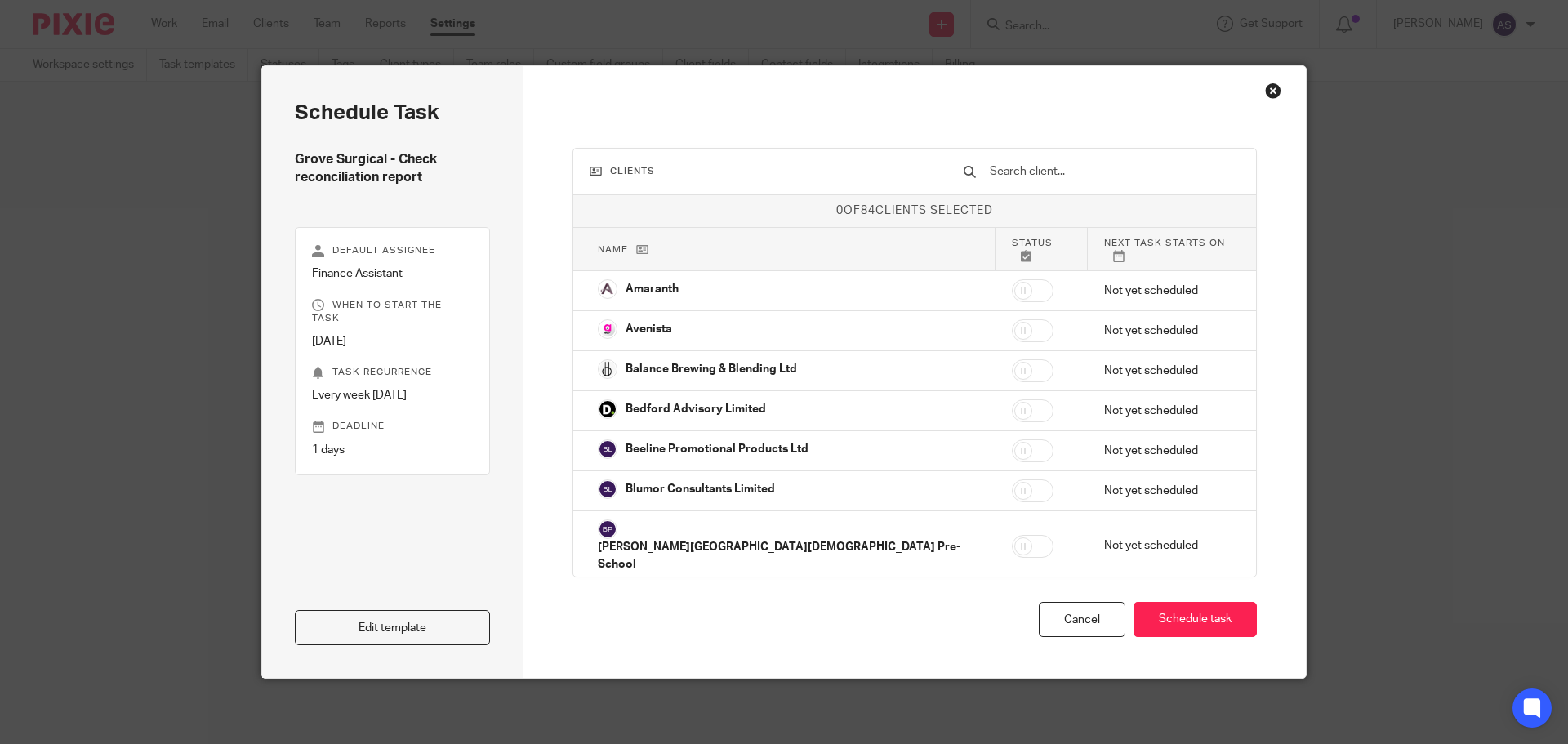
click at [1032, 173] on input "text" at bounding box center [1113, 172] width 252 height 18
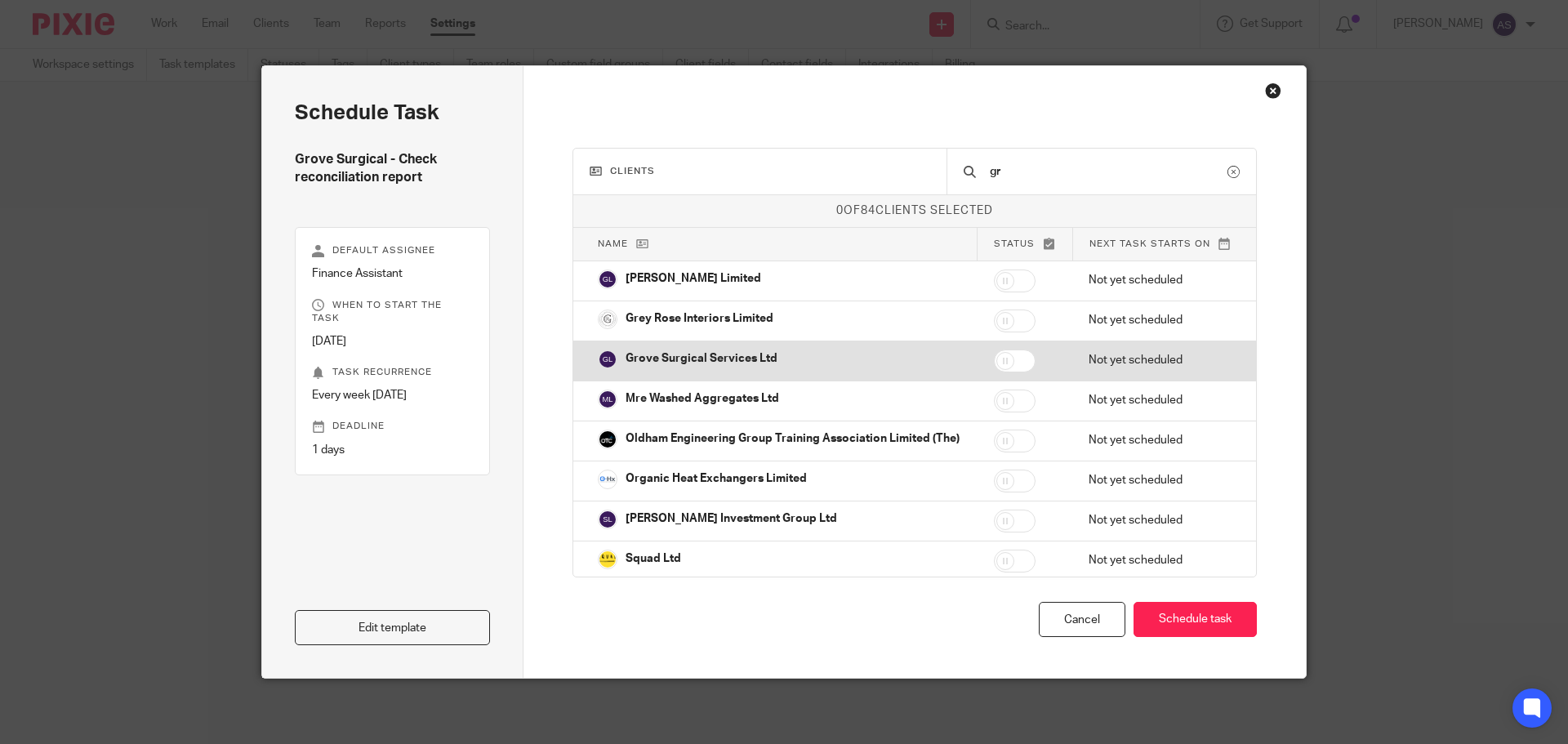
type input "gr"
click at [996, 358] on td at bounding box center [1025, 361] width 96 height 40
checkbox input "true"
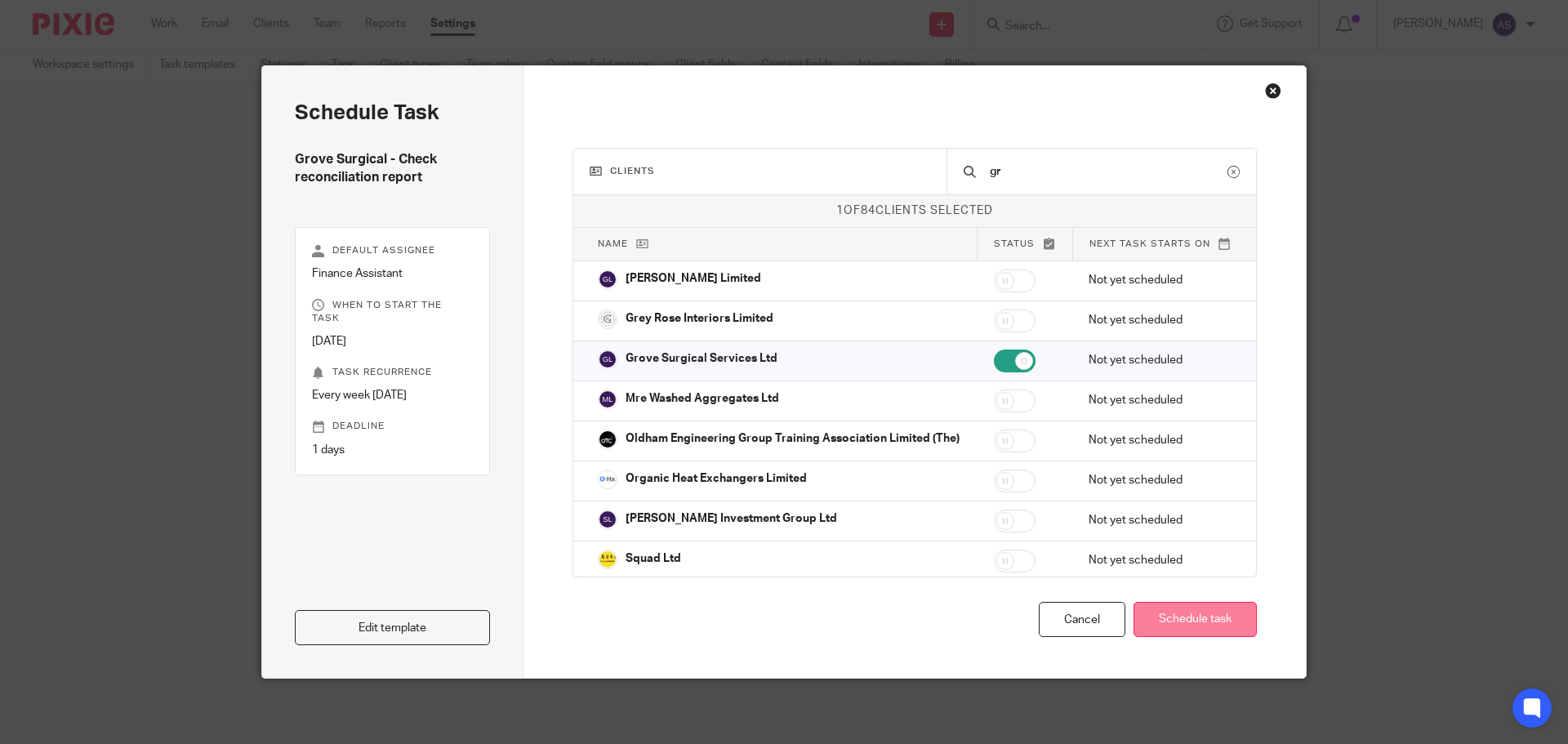
click at [1180, 621] on button "Schedule task" at bounding box center [1194, 619] width 123 height 35
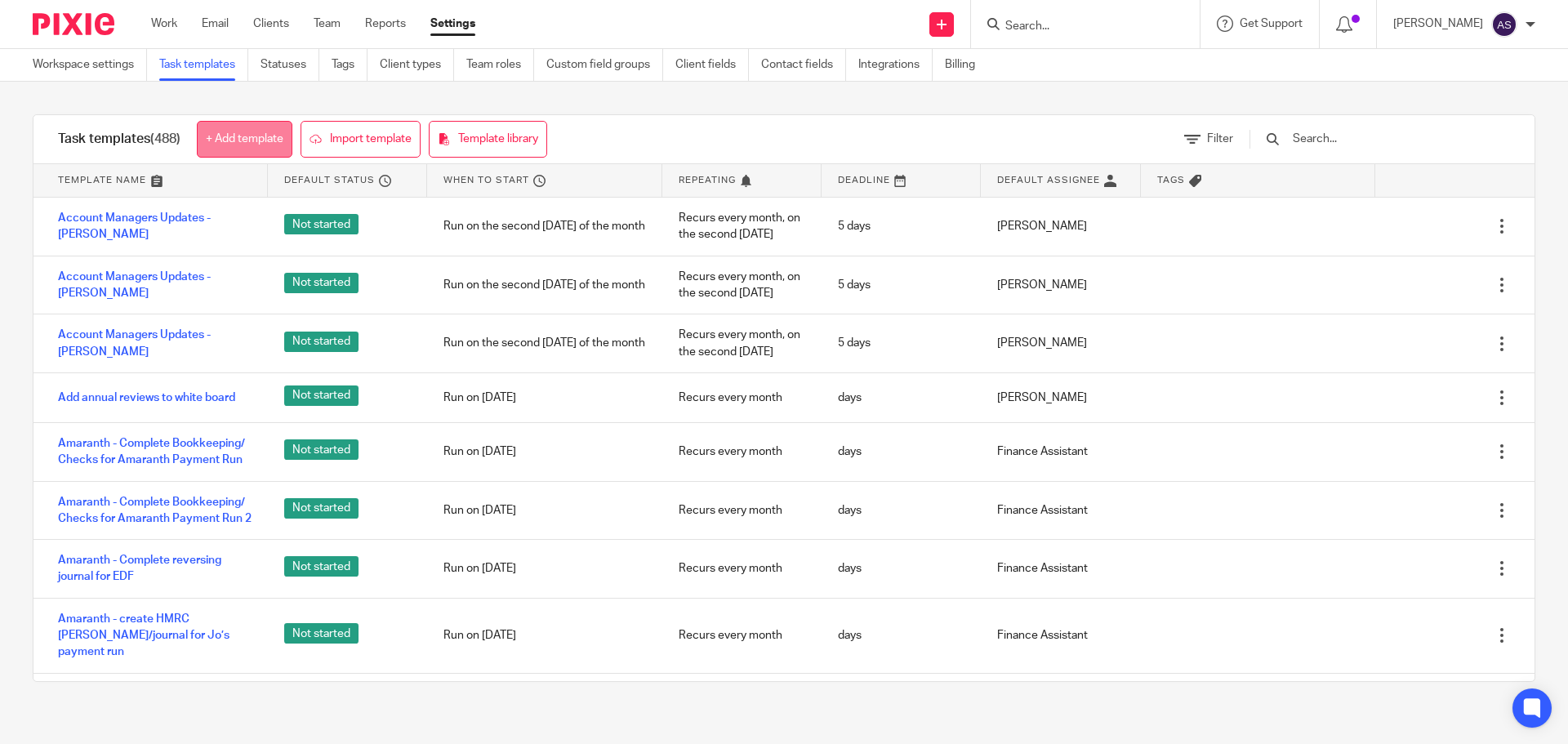
click at [239, 132] on link "+ Add template" at bounding box center [245, 139] width 96 height 37
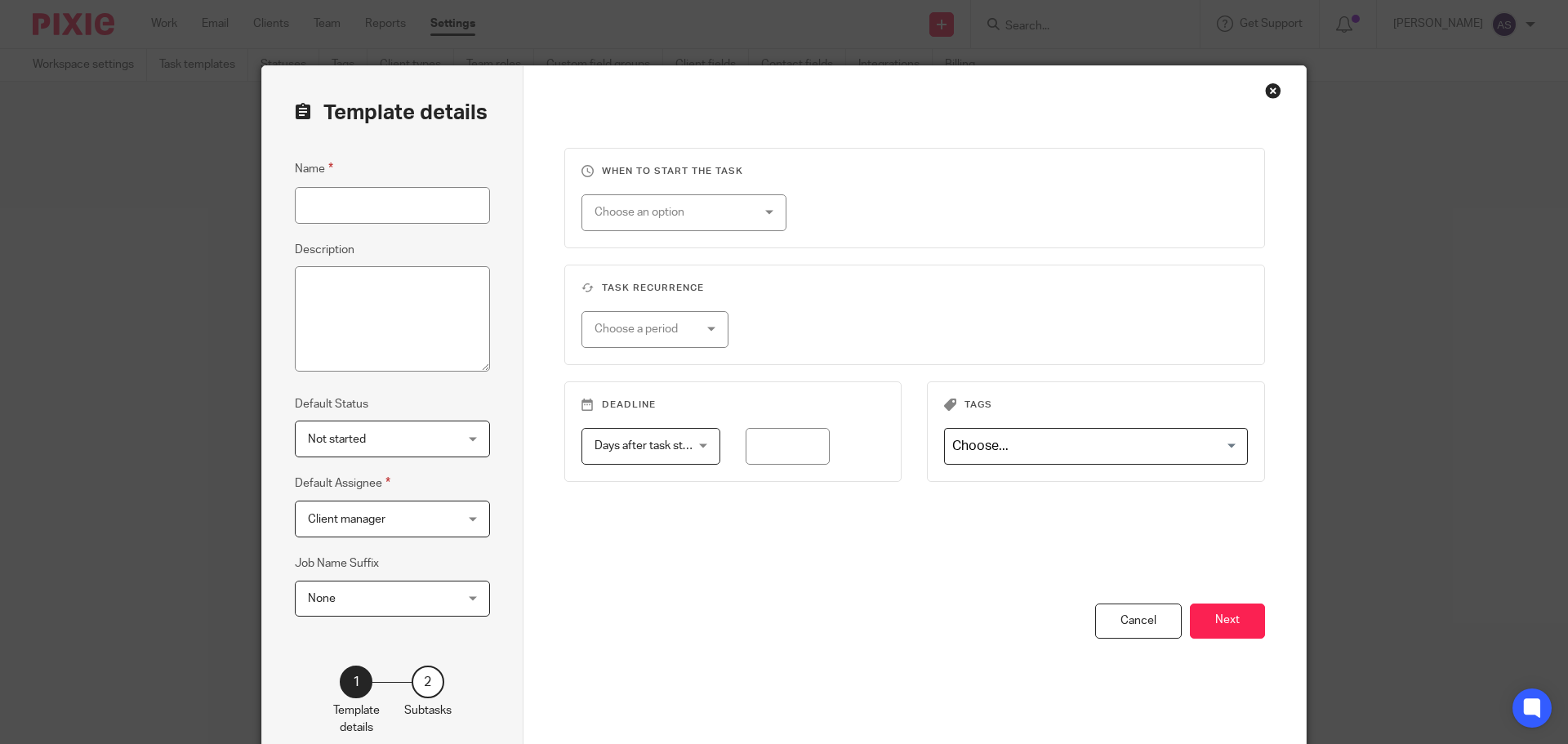
click at [348, 204] on input "Name" at bounding box center [392, 205] width 195 height 37
click at [332, 203] on input "Cheshire Foot Clinic - • Check reconciliation report" at bounding box center [392, 205] width 195 height 37
type input "Cheshire Foot Clinic - Check reconciliation report"
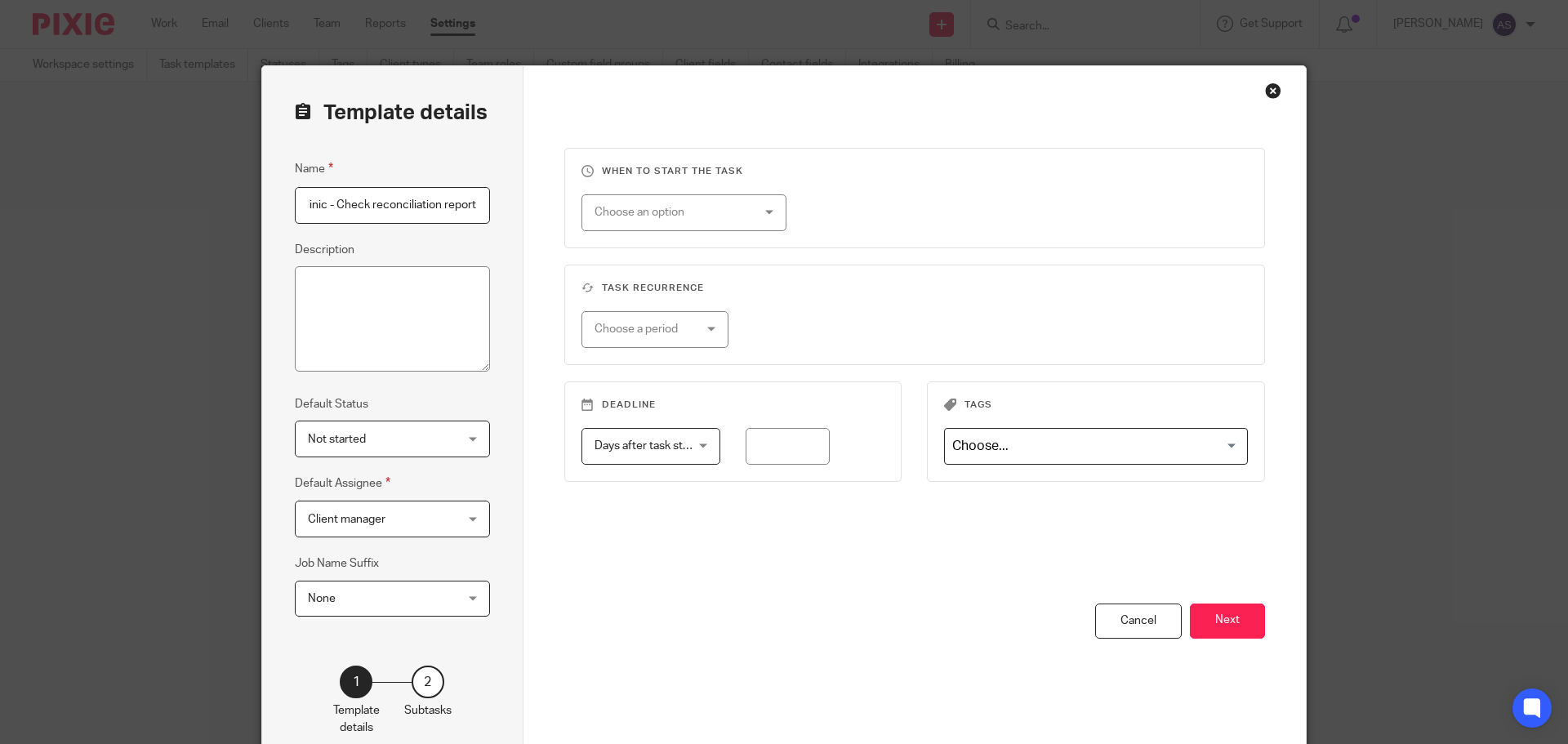
click at [358, 533] on span "Client manager" at bounding box center [380, 519] width 145 height 34
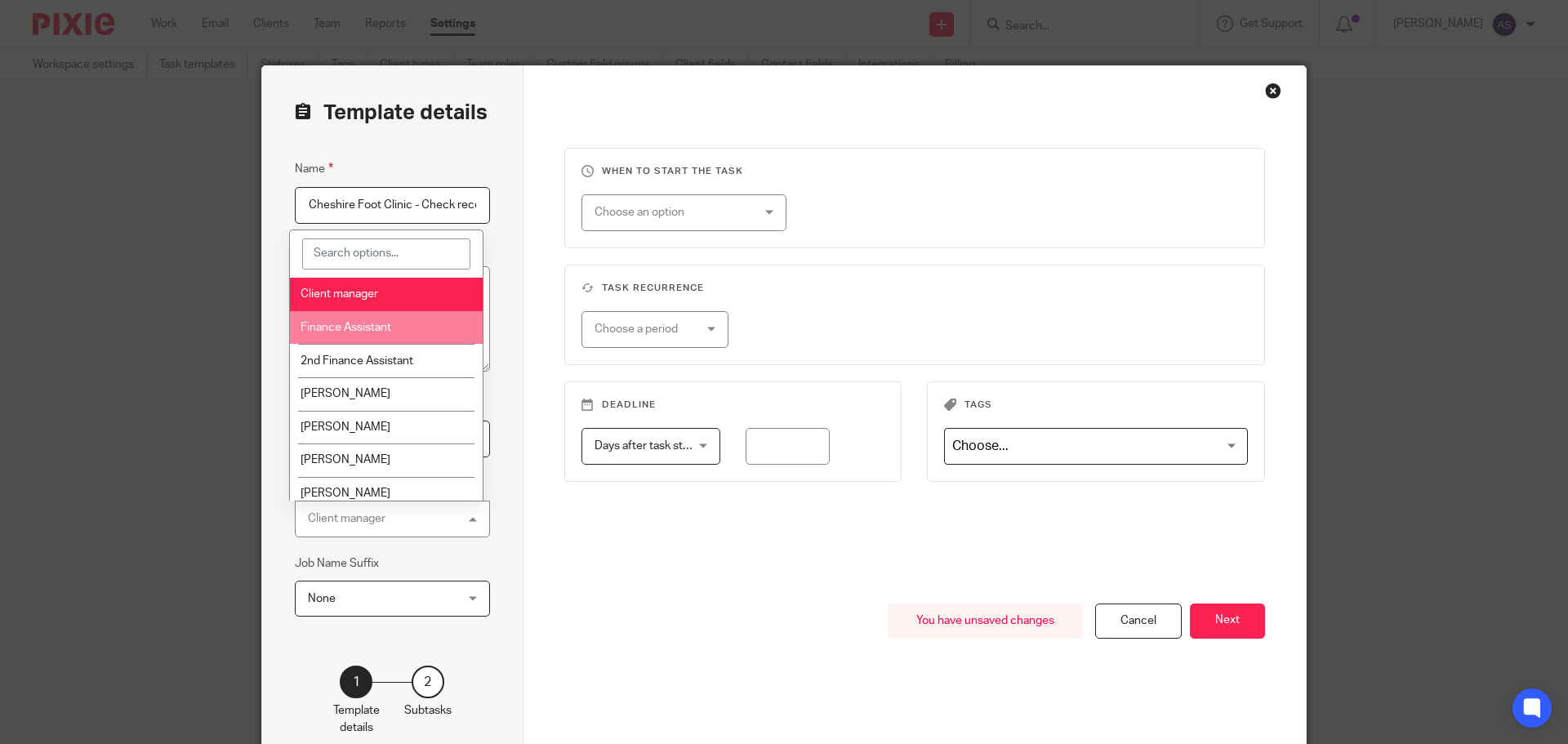
click at [383, 324] on span "Finance Assistant" at bounding box center [346, 327] width 91 height 11
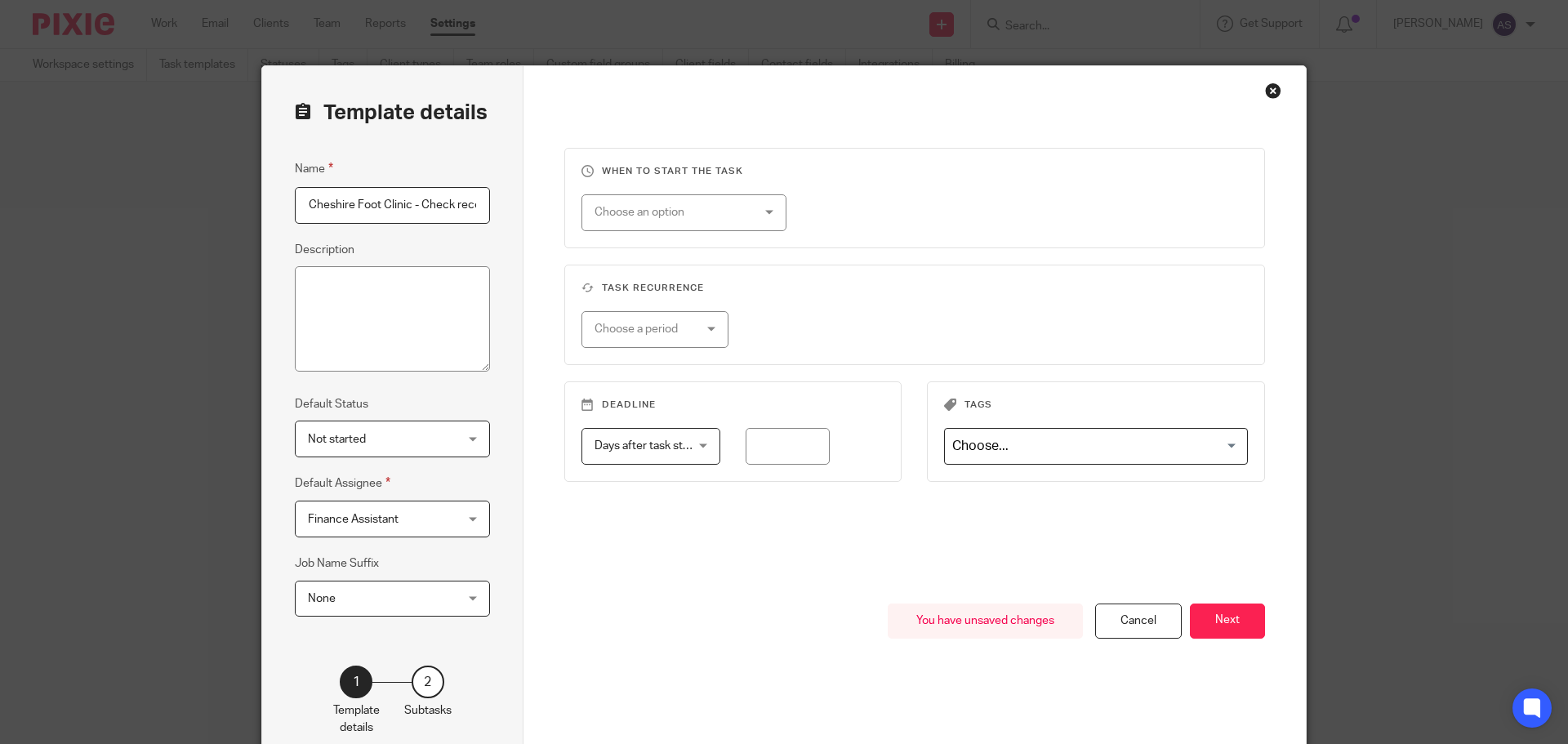
click at [690, 207] on div "Choose an option" at bounding box center [671, 212] width 153 height 34
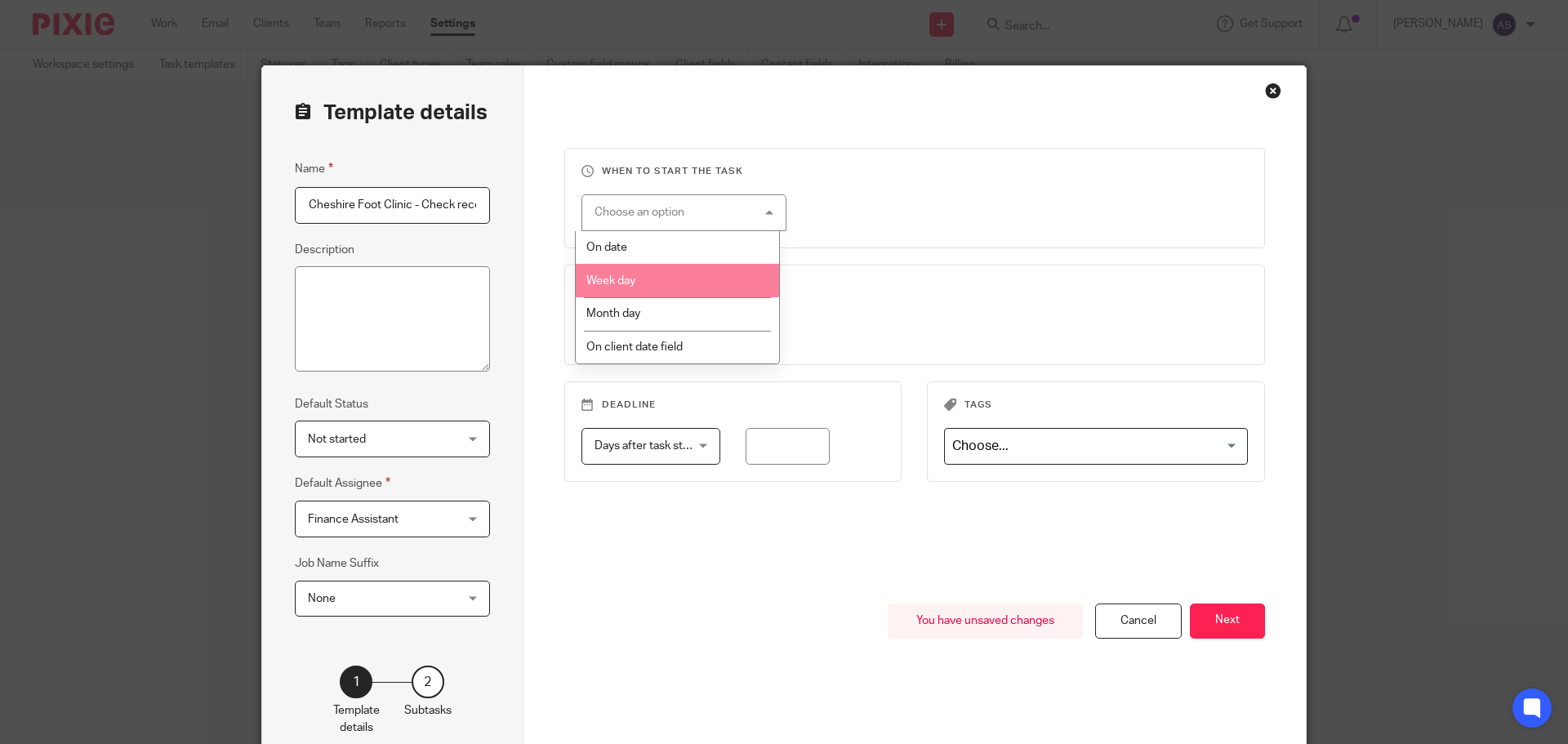
drag, startPoint x: 666, startPoint y: 281, endPoint x: 703, endPoint y: 276, distance: 37.3
click at [667, 281] on li "Week day" at bounding box center [677, 280] width 203 height 33
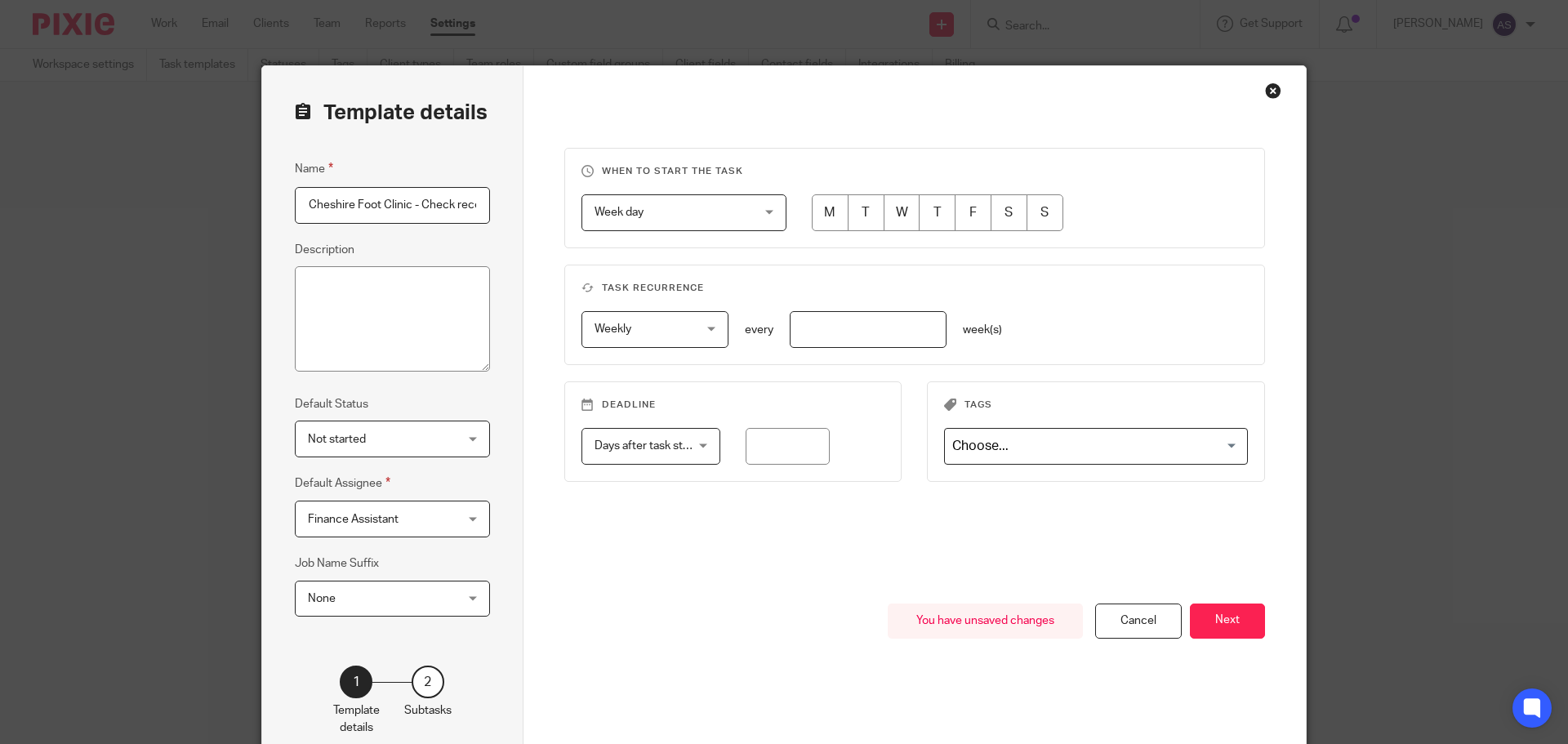
drag, startPoint x: 894, startPoint y: 224, endPoint x: 885, endPoint y: 230, distance: 10.8
click at [893, 224] on input "radio" at bounding box center [901, 212] width 37 height 37
radio input "true"
click at [870, 324] on input "number" at bounding box center [867, 329] width 157 height 37
type input "1"
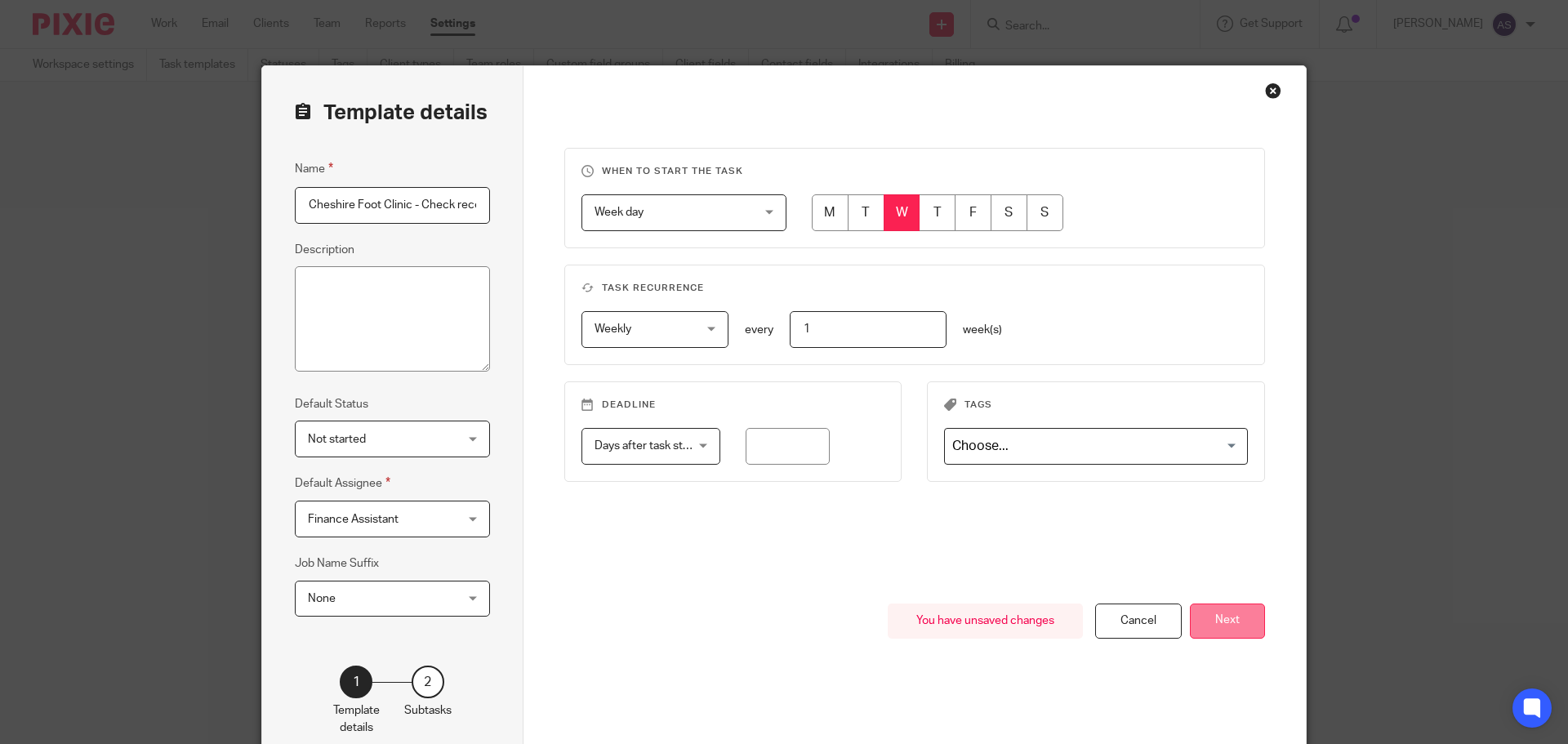
click at [1227, 614] on button "Next" at bounding box center [1226, 621] width 75 height 35
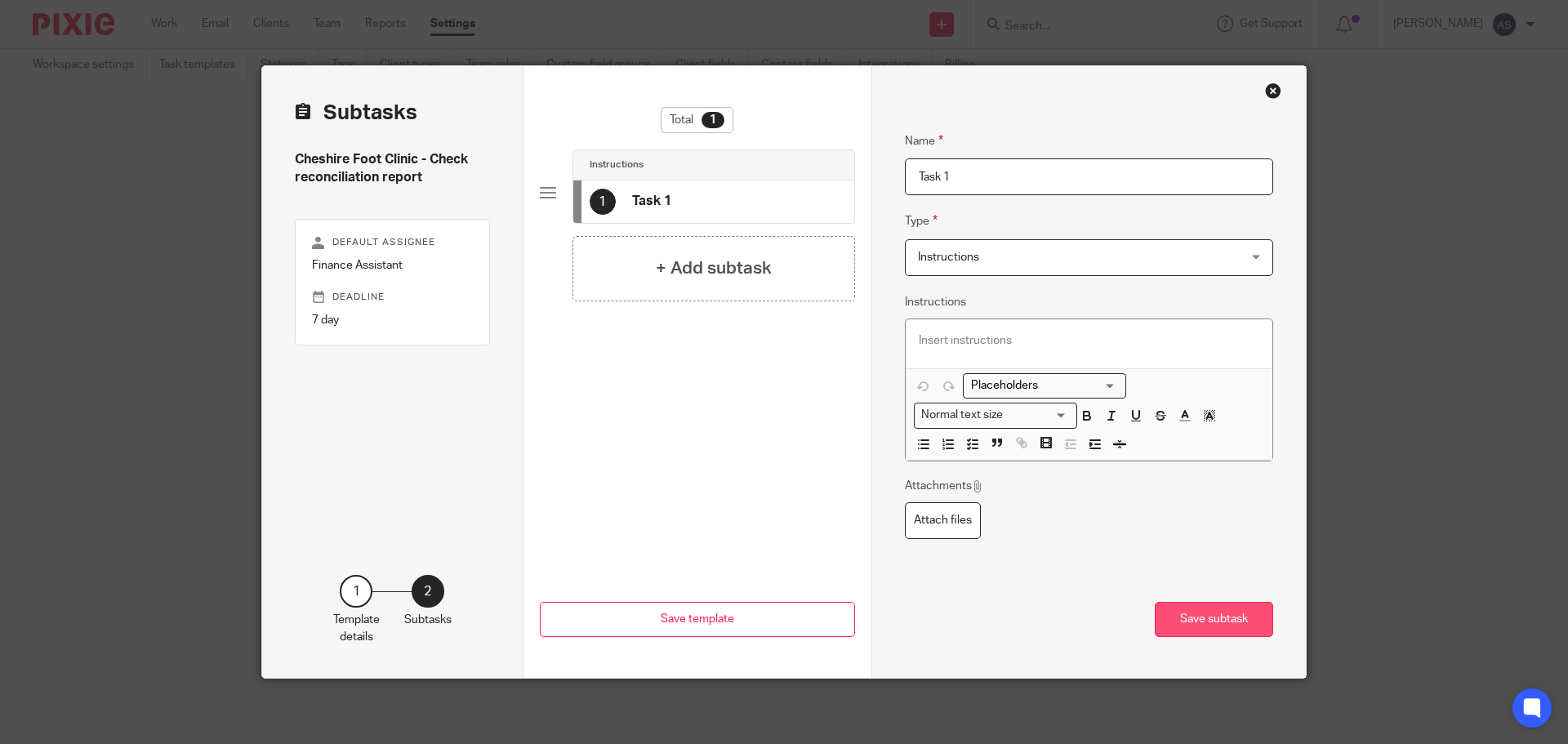
click at [1211, 632] on button "Save subtask" at bounding box center [1213, 619] width 118 height 35
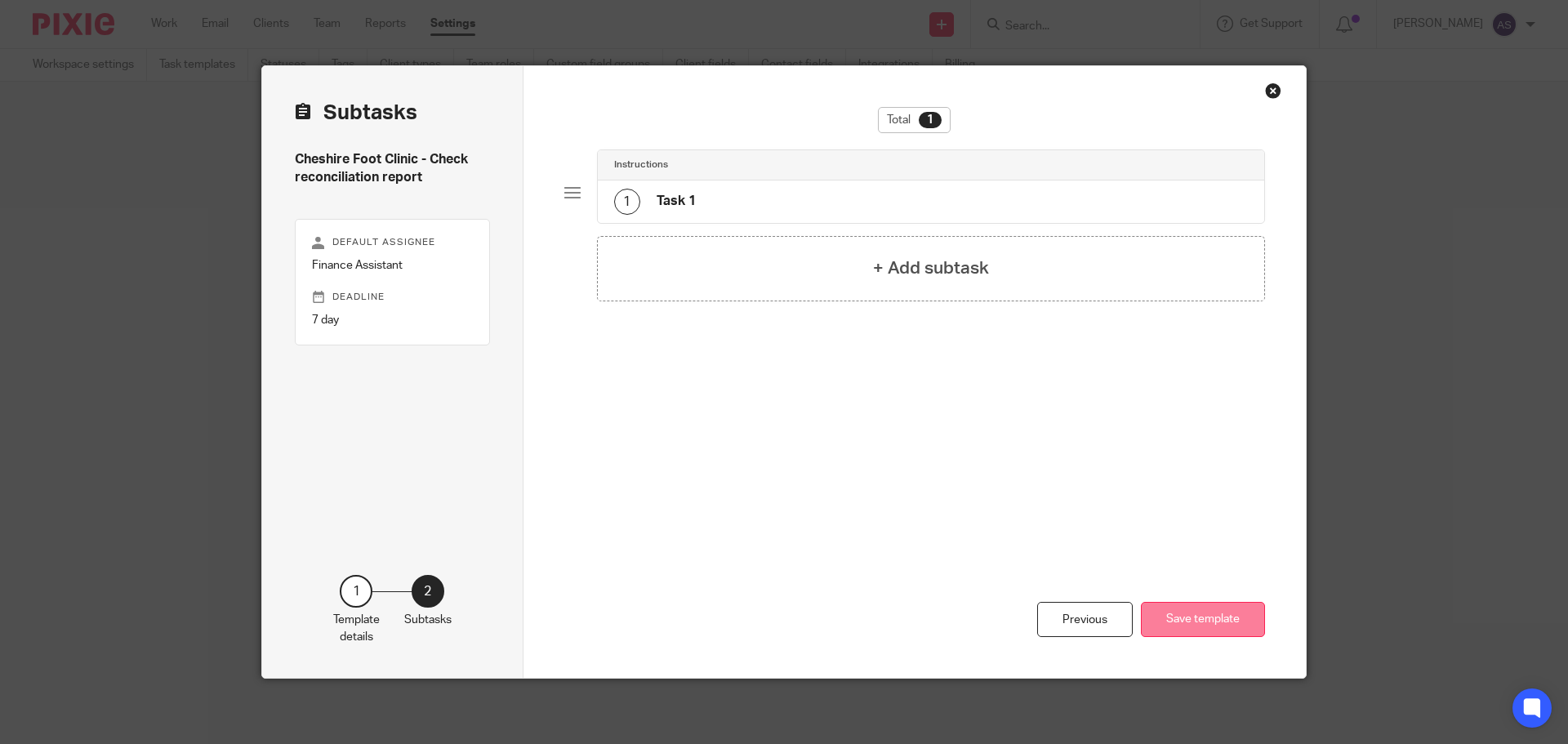
click at [1212, 630] on button "Save template" at bounding box center [1202, 619] width 124 height 35
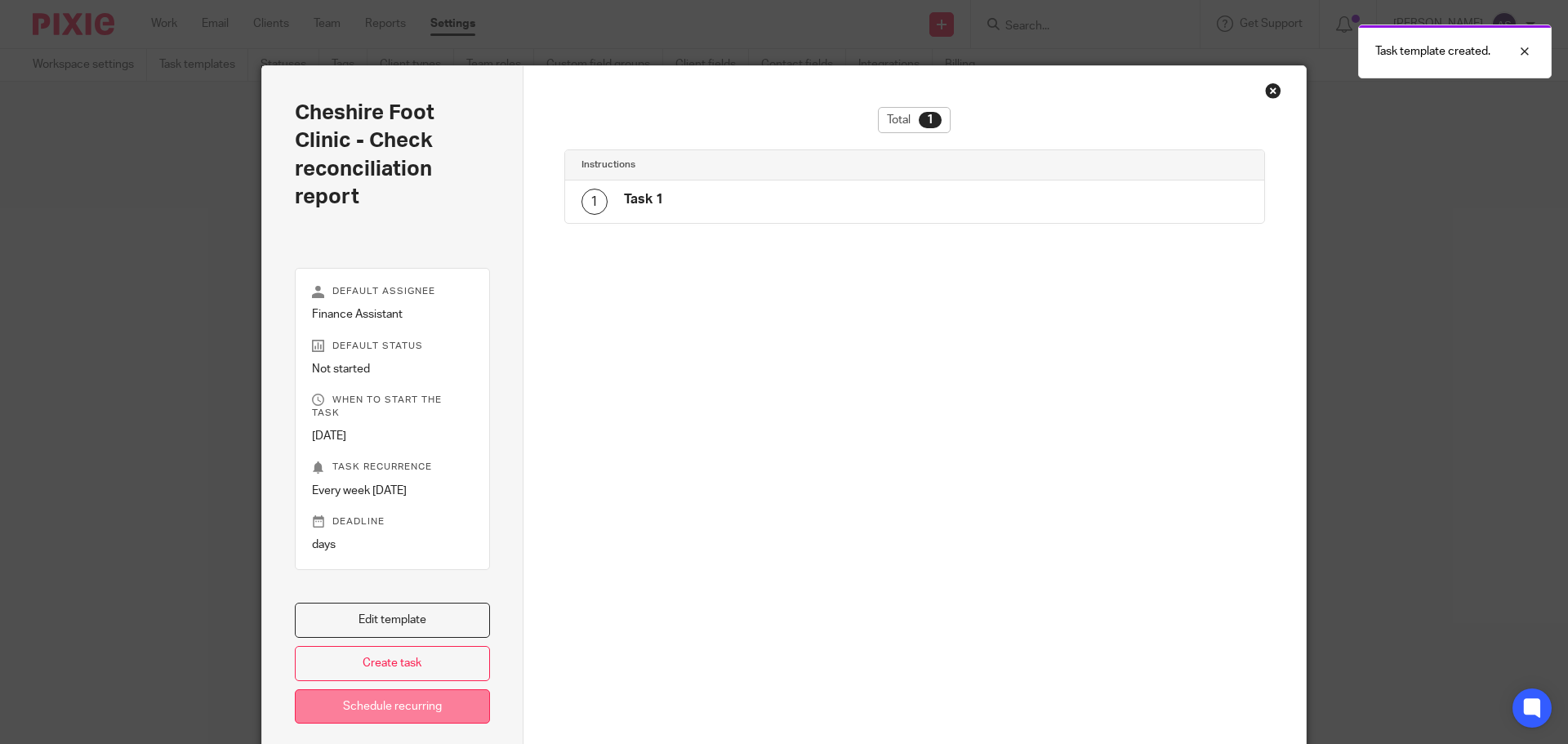
click at [426, 704] on link "Schedule recurring" at bounding box center [392, 706] width 195 height 35
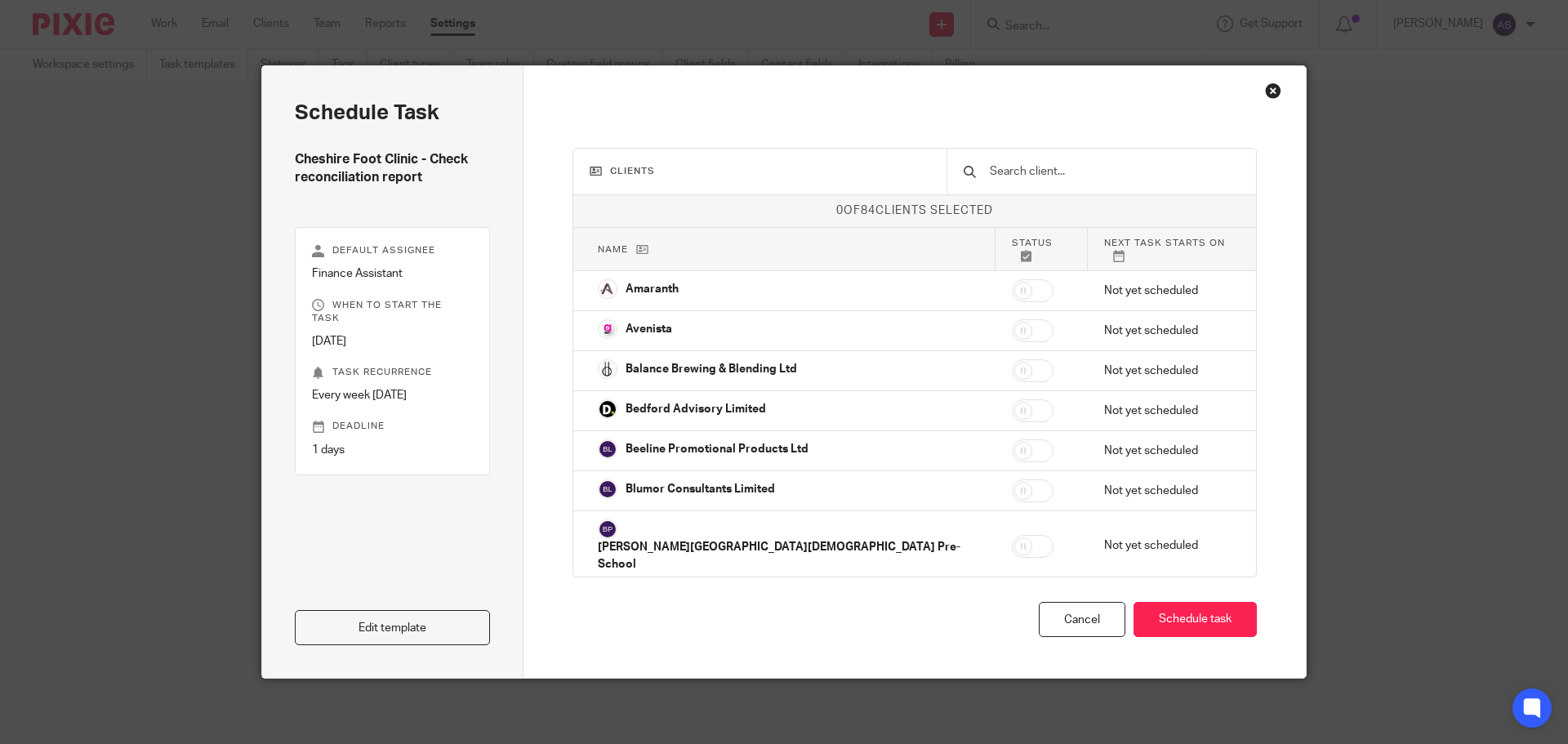
click at [1061, 173] on input "text" at bounding box center [1113, 172] width 252 height 18
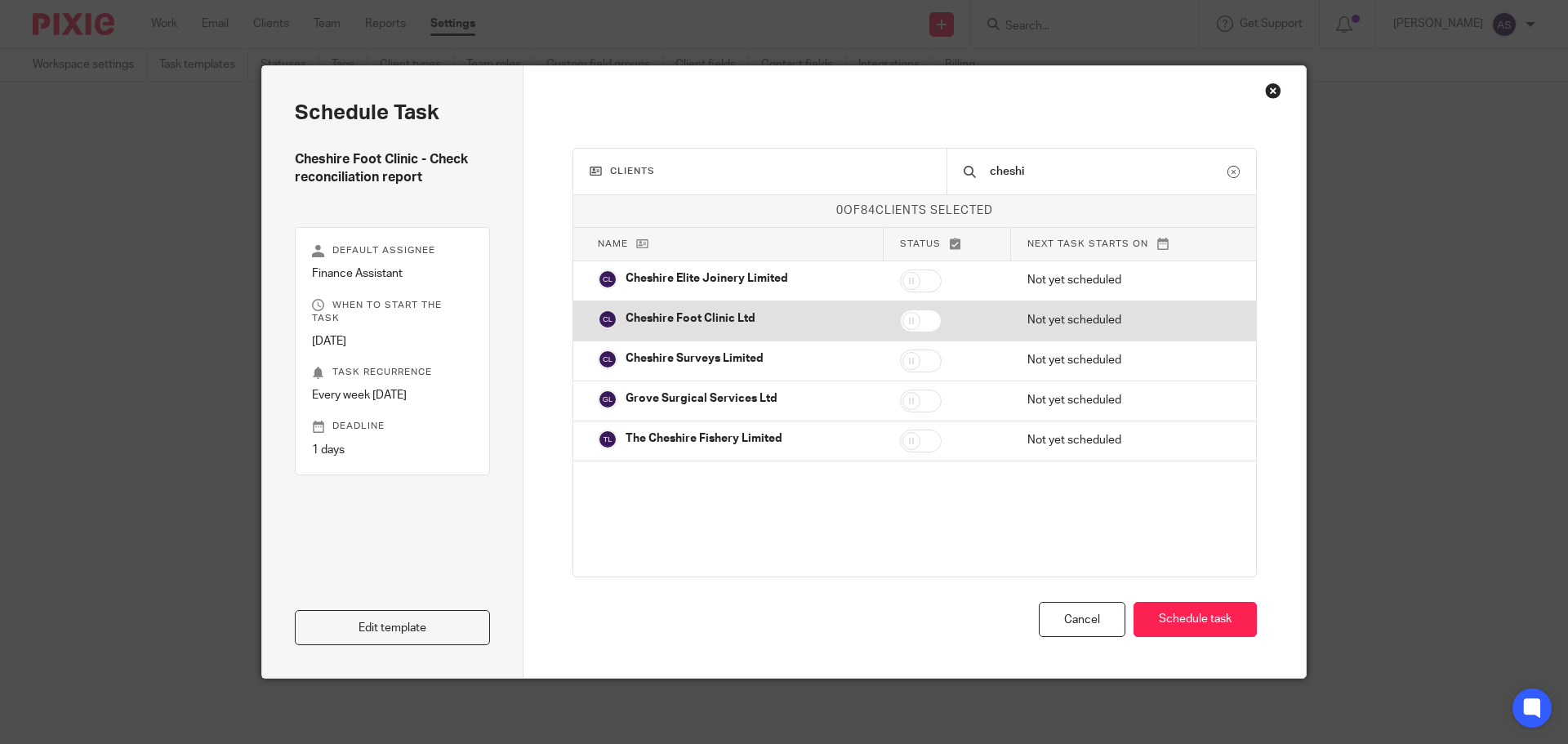
type input "cheshi"
click at [909, 323] on input "checkbox" at bounding box center [920, 321] width 42 height 23
checkbox input "true"
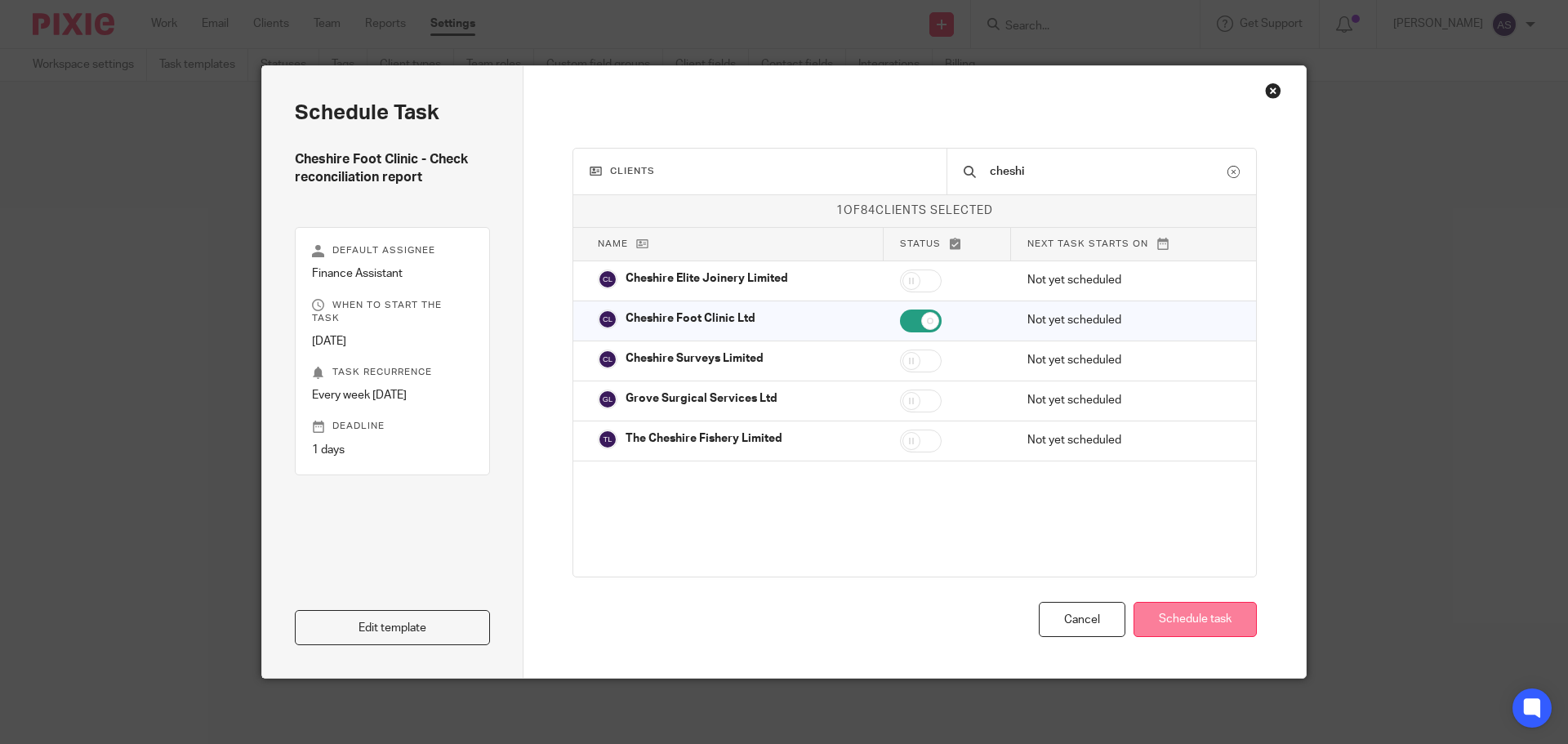
click at [1173, 631] on button "Schedule task" at bounding box center [1194, 619] width 123 height 35
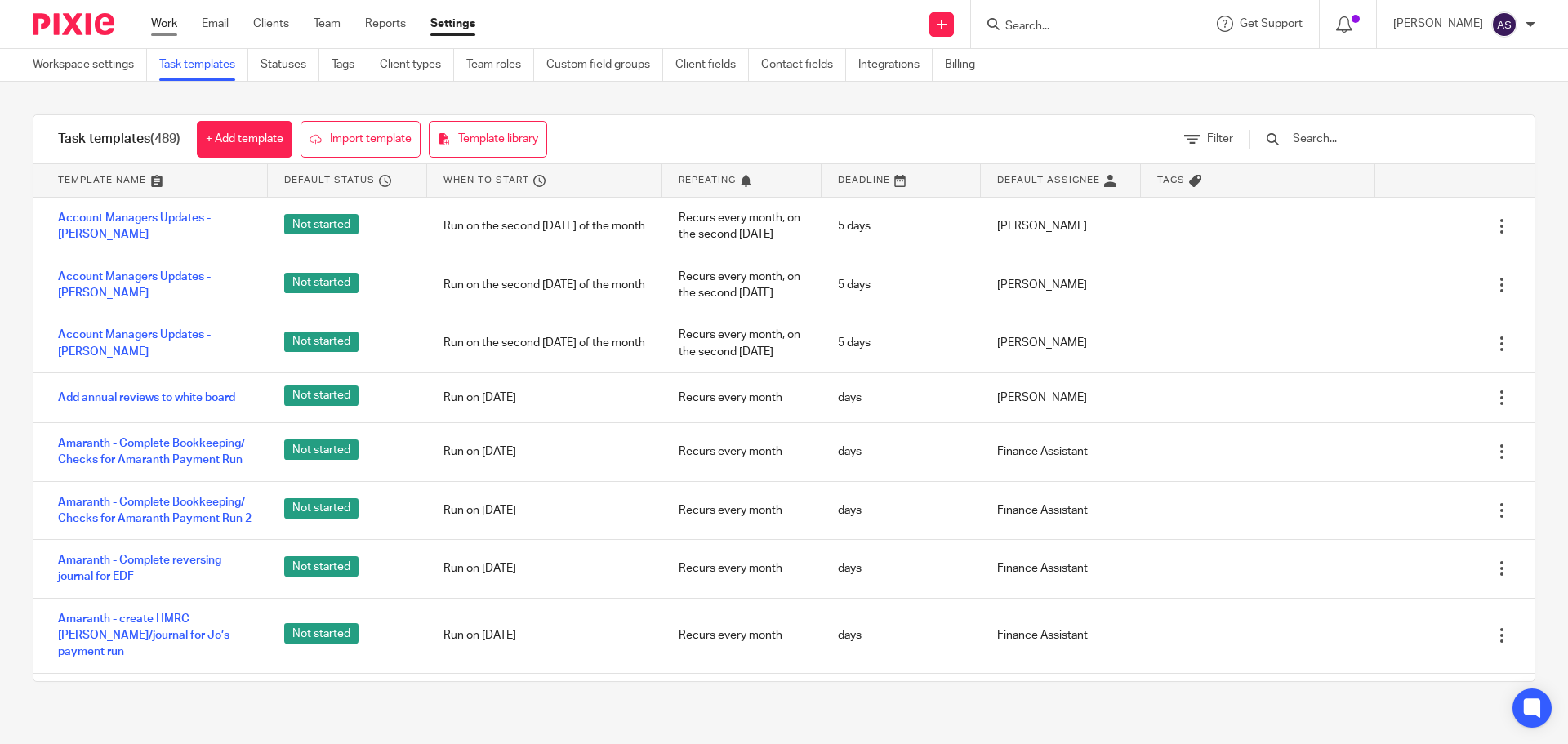
click at [158, 21] on link "Work" at bounding box center [164, 24] width 26 height 16
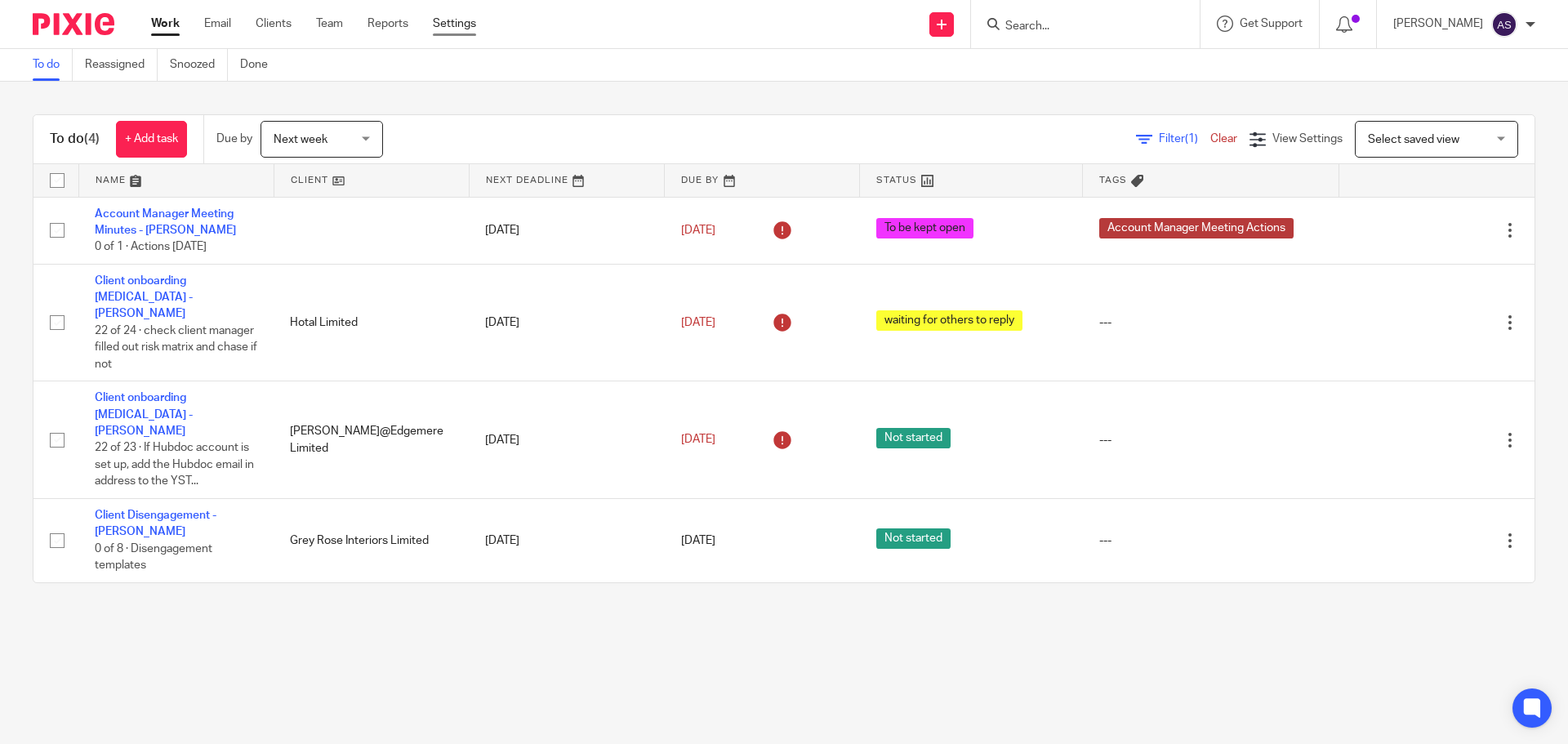
click at [444, 19] on link "Settings" at bounding box center [454, 24] width 43 height 16
